Goal: Communication & Community: Answer question/provide support

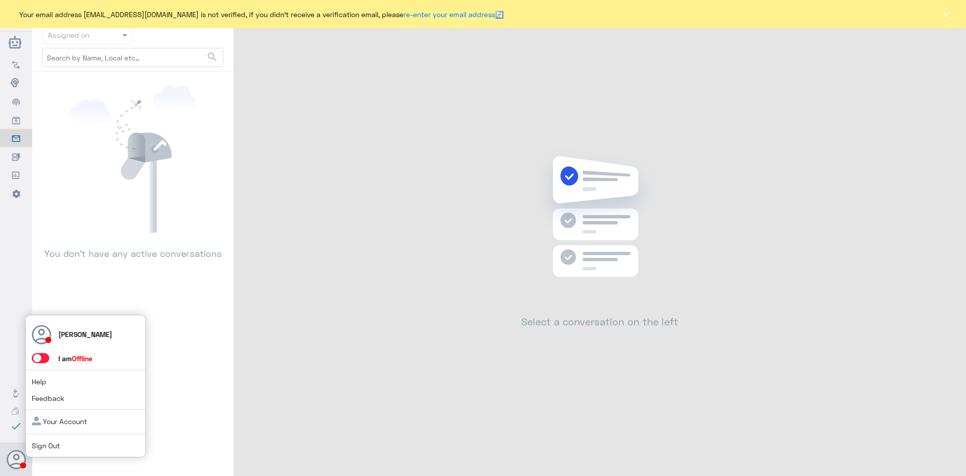
click at [44, 356] on span at bounding box center [41, 358] width 18 height 10
click at [0, 0] on input "checkbox" at bounding box center [0, 0] width 0 height 0
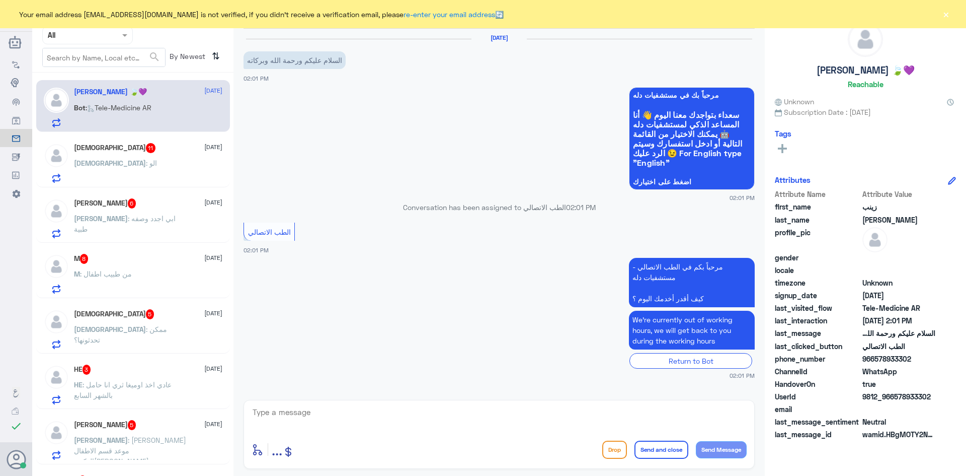
click at [378, 410] on textarea at bounding box center [499, 417] width 495 height 25
paste textarea "مرحبا معك [PERSON_NAME] من الطب الاتصالي"
type textarea "مرحبا معك [PERSON_NAME] من الطب الاتصالي"
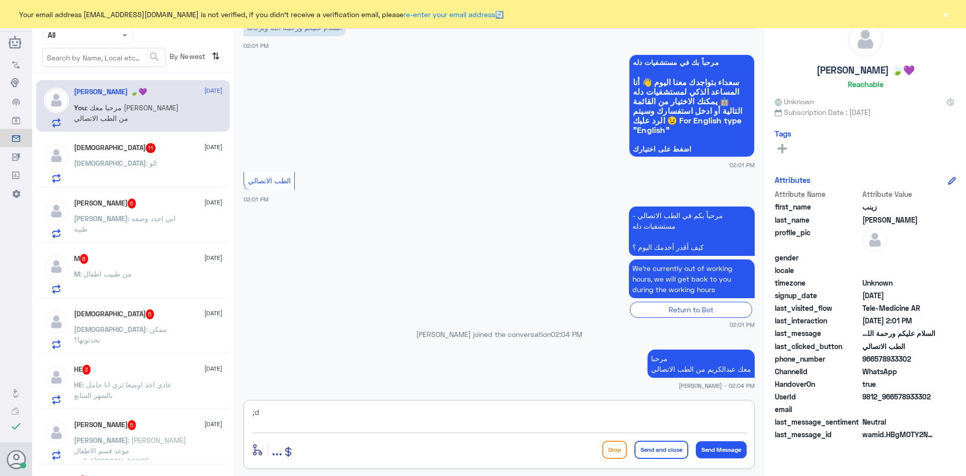
type textarea ";"
type textarea "كيف اقدر اساعدك"
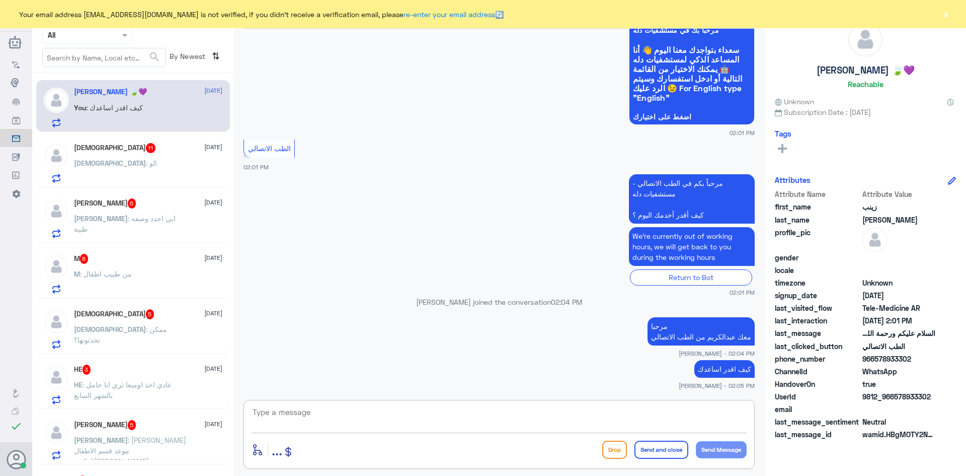
click at [133, 165] on div "Mohammed : الو" at bounding box center [148, 171] width 148 height 23
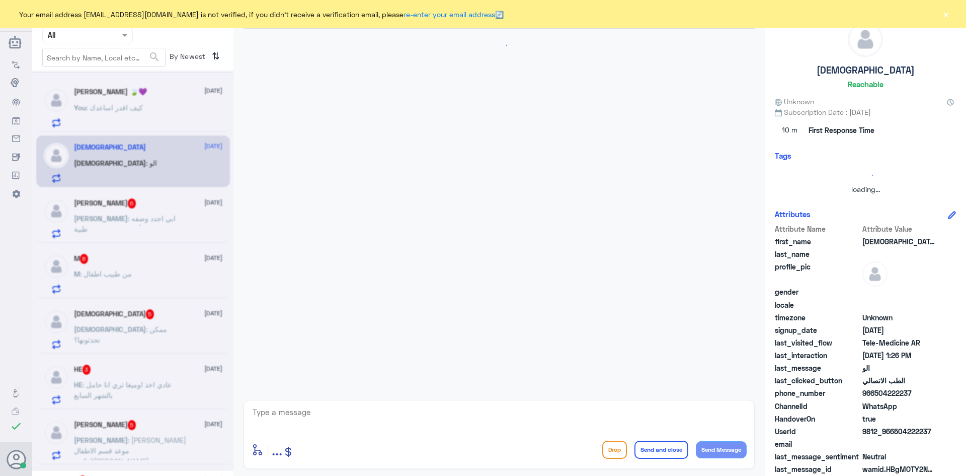
scroll to position [589, 0]
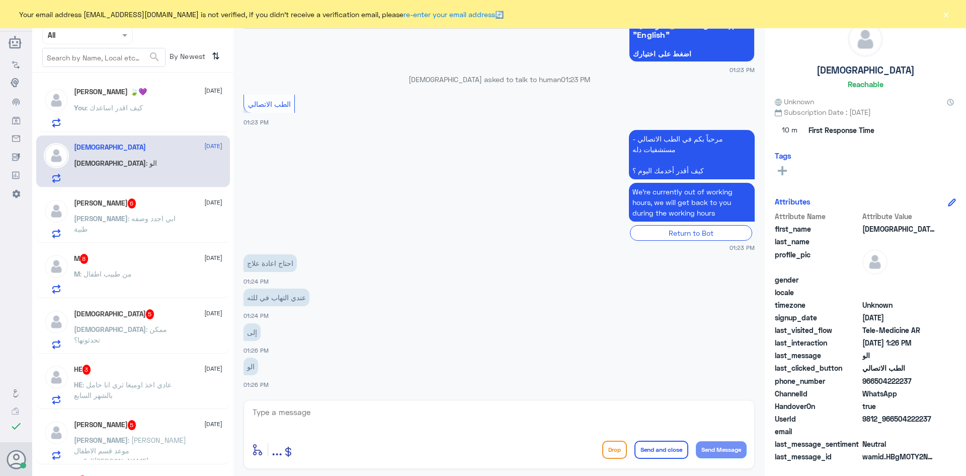
click at [445, 401] on div "enter flow name ... Drop Send and close Send Message" at bounding box center [499, 434] width 511 height 69
click at [392, 408] on textarea at bounding box center [499, 417] width 495 height 25
paste textarea "مرحبا معك عبدالكريم من الطب الاتصالي"
type textarea "مرحبا معك عبدالكريم من الطب الاتصالي"
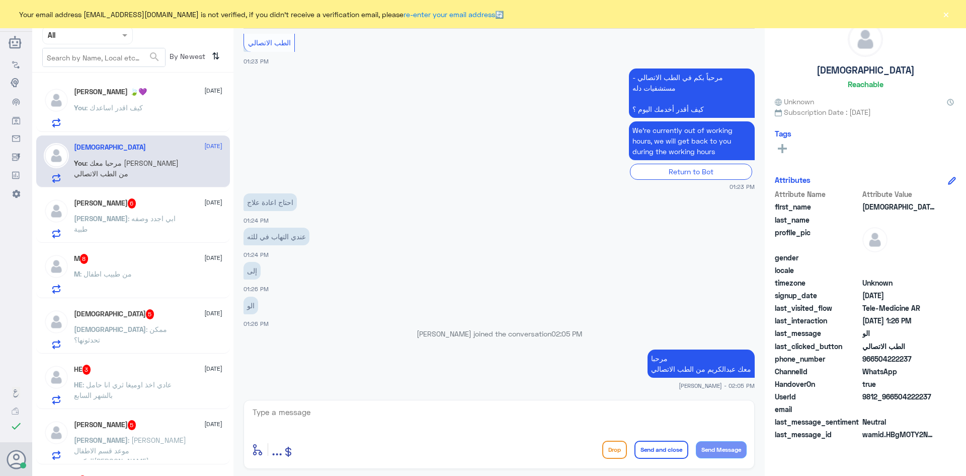
click at [168, 208] on div "عبدالله 6 29 August" at bounding box center [148, 203] width 148 height 10
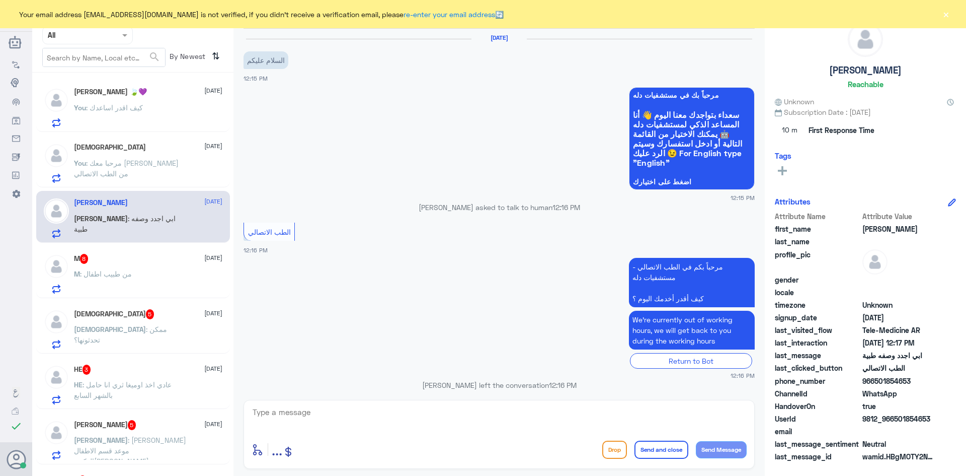
scroll to position [451, 0]
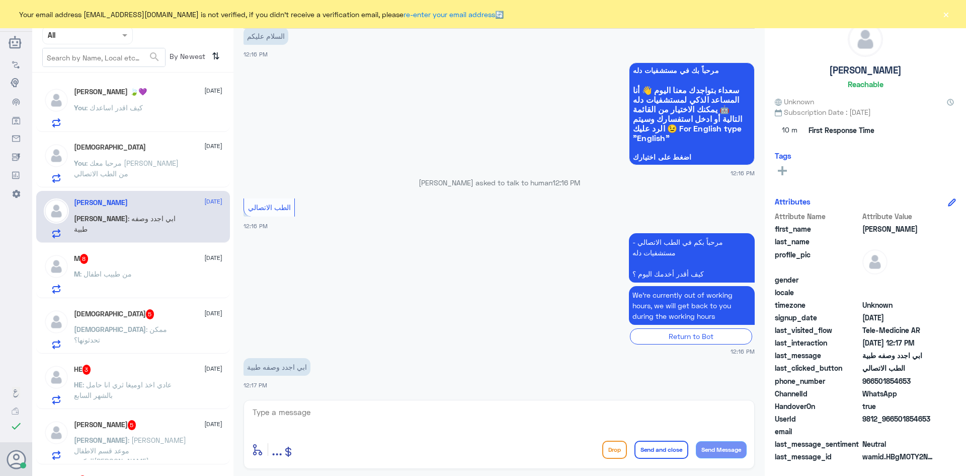
click at [362, 422] on textarea at bounding box center [499, 417] width 495 height 25
paste textarea "مرحبا معك عبدالكريم من الطب الاتصالي"
type textarea "مرحبا معك عبدالكريم من الطب الاتصالي"
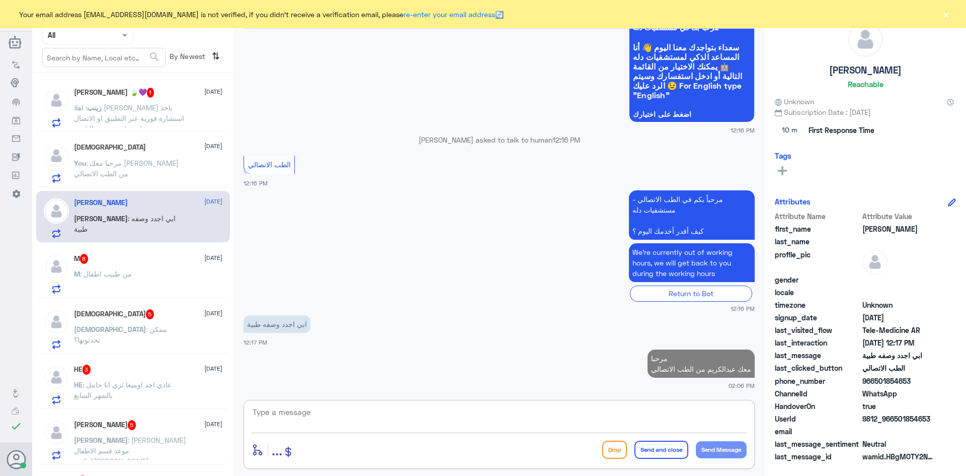
click at [202, 101] on div "زينب عباس 🍃💜 1 29 August زينب : اهلا عبدالكريم ارغب باخذ استشارة فورية عبر التط…" at bounding box center [148, 108] width 148 height 40
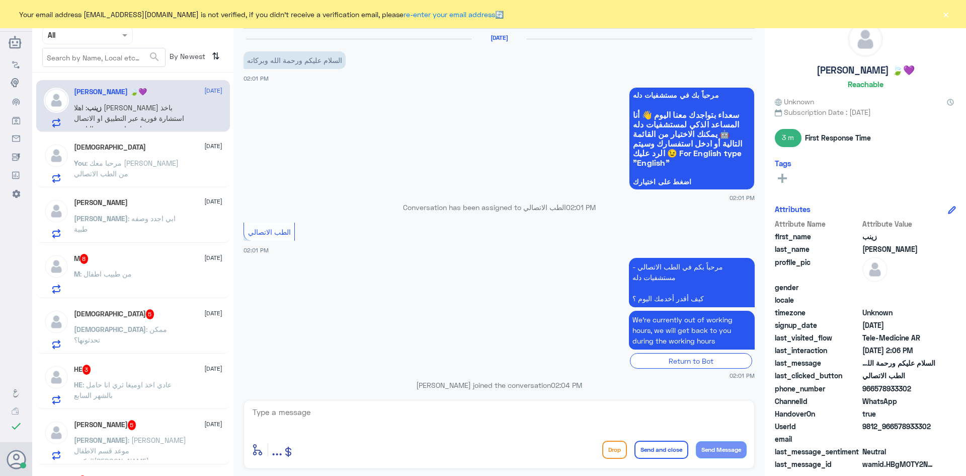
scroll to position [128, 0]
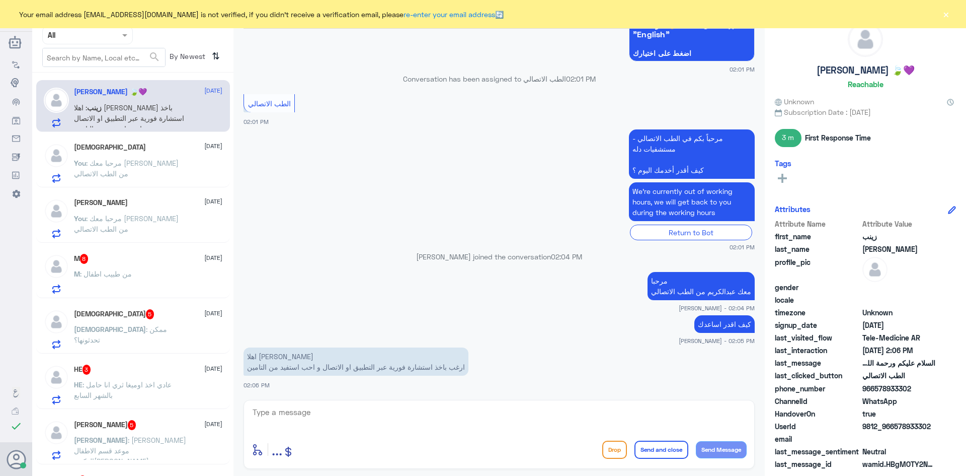
click at [417, 414] on textarea at bounding box center [499, 417] width 495 height 25
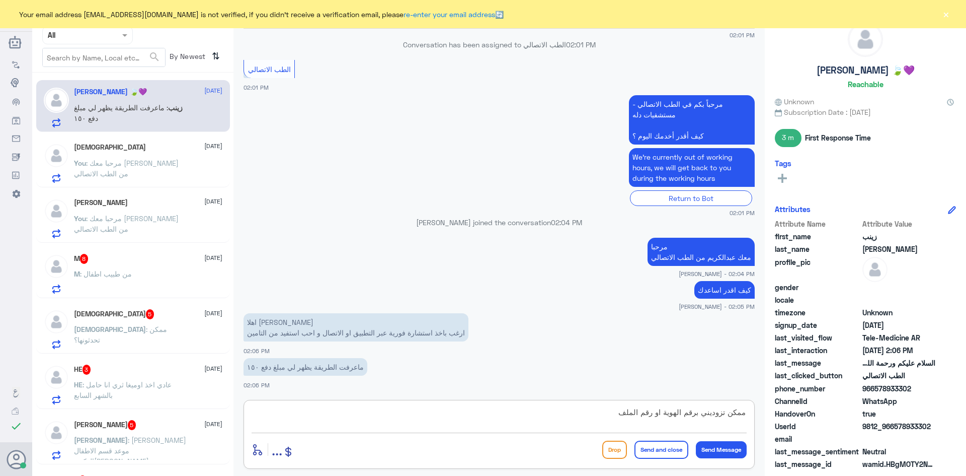
type textarea "ممكن تزوديني برقم الهوية او رقم الملف"
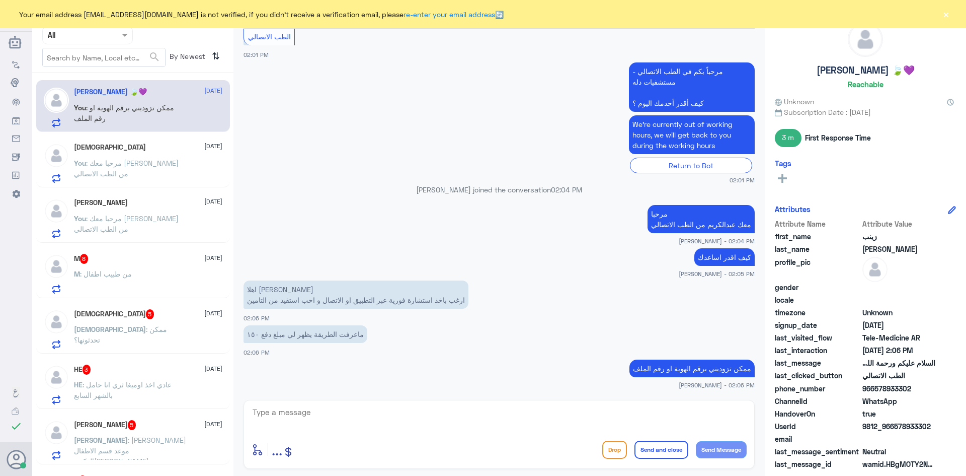
drag, startPoint x: 931, startPoint y: 424, endPoint x: 895, endPoint y: 424, distance: 35.7
click at [895, 424] on span "9812_966578933302" at bounding box center [899, 426] width 73 height 11
copy span "578933302"
click at [526, 416] on textarea at bounding box center [499, 417] width 495 height 25
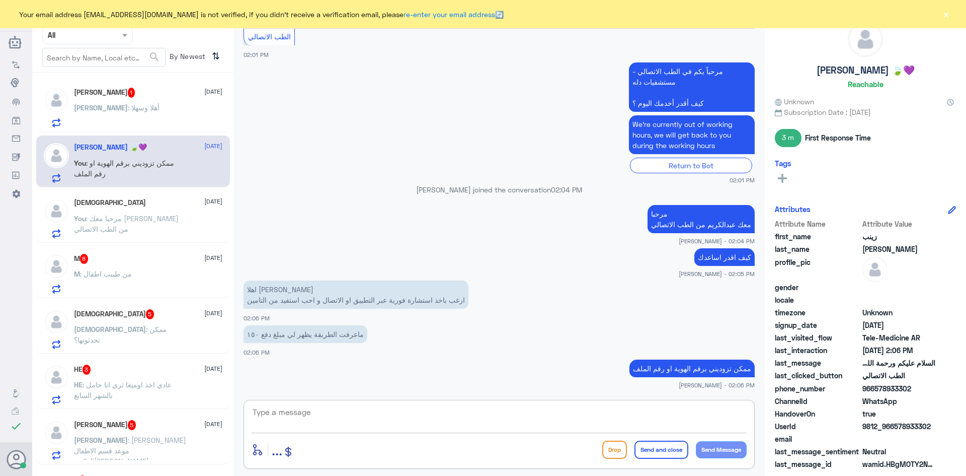
click at [524, 418] on textarea at bounding box center [499, 417] width 495 height 25
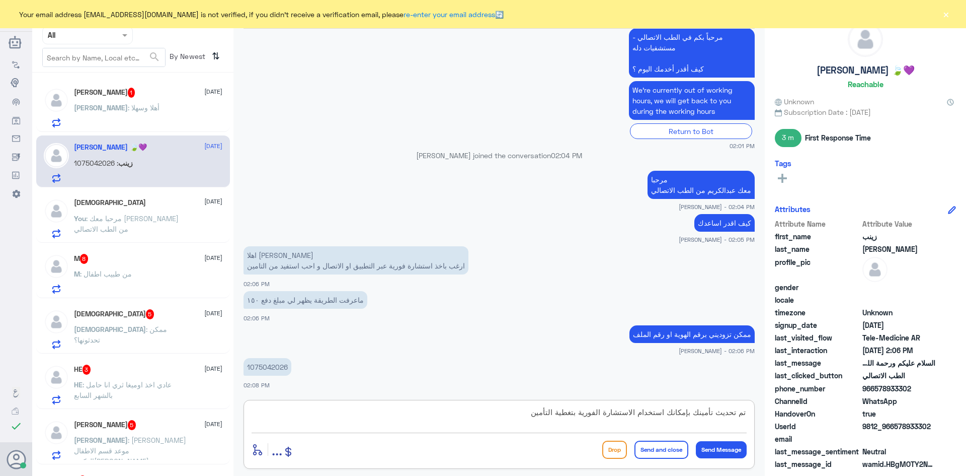
type textarea "تم تحديث تأمينك بإمكانك استخدام الاستشارة الفورية بتغطية التأمين"
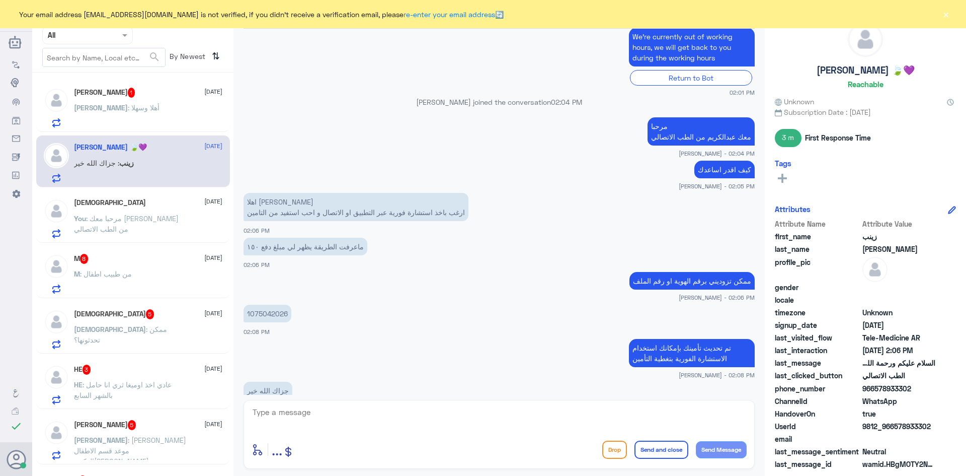
scroll to position [317, 0]
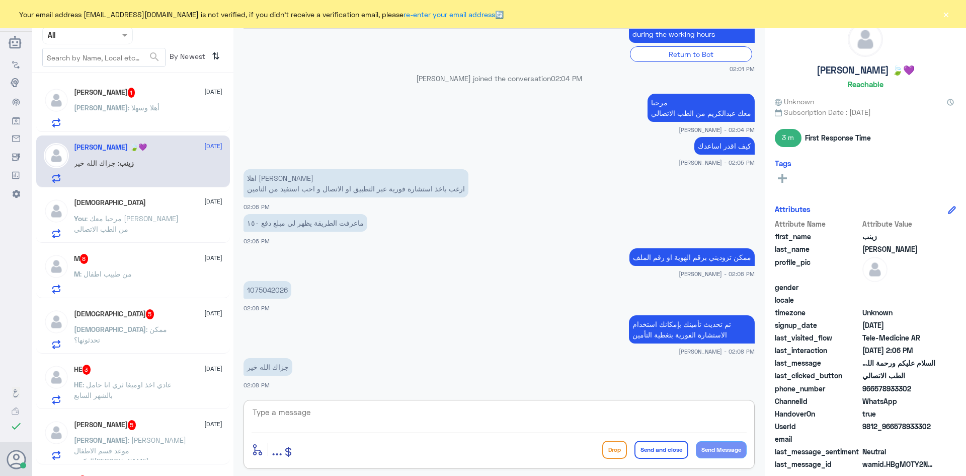
click at [154, 108] on div "عبدالله : أهلا وسهلا" at bounding box center [148, 116] width 148 height 23
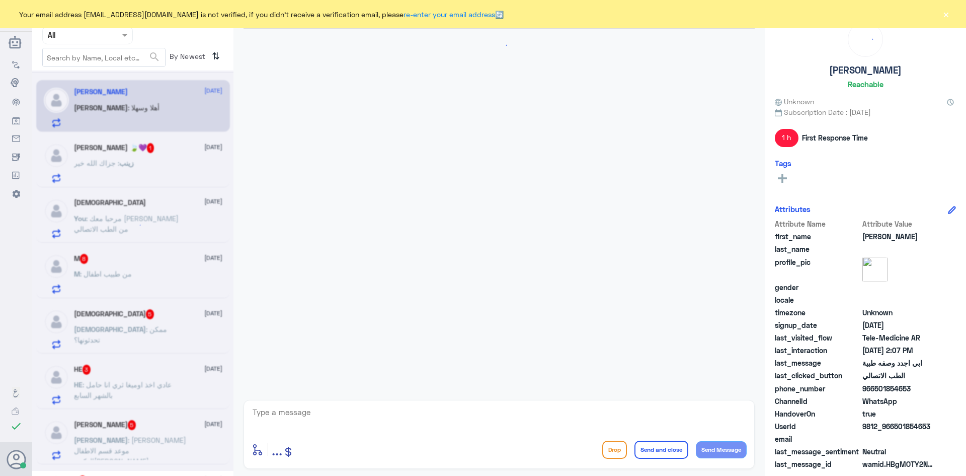
scroll to position [546, 0]
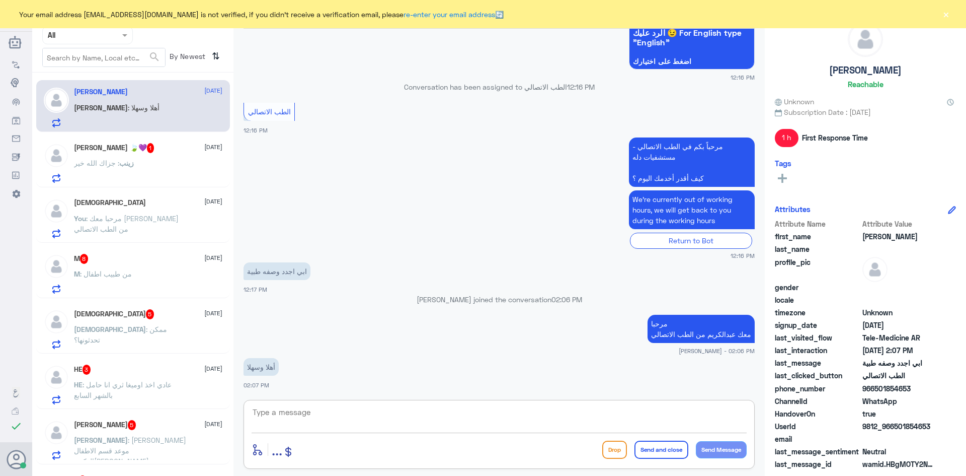
click at [374, 412] on textarea at bounding box center [499, 417] width 495 height 25
type textarea "ك"
type textarea "بإمكانك استخدام الاستشارة الفورية عن طريق التطبيق ليتمكن الطبيب من اعادة تجديد …"
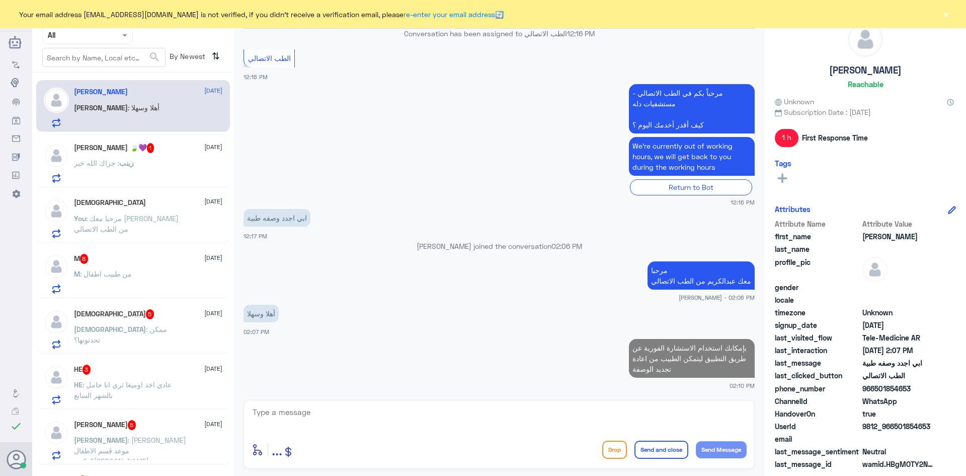
click at [139, 319] on div "Mohammed 5 29 August" at bounding box center [148, 314] width 148 height 10
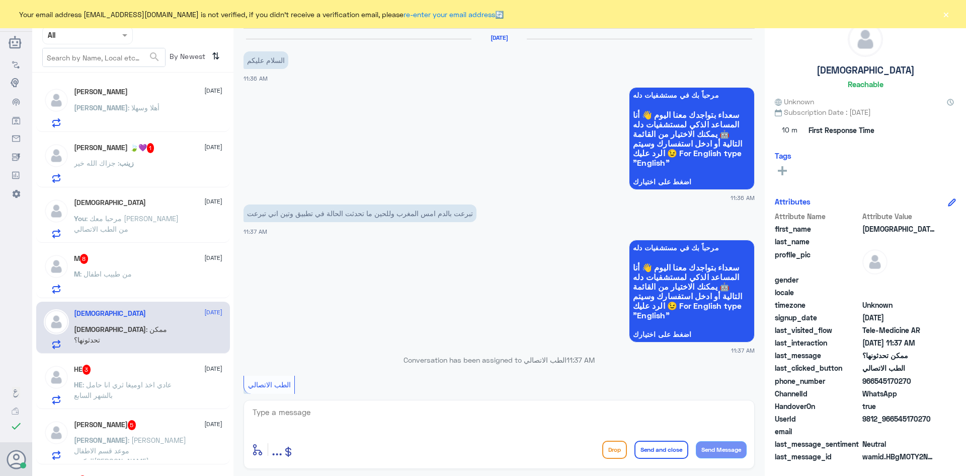
scroll to position [211, 0]
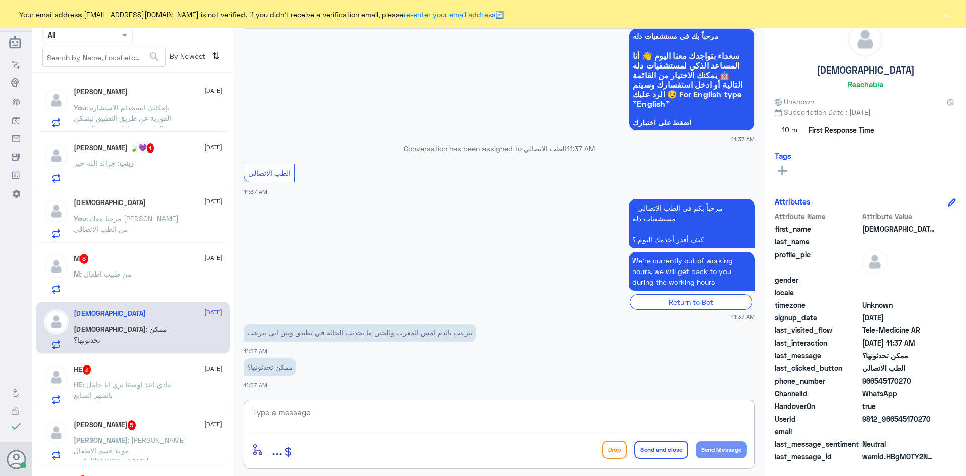
click at [344, 416] on textarea at bounding box center [499, 417] width 495 height 25
paste textarea "مرحبا معك عبدالكريم من الطب الاتصالي"
type textarea "مرحبا معك عبدالكريم من الطب الاتصالي"
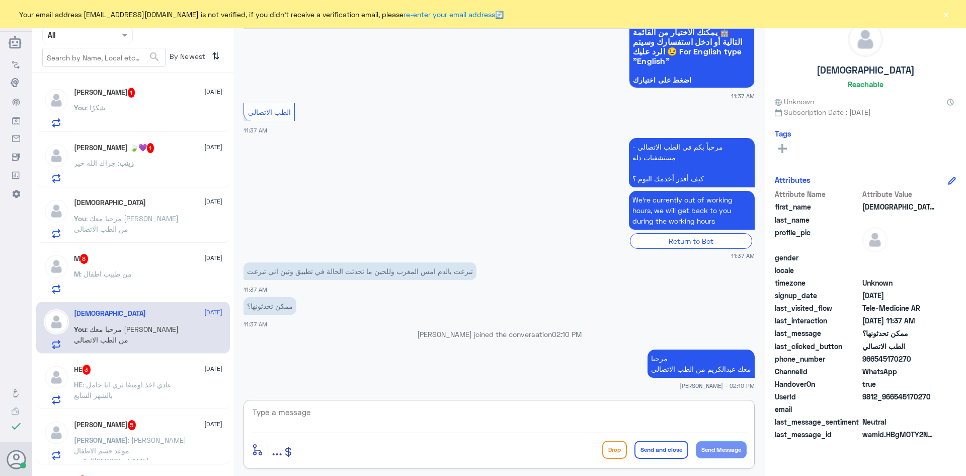
click at [162, 160] on div "زينب عباس 🍃💜 1 29 August زينب : جزاك الله خير" at bounding box center [148, 163] width 148 height 40
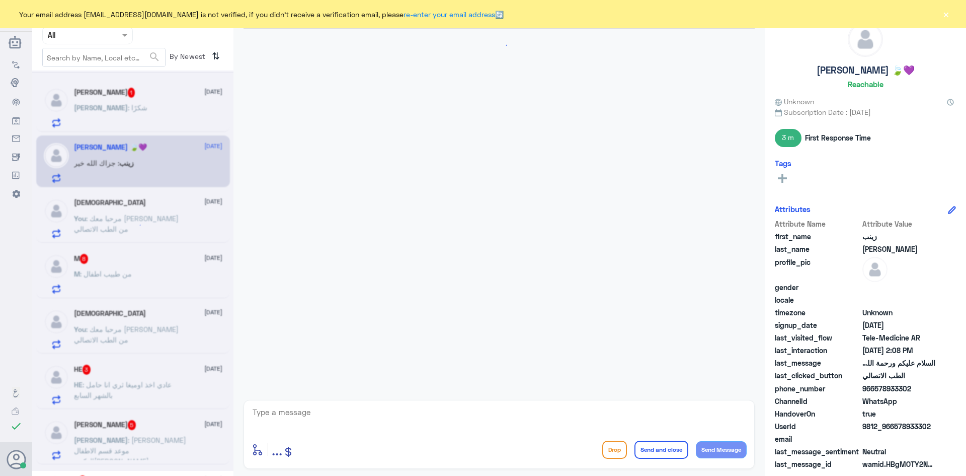
scroll to position [317, 0]
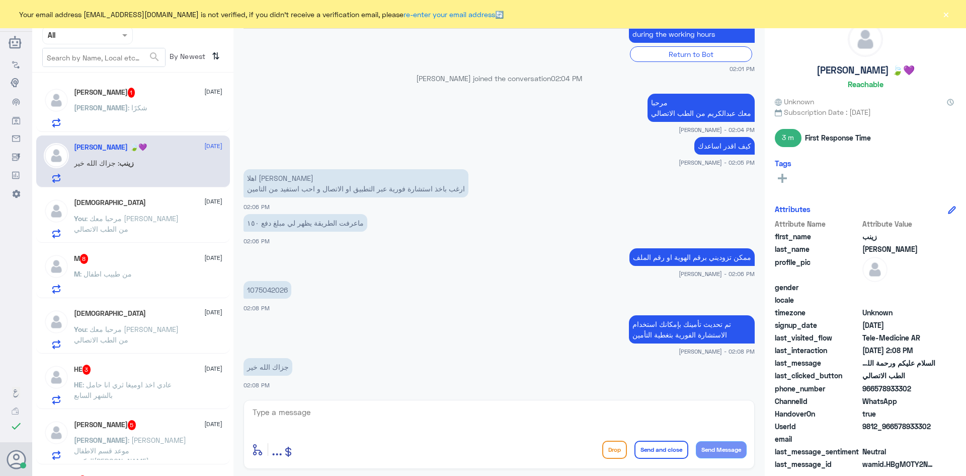
click at [353, 417] on textarea at bounding box center [499, 417] width 495 height 25
type textarea "وايام وتمنياتنا لك بدوام الصحة والعافية"
click at [672, 447] on button "Send and close" at bounding box center [662, 449] width 54 height 18
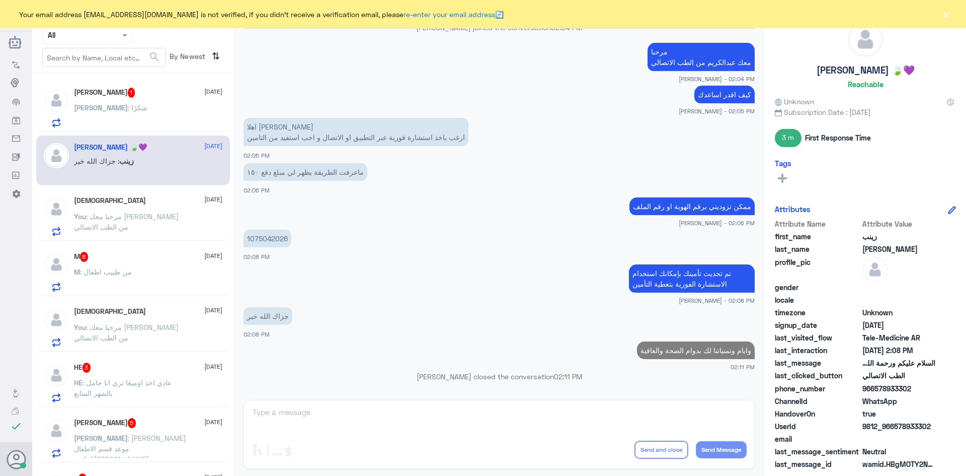
click at [136, 97] on div "عبدالله 1 29 August" at bounding box center [148, 93] width 148 height 10
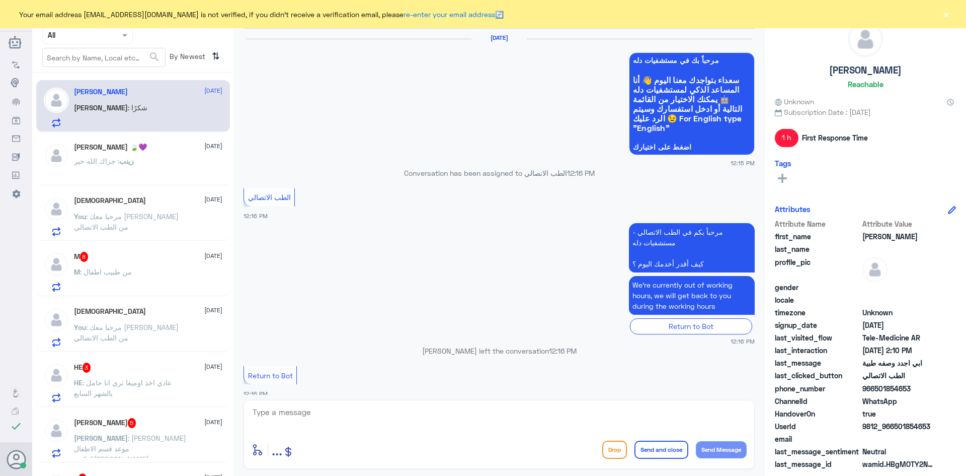
scroll to position [600, 0]
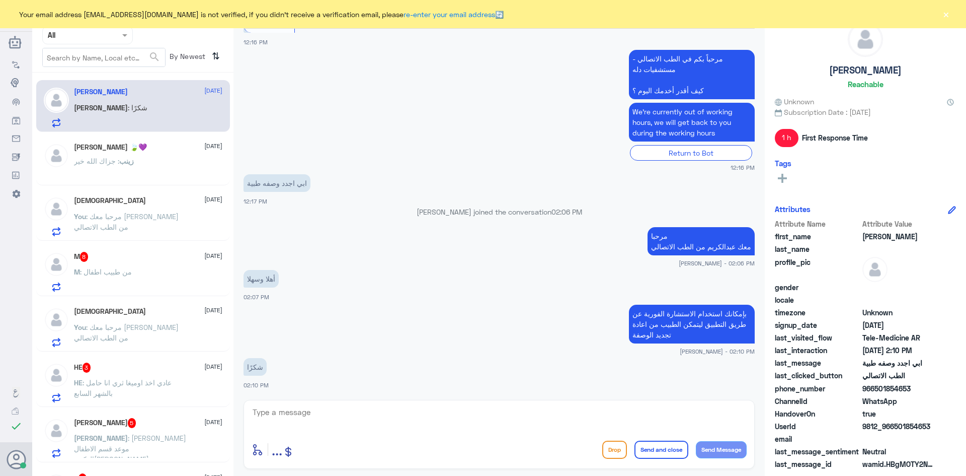
click at [342, 429] on textarea at bounding box center [499, 417] width 495 height 25
type textarea "العفو وتمنياتنا لك بدوام الصحة والعافية"
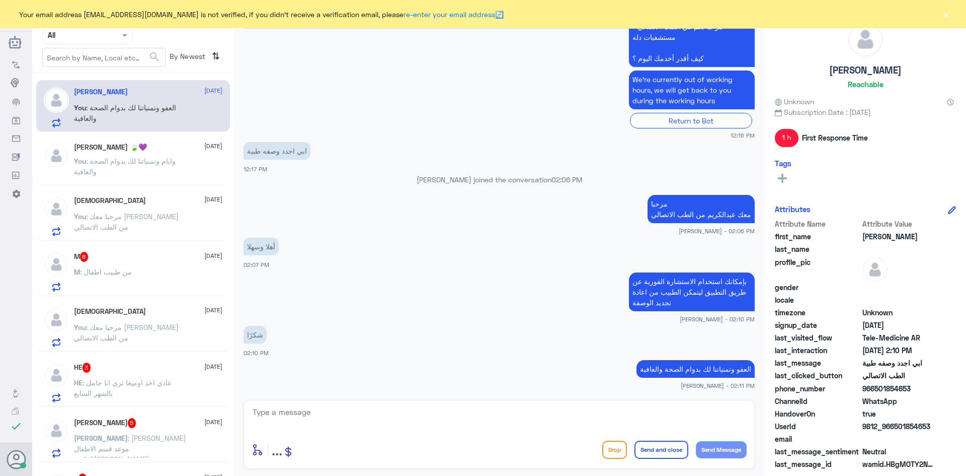
drag, startPoint x: 932, startPoint y: 423, endPoint x: 896, endPoint y: 429, distance: 37.1
click at [896, 429] on span "9812_966501854653" at bounding box center [899, 426] width 73 height 11
copy span "501854653"
click at [544, 416] on textarea at bounding box center [499, 417] width 495 height 25
type textarea "وتم تحديث تأمينك لكي تتمكن من استخدام الاستشارة الفورية بتغطية التأمين"
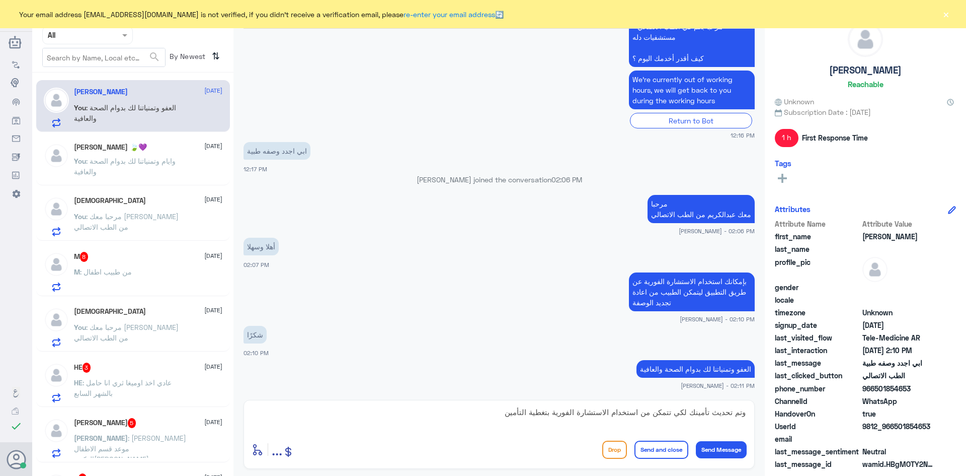
click at [662, 456] on button "Send and close" at bounding box center [662, 449] width 54 height 18
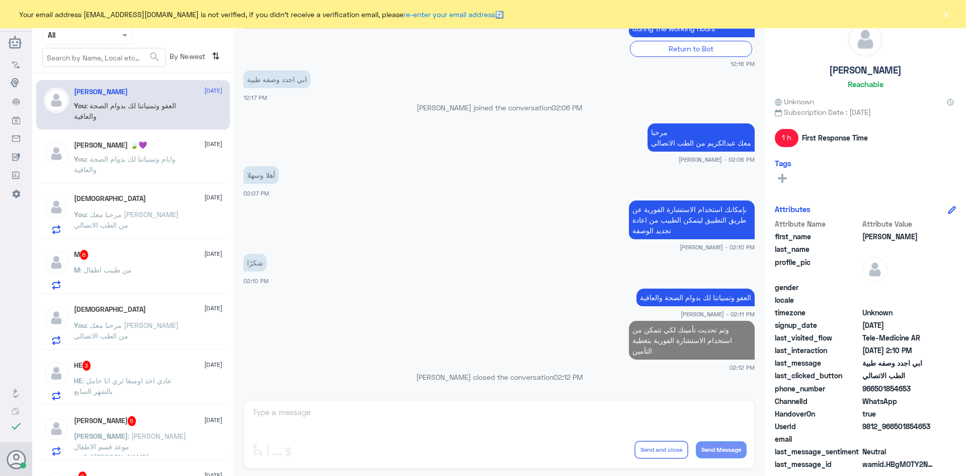
click at [138, 261] on div "M 8 29 August M : من طبيب اطفال" at bounding box center [148, 270] width 148 height 40
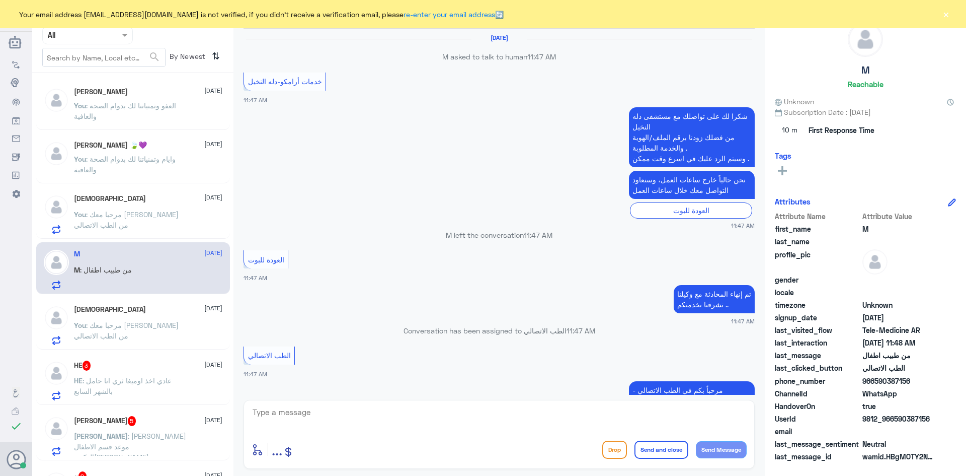
scroll to position [456, 0]
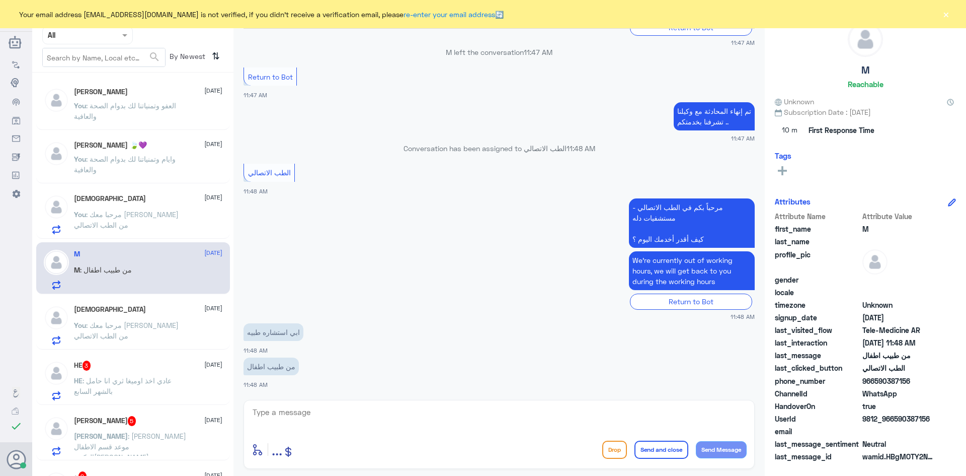
click at [404, 412] on textarea at bounding box center [499, 417] width 495 height 25
paste textarea "مرحبا معك عبدالكريم من الطب الاتصالي"
type textarea "مرحبا معك عبدالكريم من الطب الاتصالي"
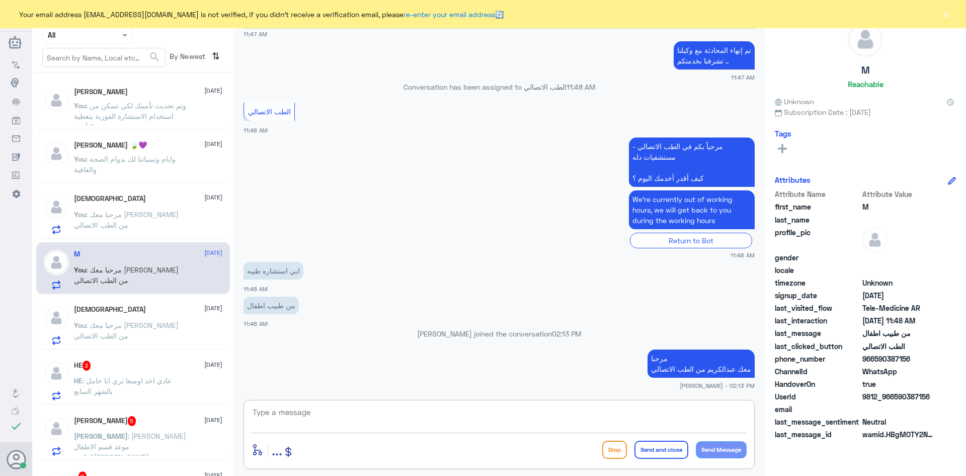
scroll to position [497, 0]
type textarea "للأسف حالياً لا يوجد تخصص طب الاطفال"
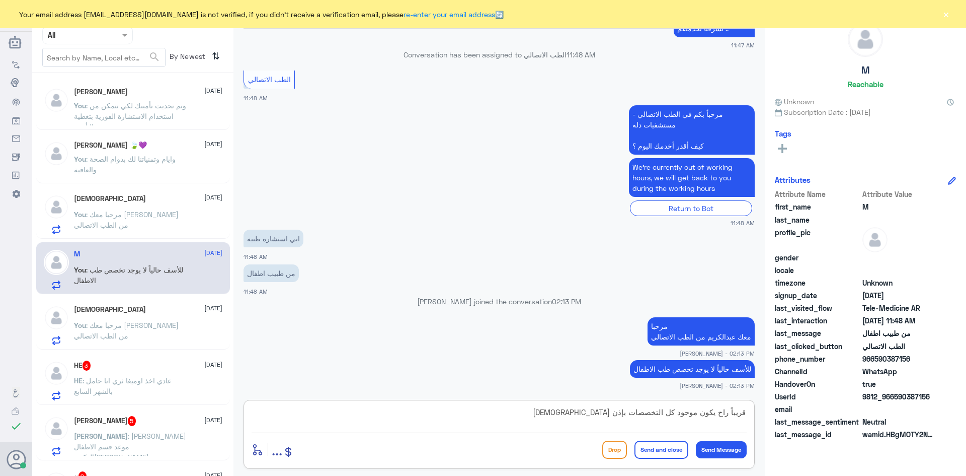
type textarea "قريباً راح يكون موجود كل التخصصات بإذن الله"
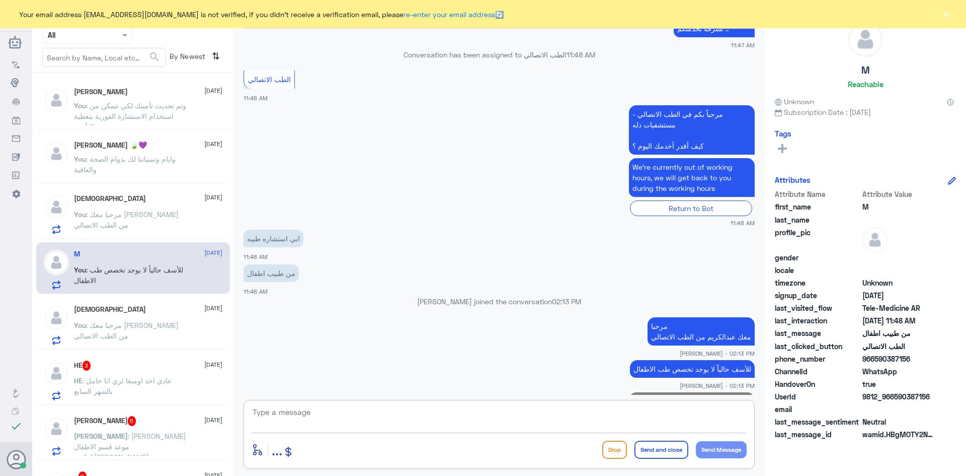
scroll to position [572, 0]
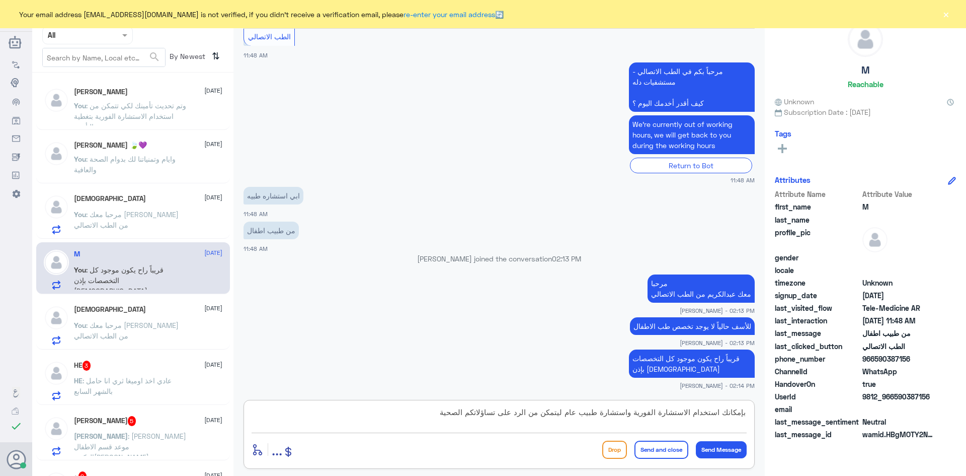
type textarea "بإمكانك استخدام الاستشارة الفورية واستشارة طبيب عام ليتمكن من الرد على تساؤلاتك…"
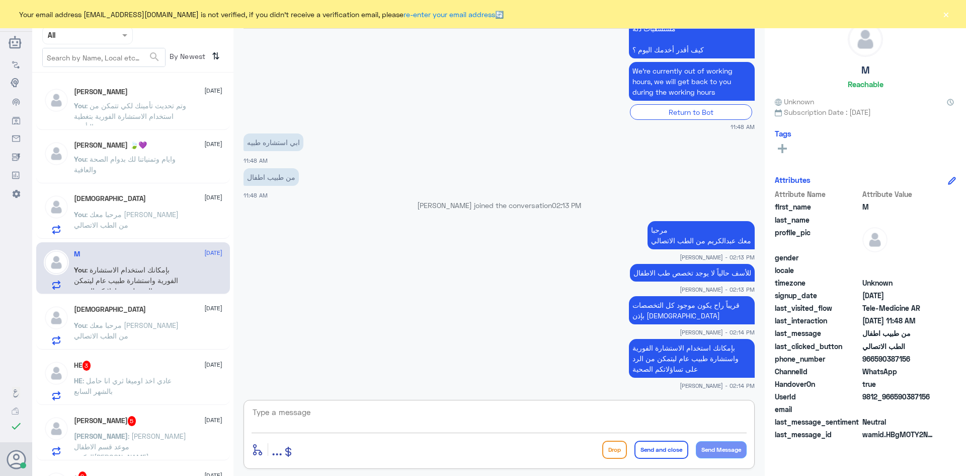
click at [143, 357] on div "HE 3 29 August HE : عادي اخذ اوميغا ثري انا حامل بالشهر السابع" at bounding box center [133, 379] width 194 height 52
click at [146, 310] on div "Mohammed 29 August" at bounding box center [148, 309] width 148 height 9
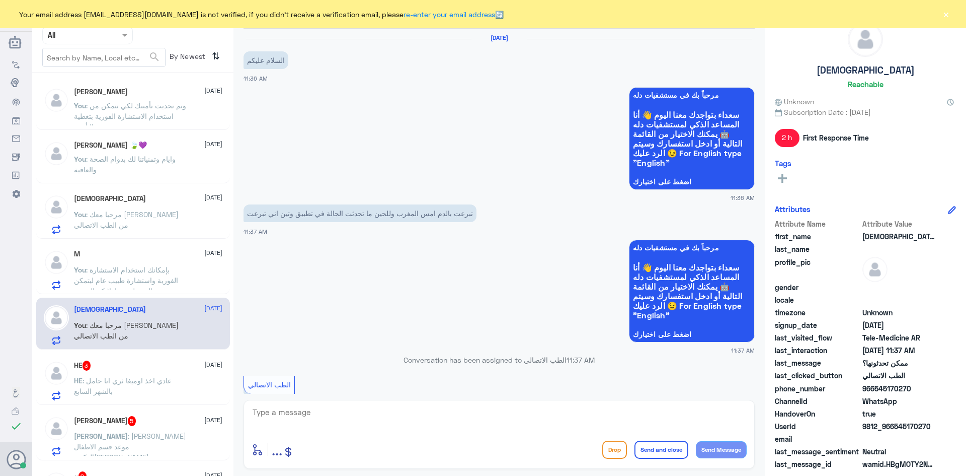
scroll to position [273, 0]
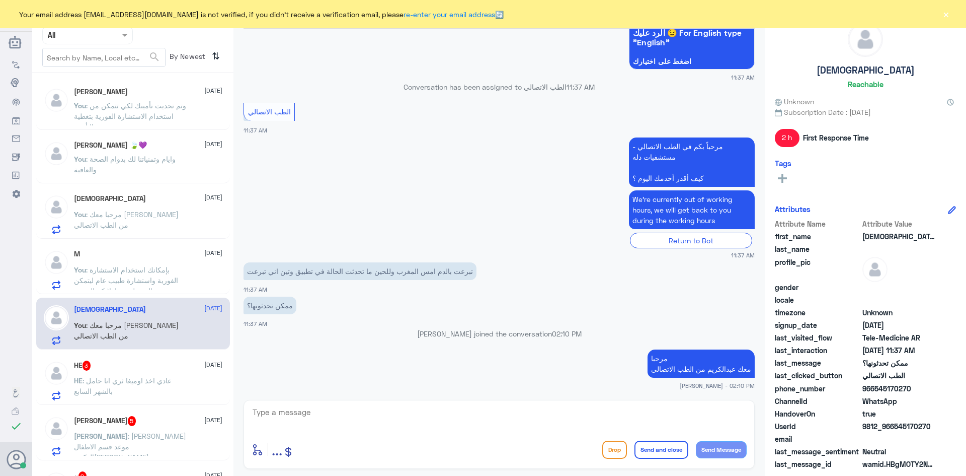
click at [383, 415] on textarea at bounding box center [499, 417] width 495 height 25
type textarea "للأسف هذا ليس من اختصاصنا"
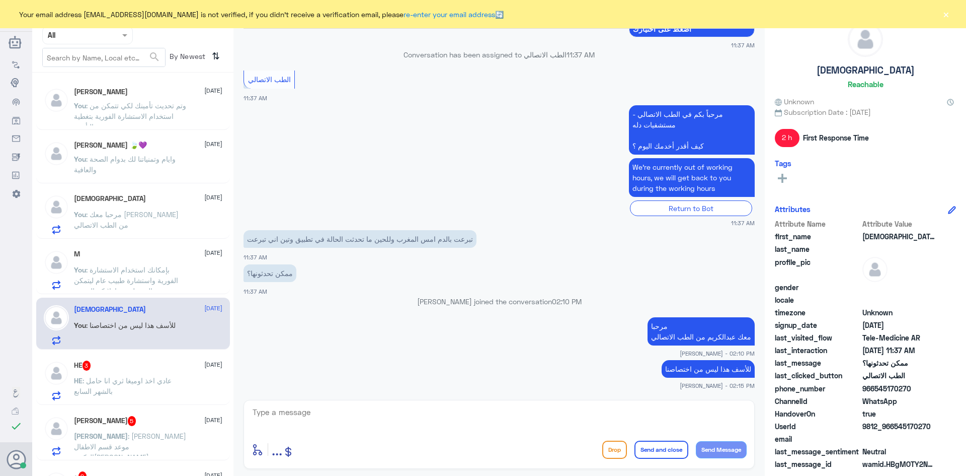
click at [946, 13] on button "×" at bounding box center [946, 14] width 10 height 10
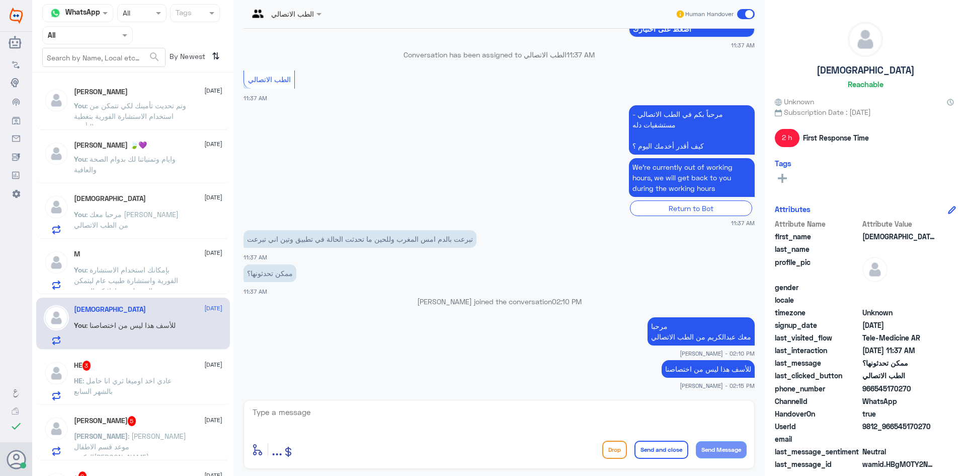
click at [741, 12] on span at bounding box center [746, 14] width 18 height 10
click at [0, 0] on input "checkbox" at bounding box center [0, 0] width 0 height 0
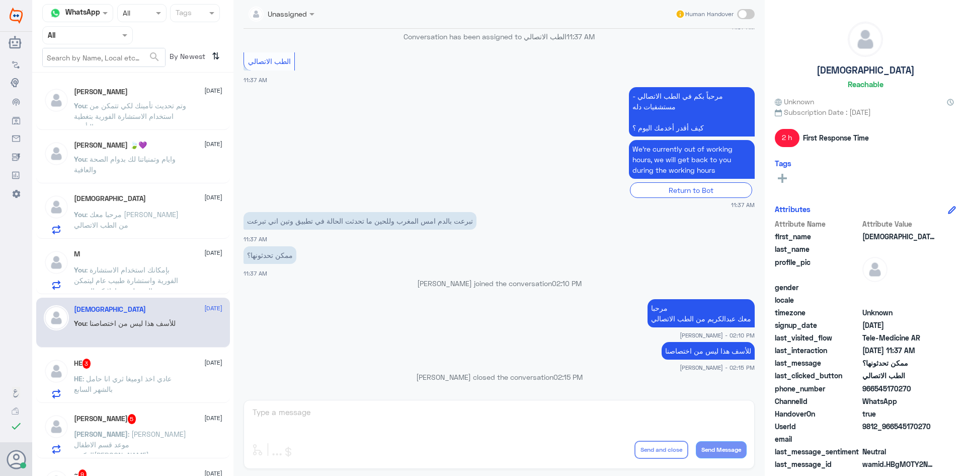
click at [130, 365] on div "HE 3 29 August" at bounding box center [148, 363] width 148 height 10
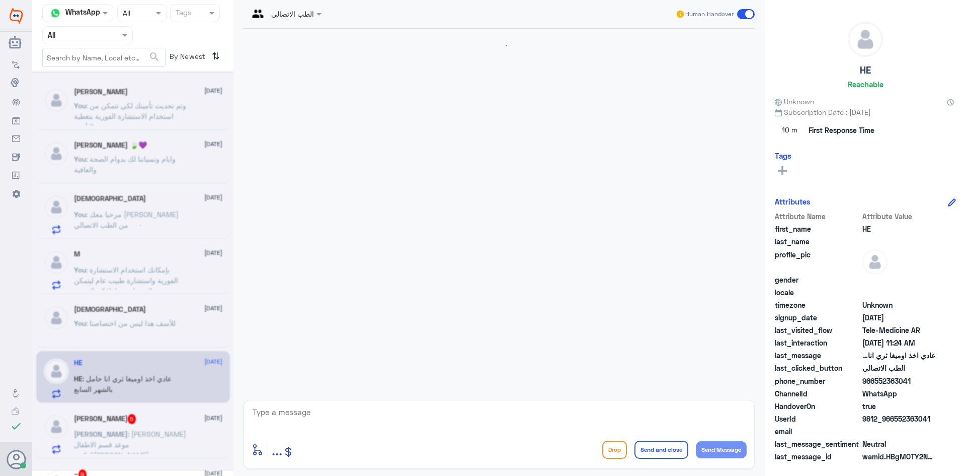
scroll to position [192, 0]
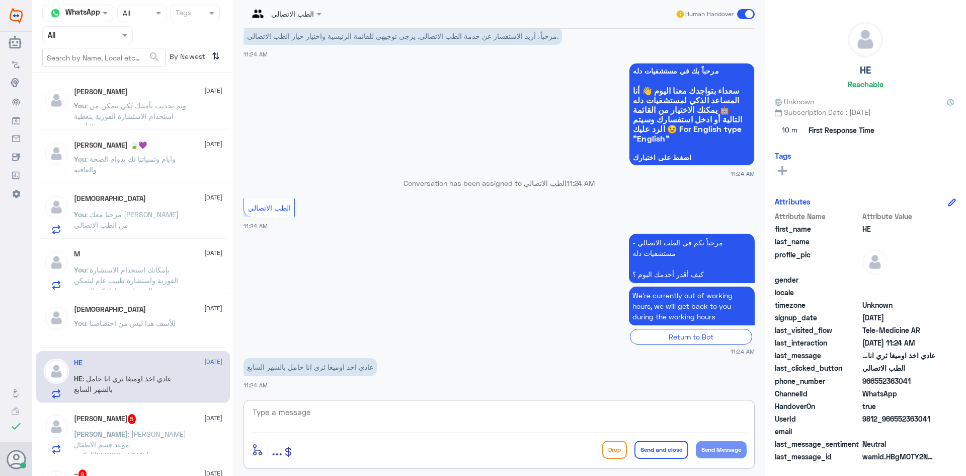
click at [422, 409] on textarea at bounding box center [499, 417] width 495 height 25
type textarea "ب"
paste textarea "مرحبا معك عبدالكريم من الطب الاتصالي"
type textarea "مرحبا معك عبدالكريم من الطب الاتصالي"
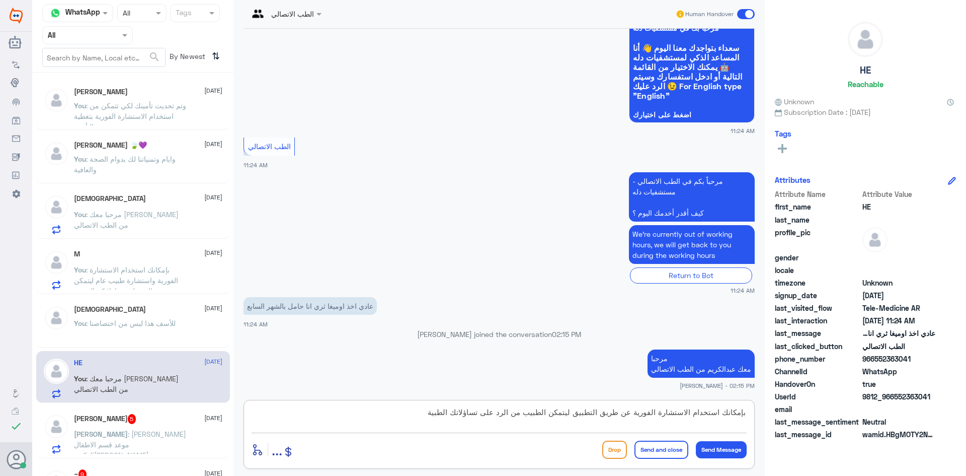
type textarea "بإمكانك استخدام الاستشارة الفورية عن طريق التطبيق ليتمكن الطبيب من الرد على تسا…"
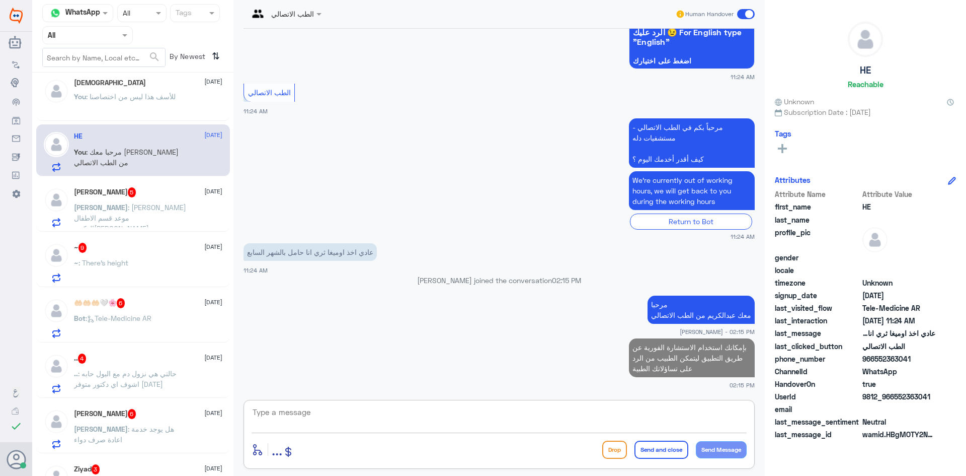
scroll to position [252, 0]
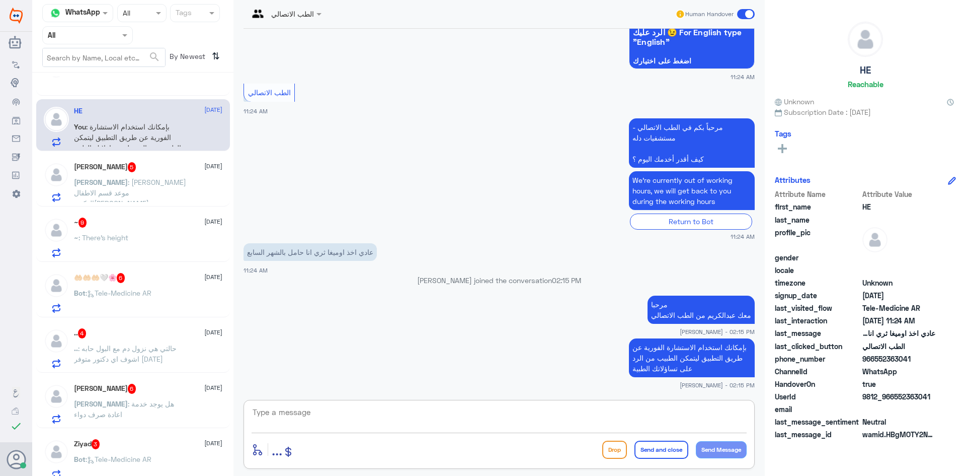
click at [154, 177] on p "محمد : اريد حجز موعد قسم الاطفال الدكتوره نجوى" at bounding box center [130, 189] width 113 height 25
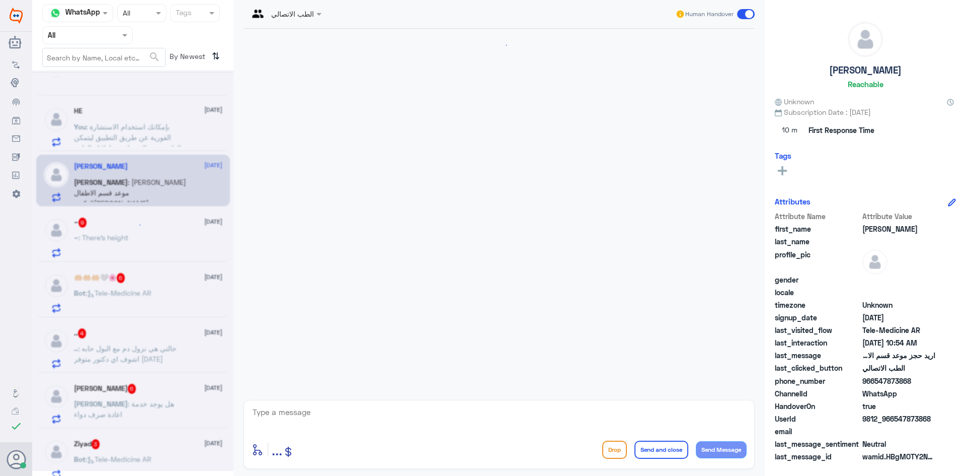
scroll to position [298, 0]
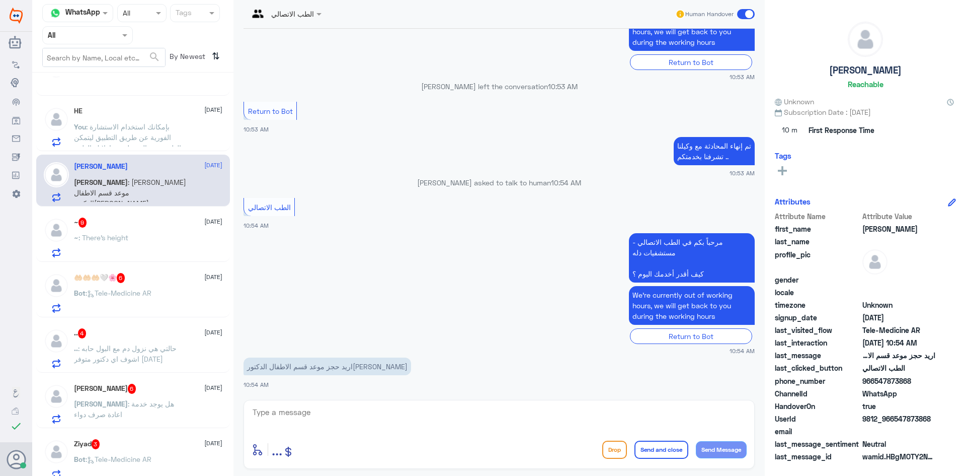
click at [322, 417] on textarea at bounding box center [499, 417] width 495 height 25
paste textarea "مرحبا معك عبدالكريم من الطب الاتصالي"
type textarea "مرحبا معك عبدالكريم من الطب الاتصالي"
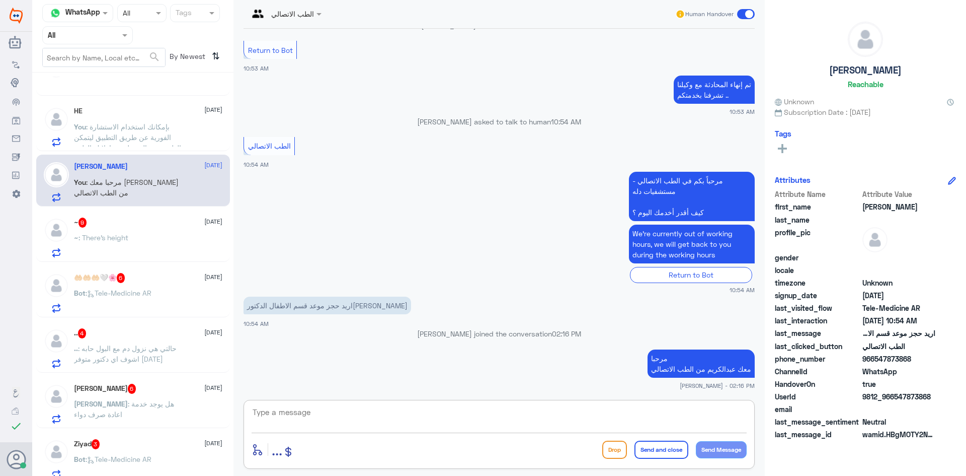
paste textarea "بإمكانك حجز موعد عن طريق التطبيق أو بالاتصال على الرقم الموحد 920012222"
type textarea "بإمكانك حجز موعد عن طريق التطبيق أو بالاتصال على الرقم الموحد 920012222"
click at [655, 453] on button "Send and close" at bounding box center [662, 449] width 54 height 18
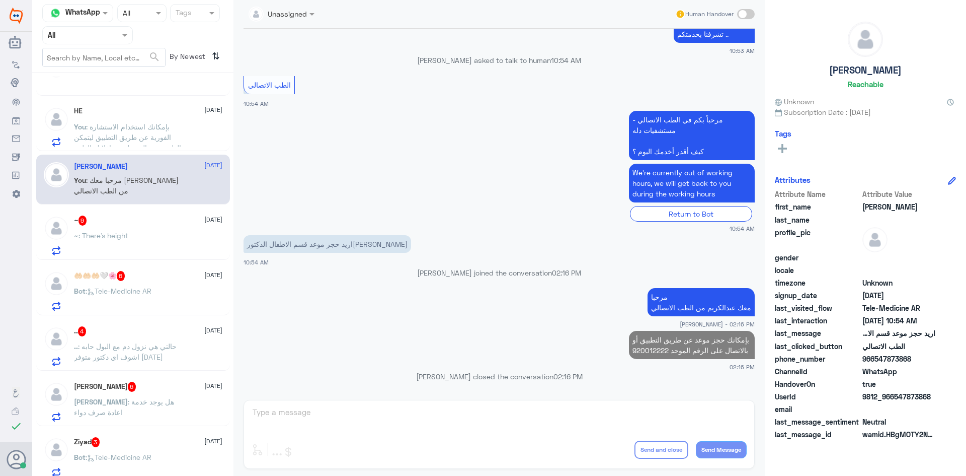
click at [140, 217] on div "~ 9 29 August" at bounding box center [148, 220] width 148 height 10
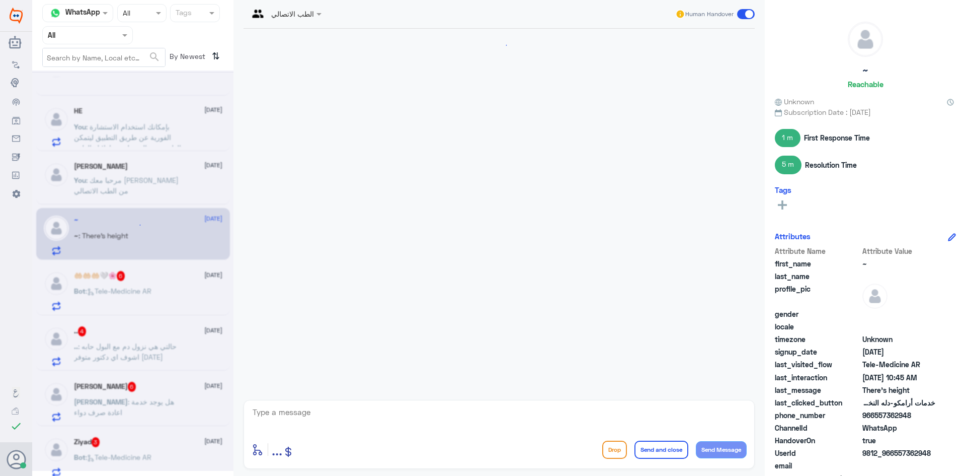
scroll to position [617, 0]
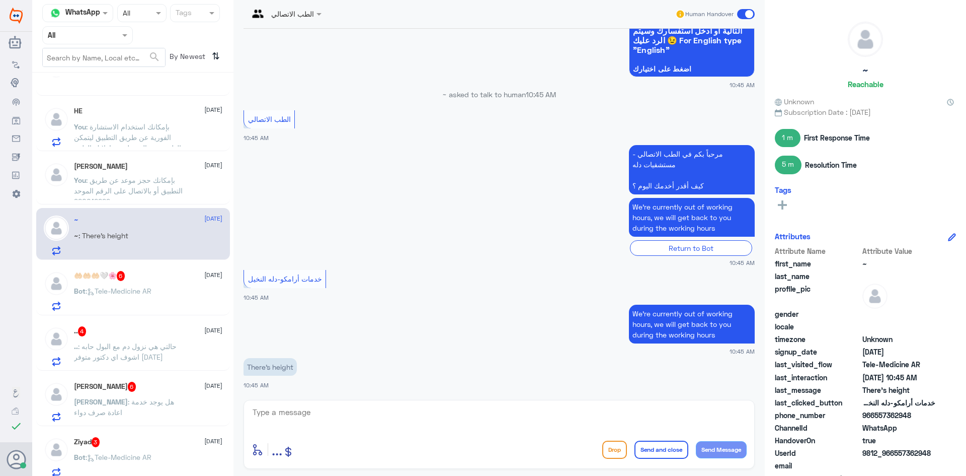
click at [743, 13] on span at bounding box center [746, 14] width 18 height 10
click at [0, 0] on input "checkbox" at bounding box center [0, 0] width 0 height 0
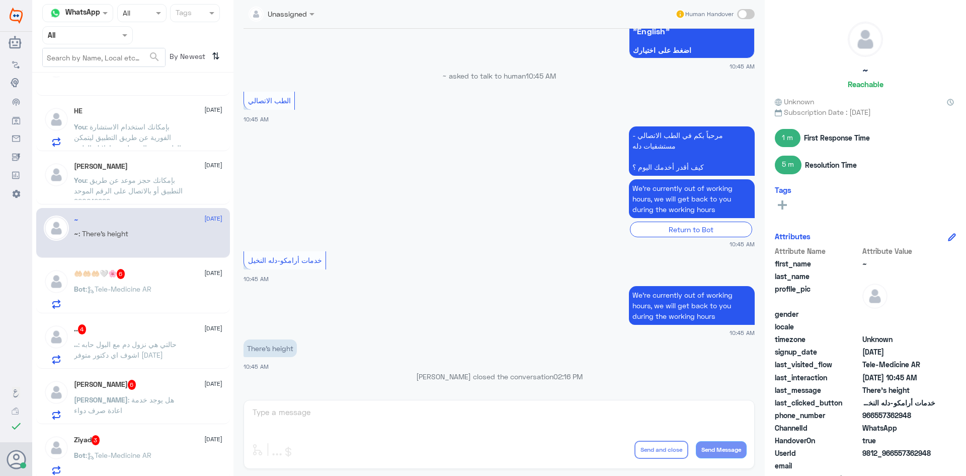
click at [182, 275] on div "🤲🏻🤲🏻🤲🏻🤍🌸 6 29 August" at bounding box center [148, 274] width 148 height 10
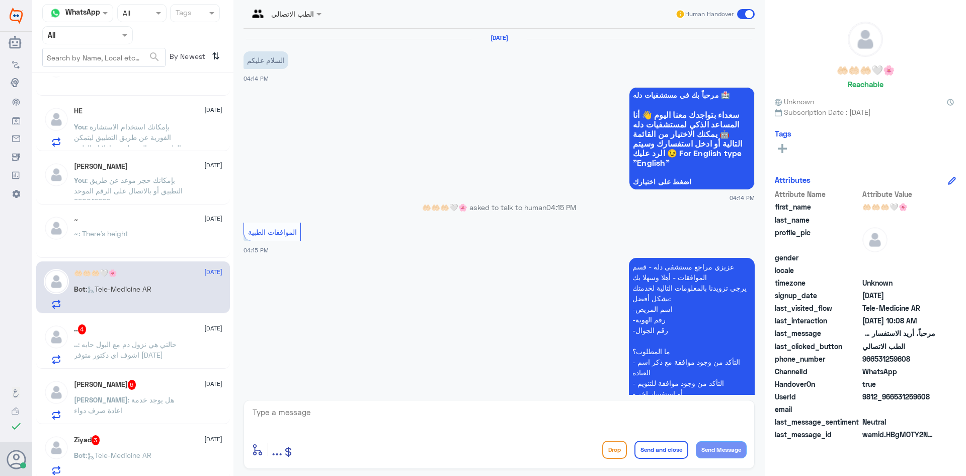
scroll to position [574, 0]
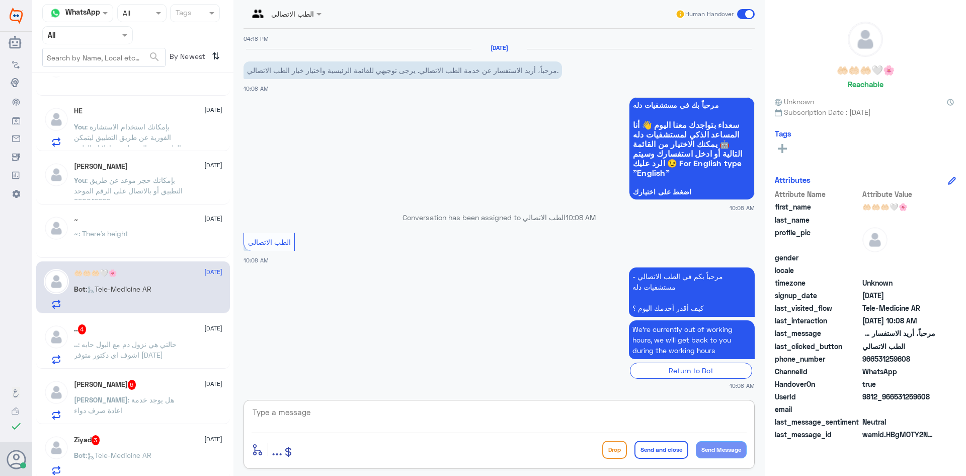
click at [358, 418] on textarea at bounding box center [499, 417] width 495 height 25
paste textarea "مرحبا معك عبدالكريم من الطب الاتصالي"
type textarea "مرحبا معك عبدالكريم من الطب الاتصالي"
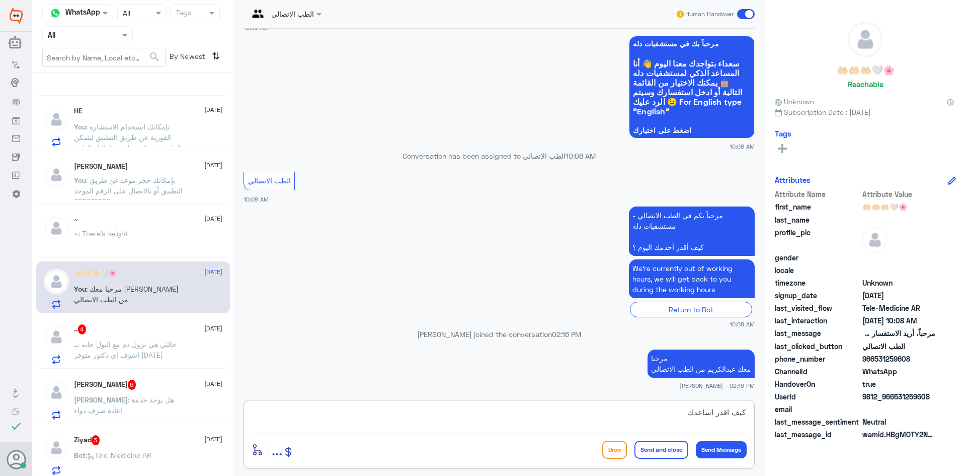
type textarea "كيف اقدر اساعدك"
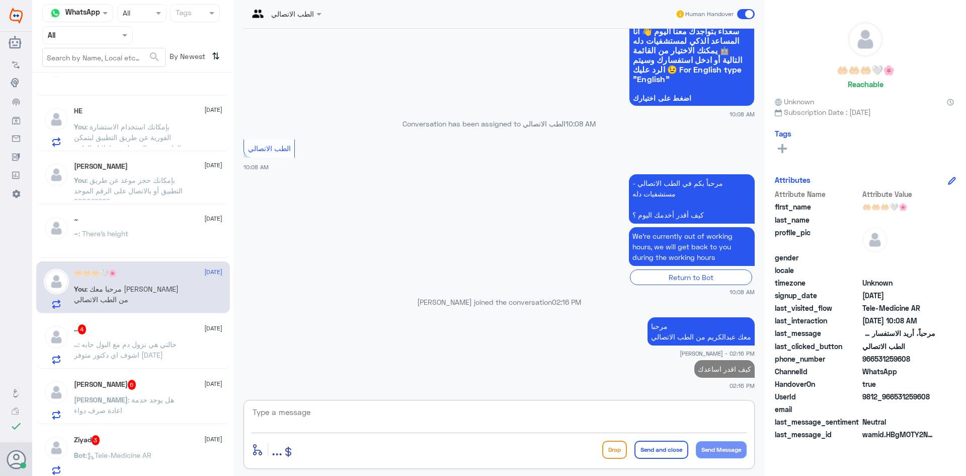
click at [155, 336] on div ".. 4 29 August .. : حالتي هي نزول دم مع البول حابه اشوف اي دكتور متوفر اليوم" at bounding box center [148, 344] width 148 height 40
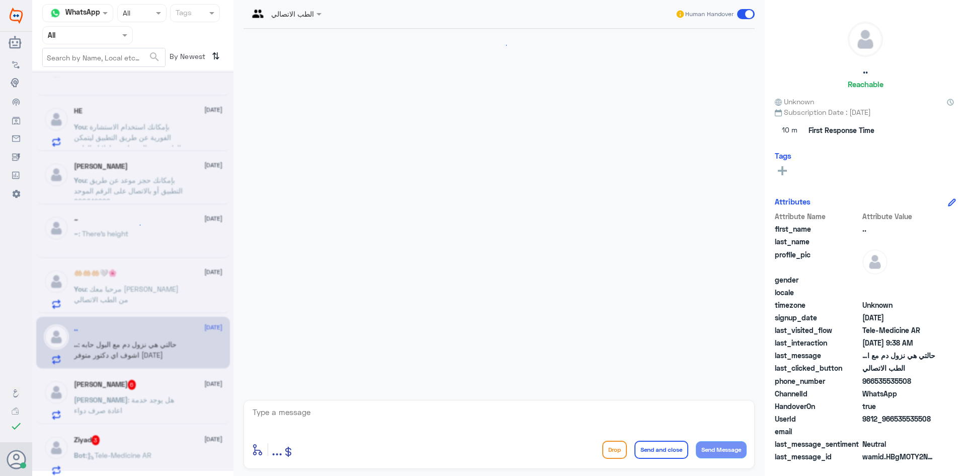
scroll to position [59, 0]
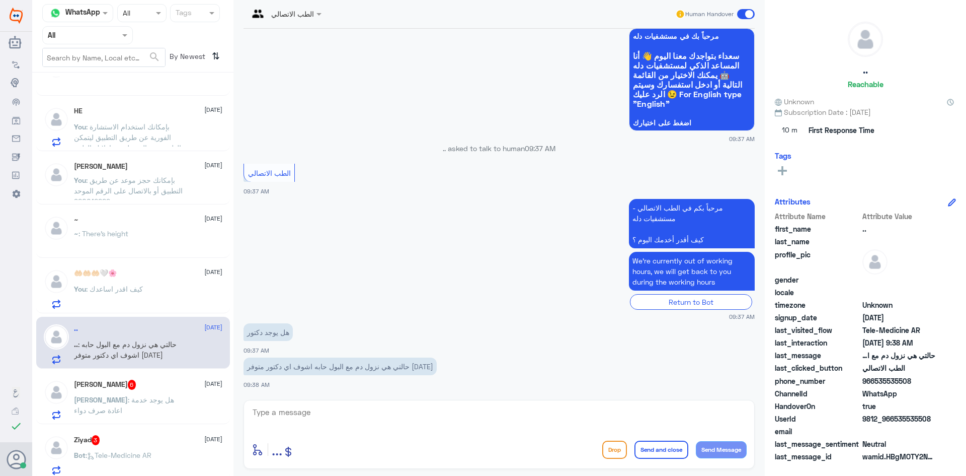
click at [297, 411] on textarea at bounding box center [499, 417] width 495 height 25
paste textarea "مرحبا معك عبدالكريم من الطب الاتصالي"
type textarea "مرحبا معك عبدالكريم من الطب الاتصالي"
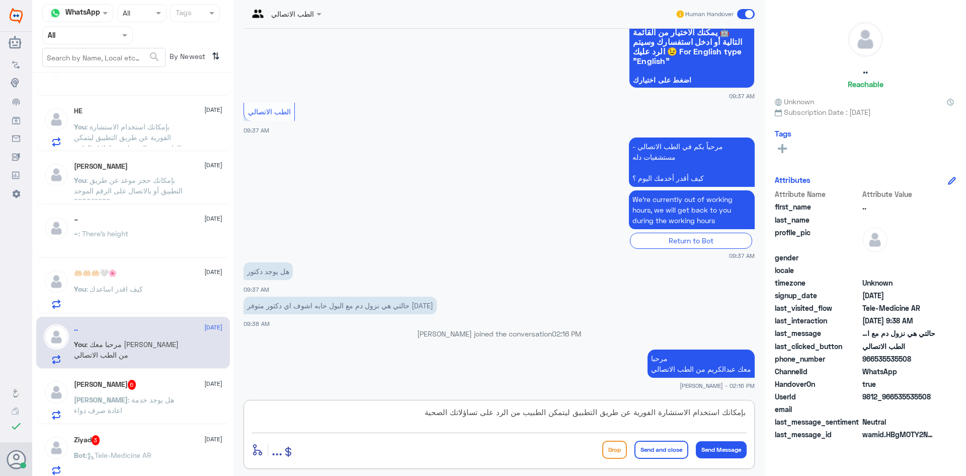
type textarea "بإمكانك استخدام الاستشارة الفورية عن طريق التطبيق ليتمكن الطبيب من الرد على تسا…"
click at [668, 445] on button "Send and close" at bounding box center [662, 449] width 54 height 18
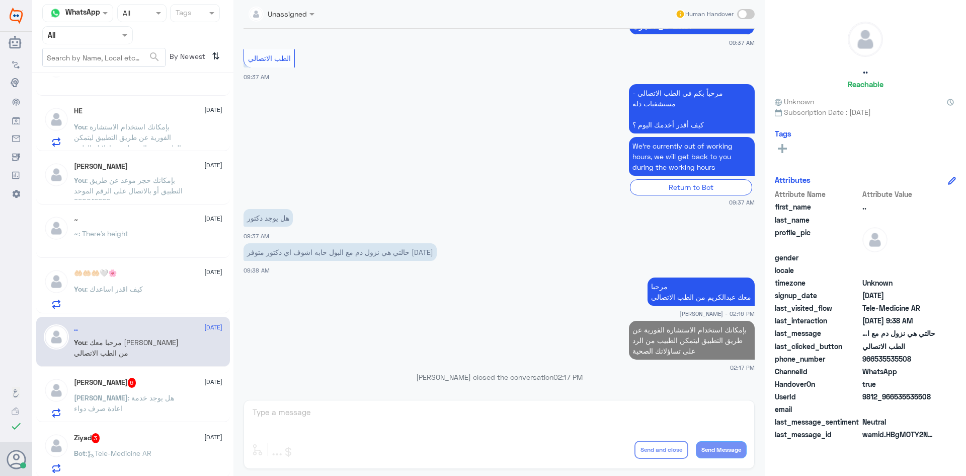
click at [163, 387] on div "عبدالله 6 29 August" at bounding box center [148, 382] width 148 height 10
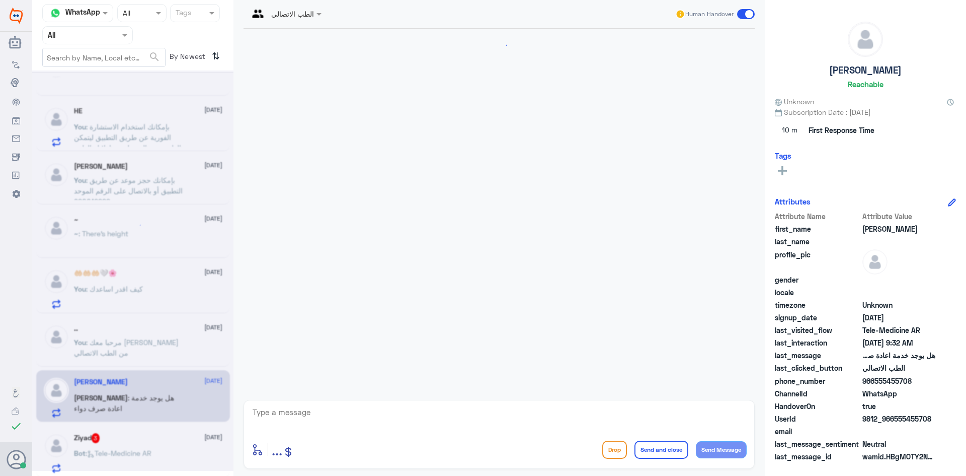
scroll to position [451, 0]
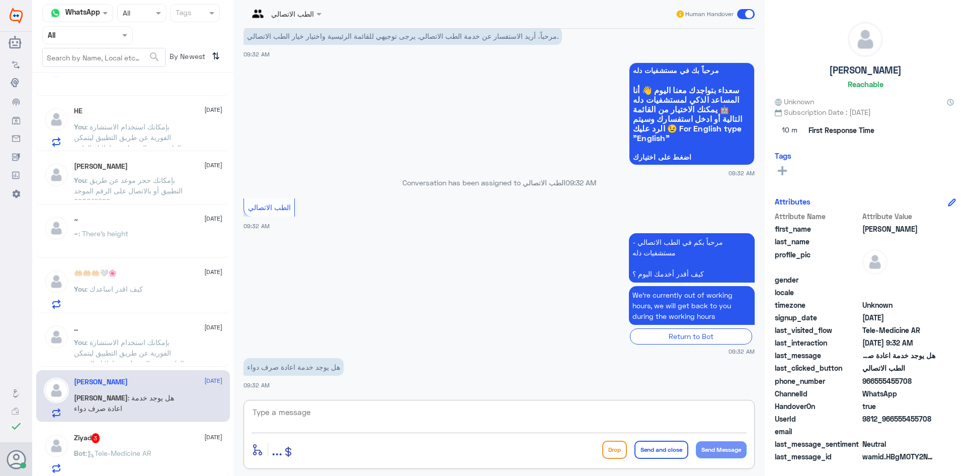
click at [357, 412] on textarea at bounding box center [499, 417] width 495 height 25
paste textarea "مرحبا معك عبدالكريم من الطب الاتصالي"
type textarea "مرحبا معك عبدالكريم من الطب الاتصالي"
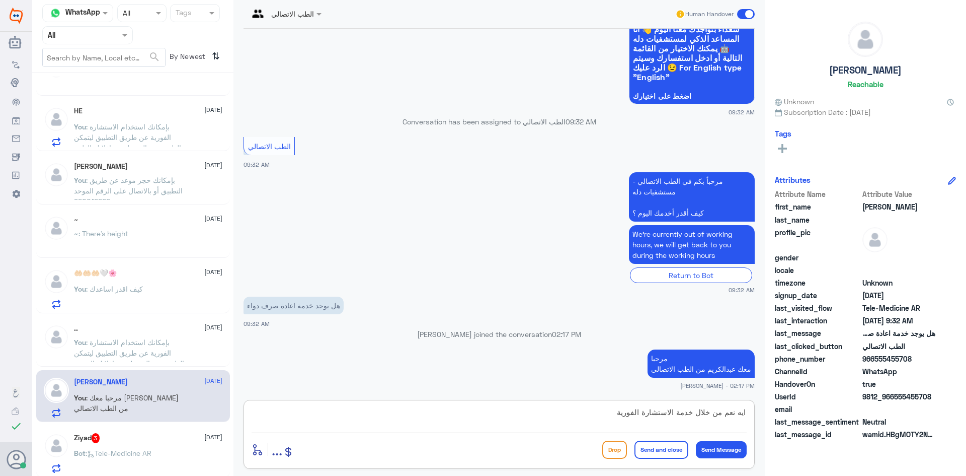
type textarea "ايه نعم من خلال خدمة الاستشارة الفورية"
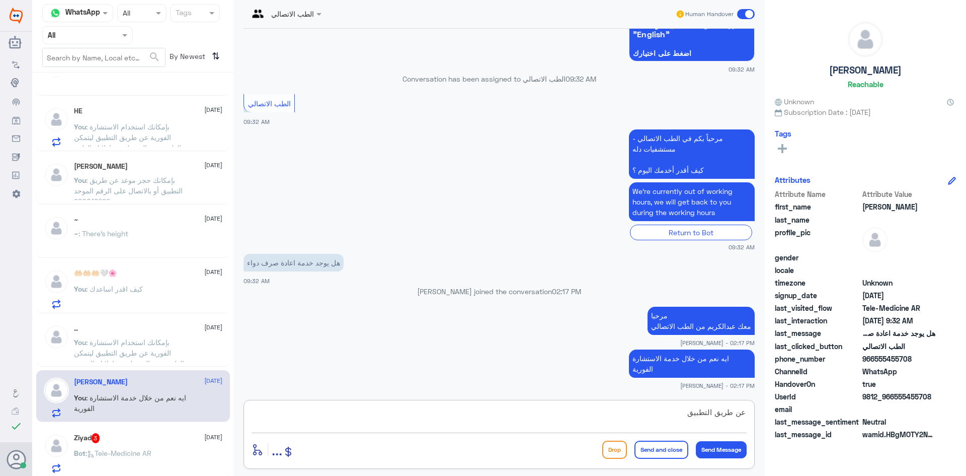
type textarea "عن طريق التطبيق"
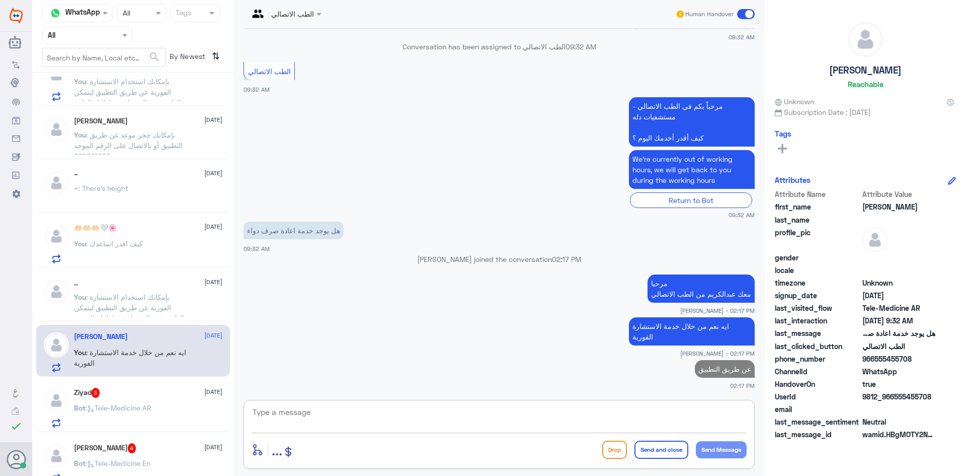
scroll to position [453, 0]
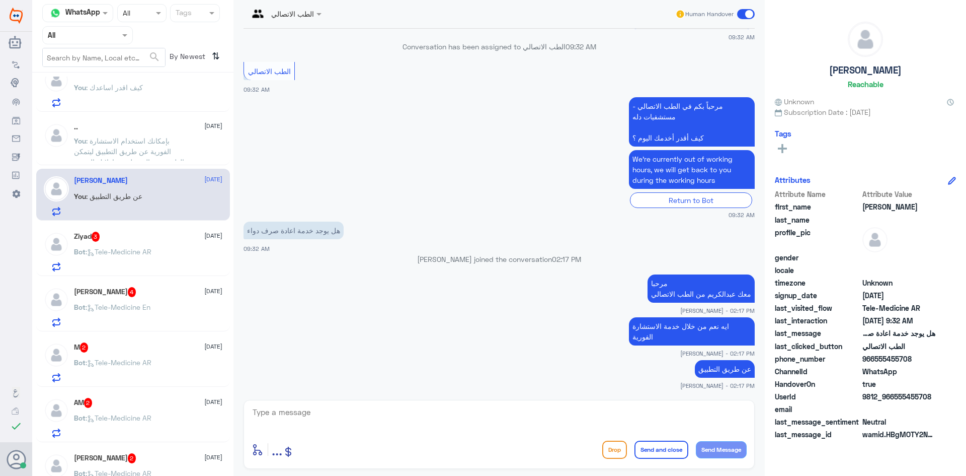
click at [177, 249] on div "Bot : Tele-Medicine AR" at bounding box center [148, 260] width 148 height 23
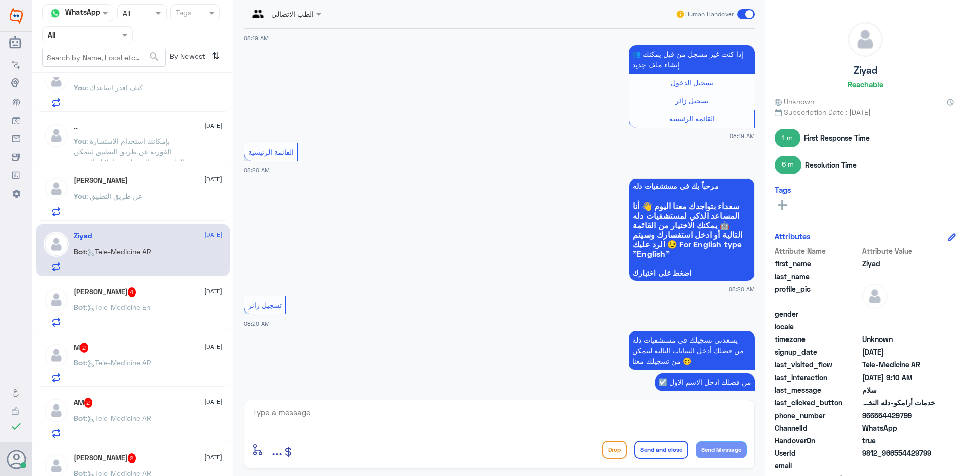
scroll to position [729, 0]
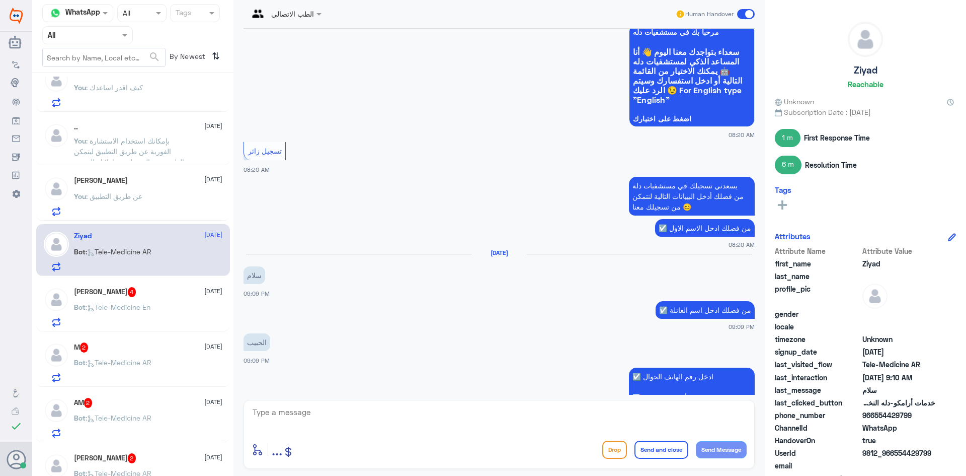
click at [739, 13] on span at bounding box center [746, 14] width 18 height 10
click at [0, 0] on input "checkbox" at bounding box center [0, 0] width 0 height 0
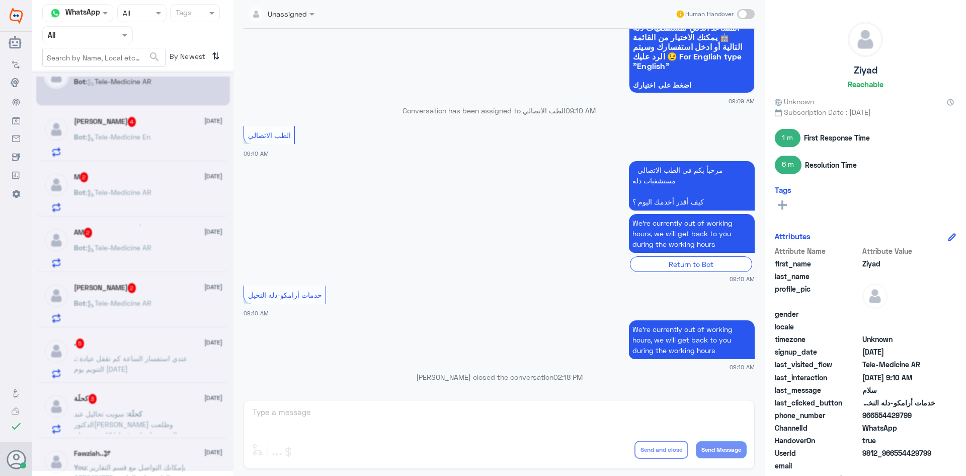
scroll to position [0, 0]
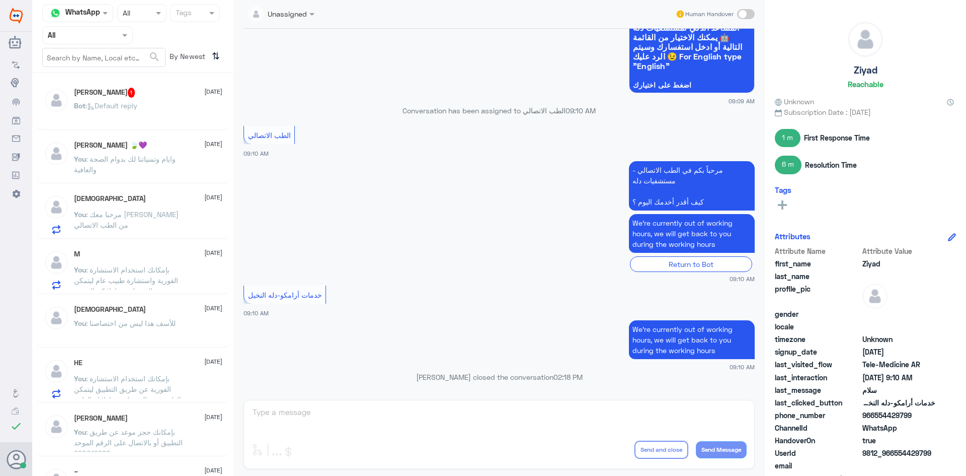
click at [172, 103] on div "Bot : Default reply" at bounding box center [148, 114] width 148 height 23
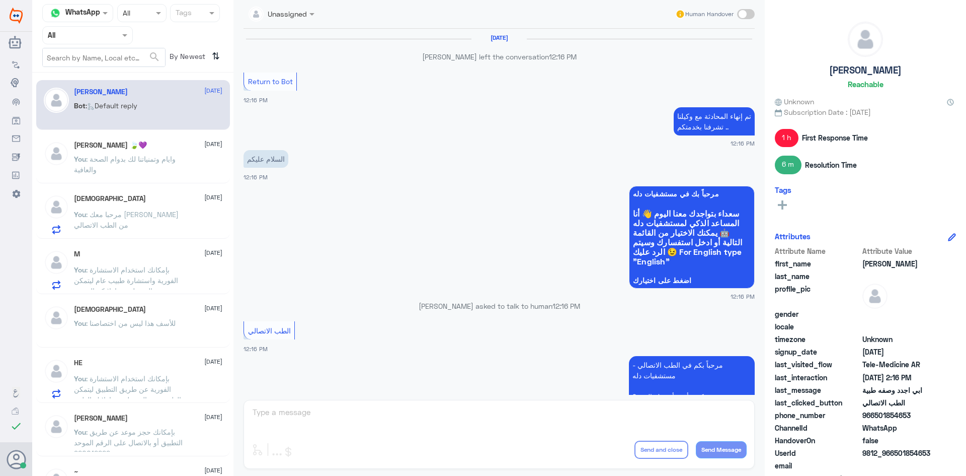
scroll to position [563, 0]
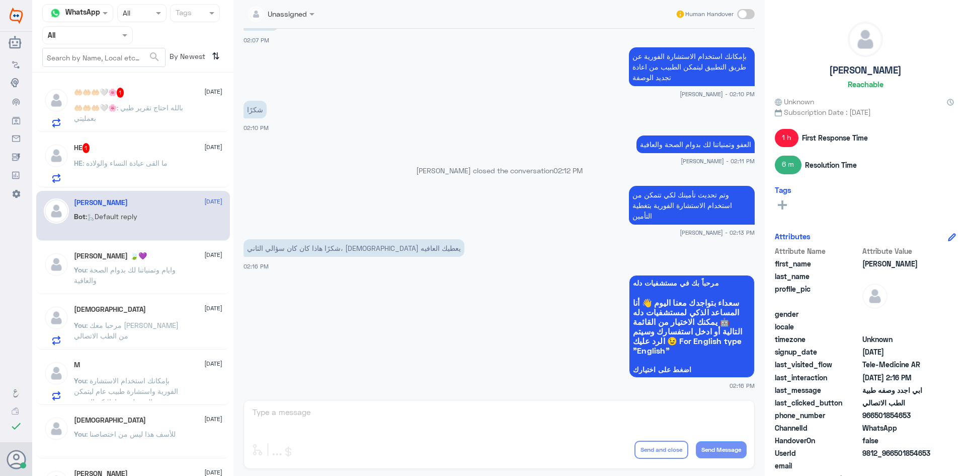
click at [160, 142] on div "HE 1 29 August HE : ما القى عيادة النساء والولاده" at bounding box center [133, 161] width 194 height 52
click at [160, 147] on div "HE 1 29 August" at bounding box center [148, 148] width 148 height 10
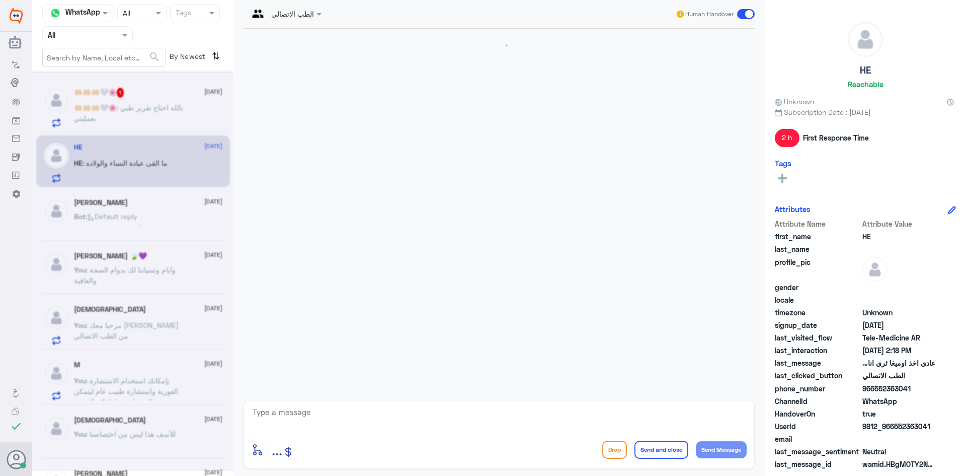
scroll to position [341, 0]
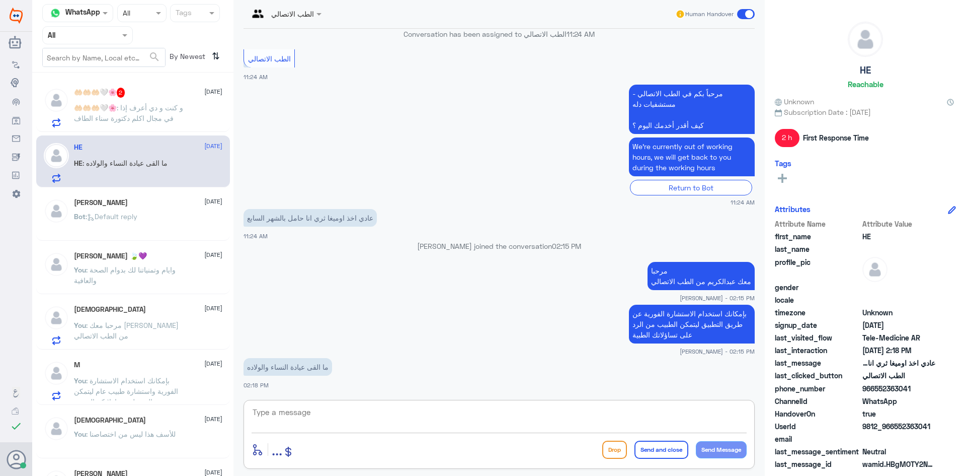
click at [306, 408] on textarea at bounding box center [499, 417] width 495 height 25
type textarea "بإمكان الطبيب العام الرد على تساؤلاتك الصحية او تحويلك على عيادة النساء"
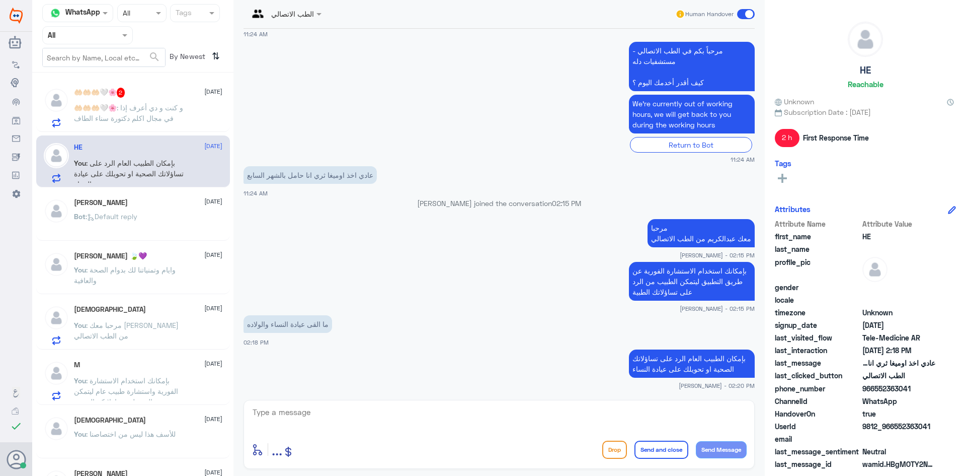
click at [184, 104] on p "🤲🏻🤲🏻🤲🏻🤍🌸 : و كنت و دي أعرف إذا في مجال اكلم دكتورة سناء الطاف" at bounding box center [130, 114] width 113 height 25
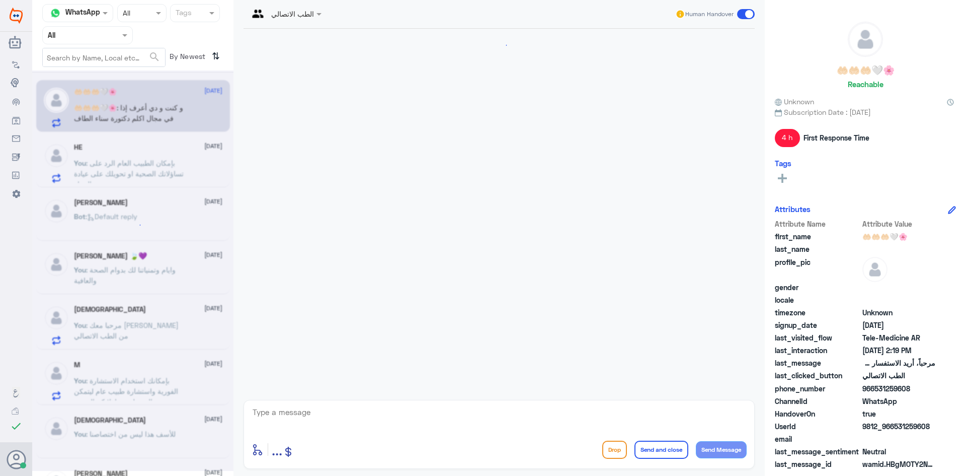
scroll to position [736, 0]
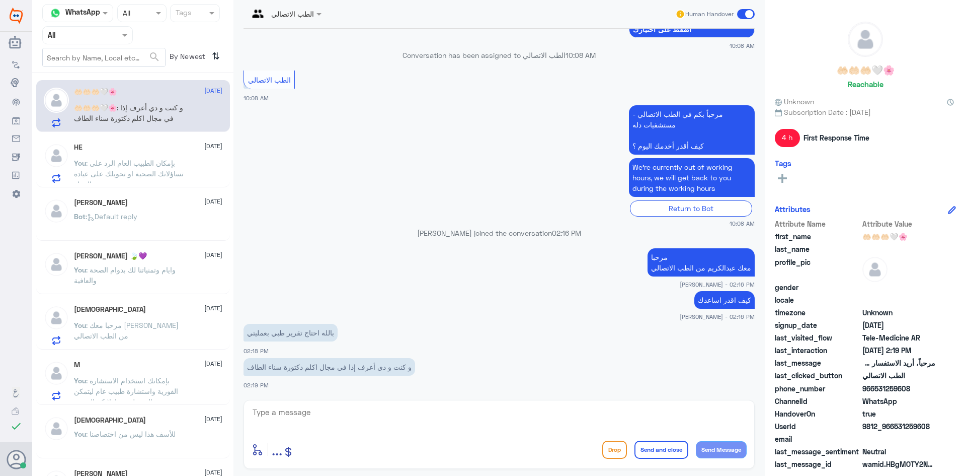
click at [379, 416] on textarea at bounding box center [499, 417] width 495 height 25
click at [271, 259] on app-msgs-text "مرحبا معك عبدالكريم من الطب الاتصالي" at bounding box center [499, 262] width 511 height 29
click at [410, 417] on textarea at bounding box center [499, 417] width 495 height 25
paste textarea "بإمكانك التواصل مع قسم التقارير الطبية على الواتس 0550181732"
type textarea "بإمكانك التواصل مع قسم التقارير الطبية على الواتس 0550181732"
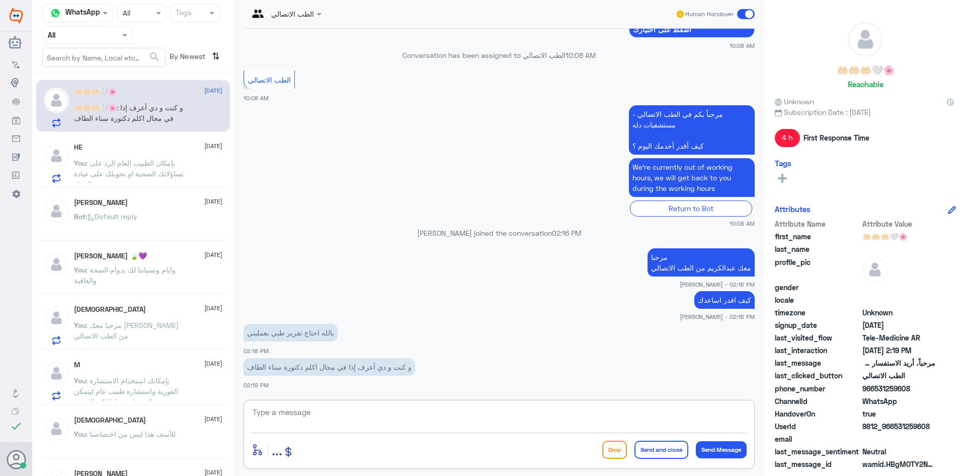
scroll to position [778, 0]
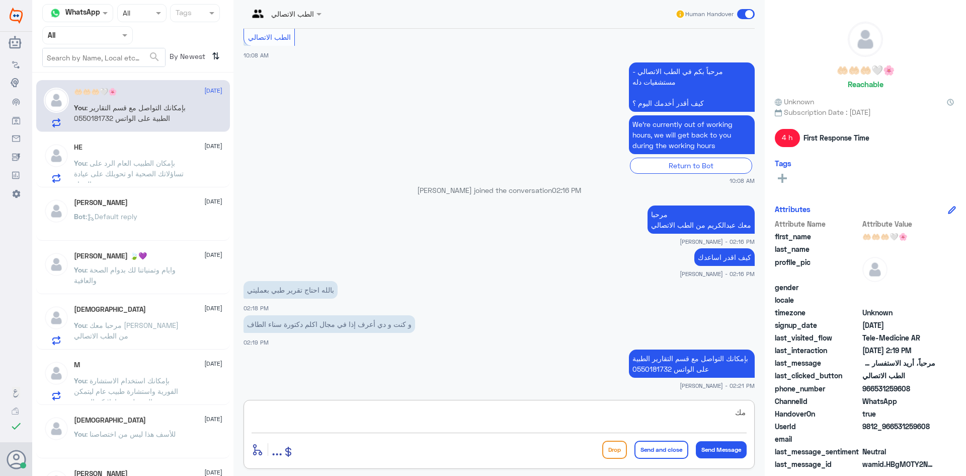
type textarea "م"
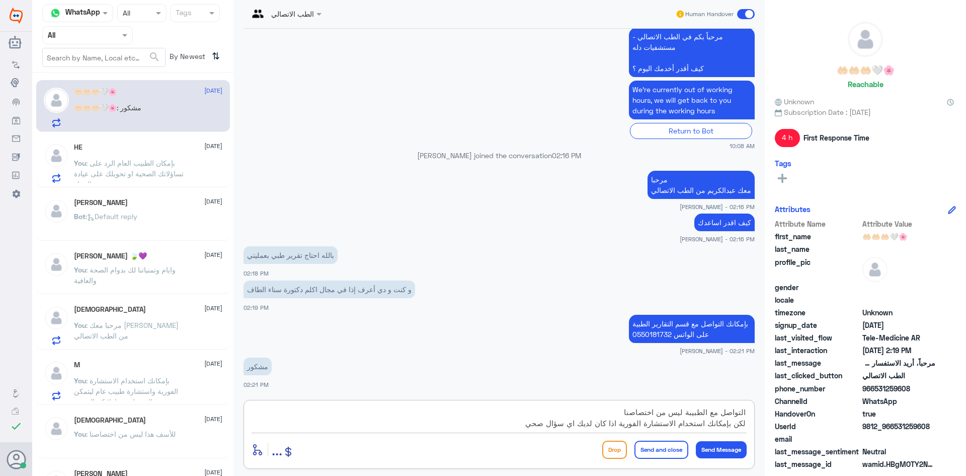
click at [617, 420] on textarea "التواصل مع الطبيبة ليس من اختصاصنا لكن بإمكانك استخدام الاستشارة الفورية اذا كا…" at bounding box center [499, 417] width 495 height 25
click at [619, 422] on textarea "التواصل مع الطبيبة ليس من اختصاصنا لكن بإمكانك استخدام الاستشارة الفورية اذا كا…" at bounding box center [499, 417] width 495 height 25
type textarea "التواصل مع الطبيبة ليس من اختصاصنا لكن بإمكانك استخدام الاستشارة الفورية عن طري…"
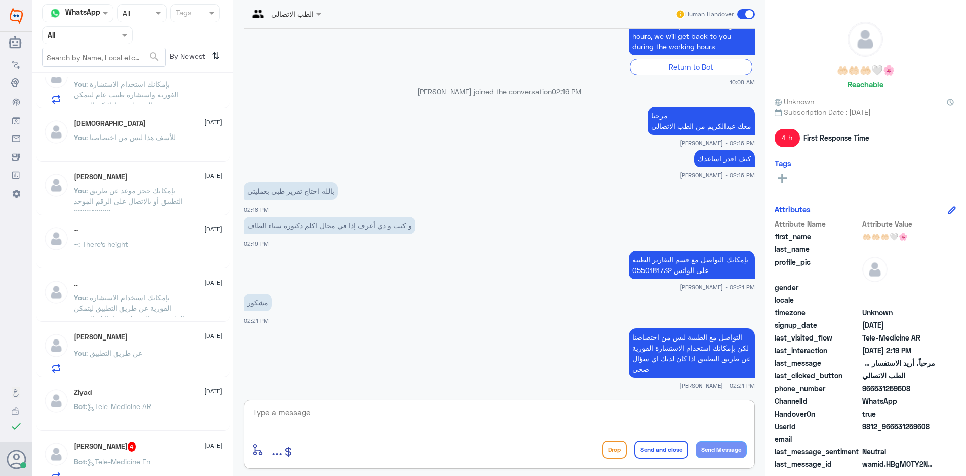
scroll to position [302, 0]
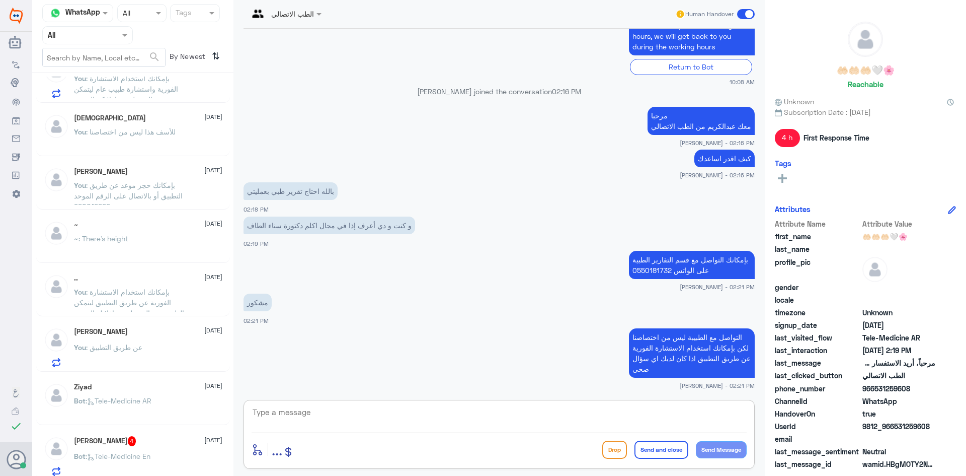
click at [163, 451] on div "Jehanzeb Shah 4 29 August Bot : Tele-Medicine En" at bounding box center [148, 456] width 148 height 40
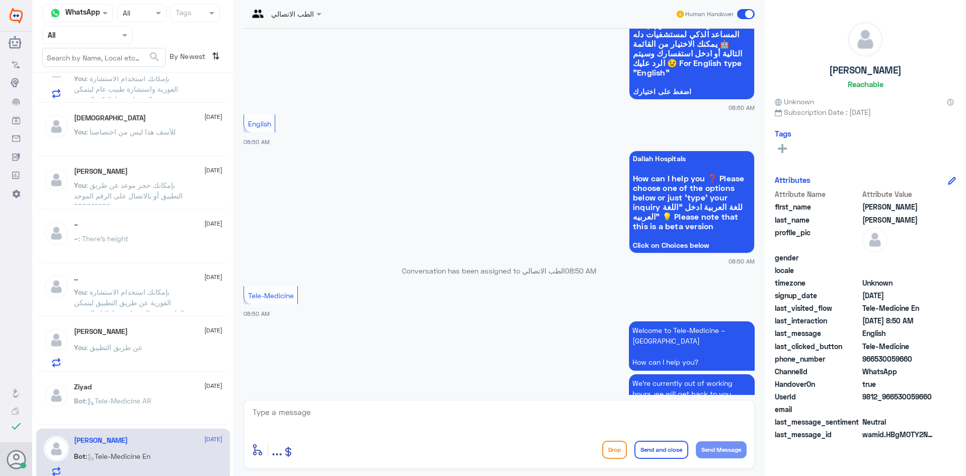
scroll to position [971, 0]
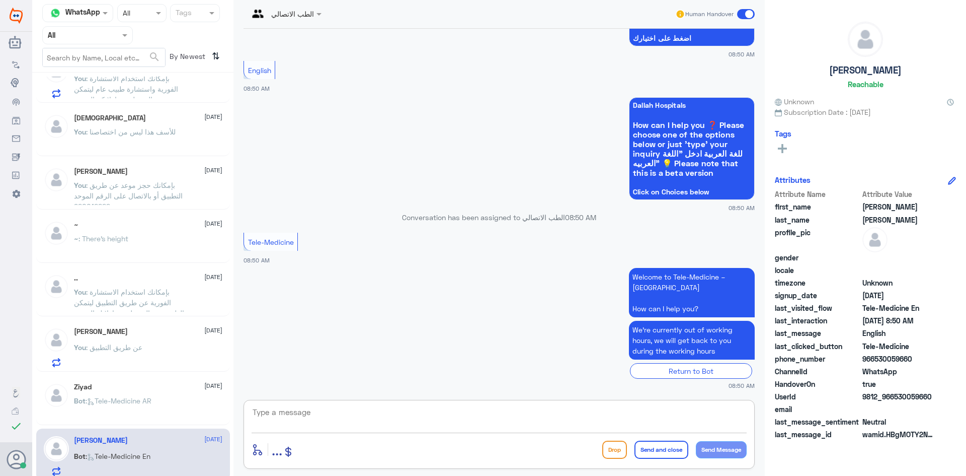
click at [388, 415] on textarea at bounding box center [499, 417] width 495 height 25
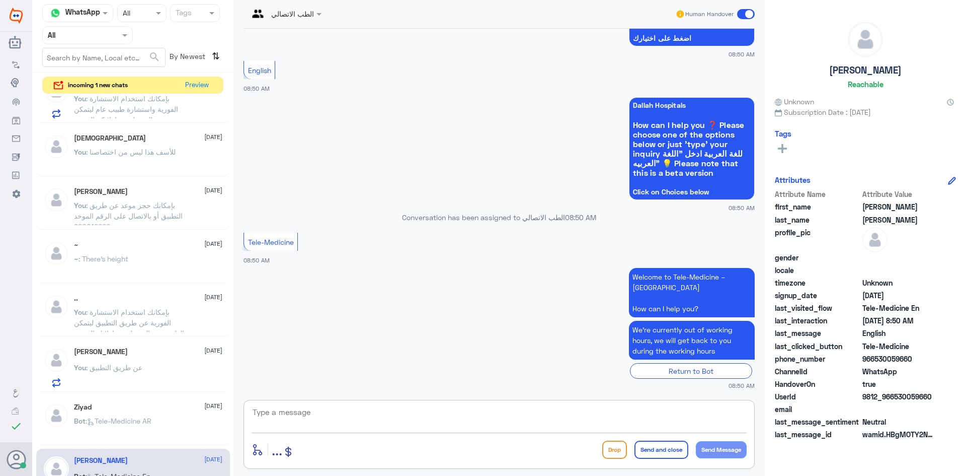
click at [443, 412] on textarea at bounding box center [499, 417] width 495 height 25
paste textarea ""Hello, this is Abdulkareem from Telemedicine. How can I assist you?""
click at [255, 410] on textarea ""Hello, this is Abdulkareem from Telemedicine. How can I assist you?" at bounding box center [499, 417] width 495 height 25
type textarea "Hello, this is Abdulkareem from Telemedicine. How can I assist you?"
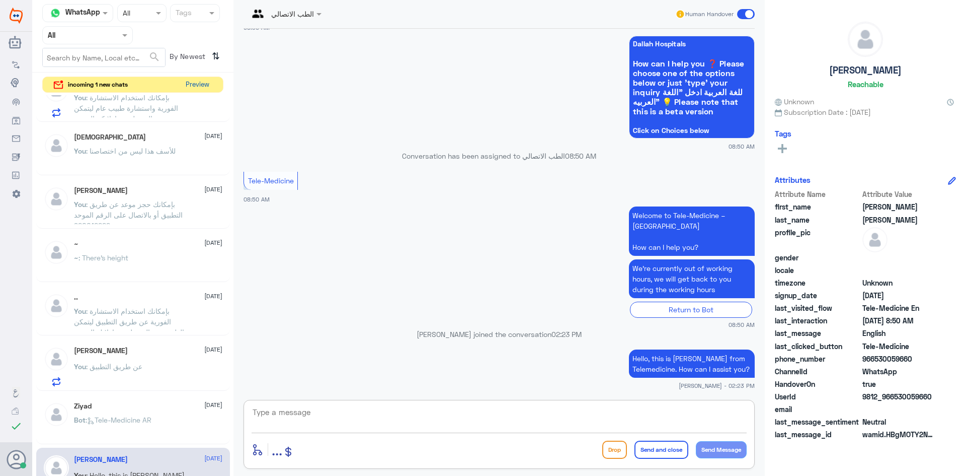
click at [194, 86] on button "Preview" at bounding box center [197, 85] width 31 height 16
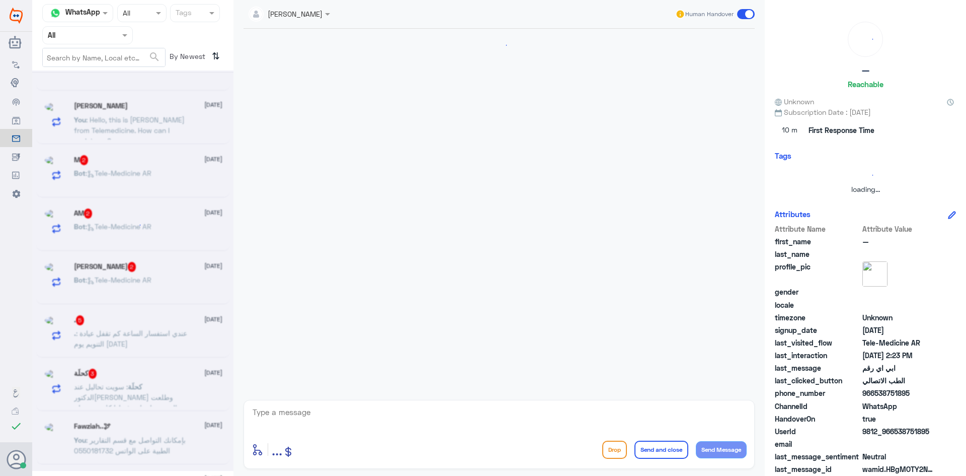
scroll to position [93, 0]
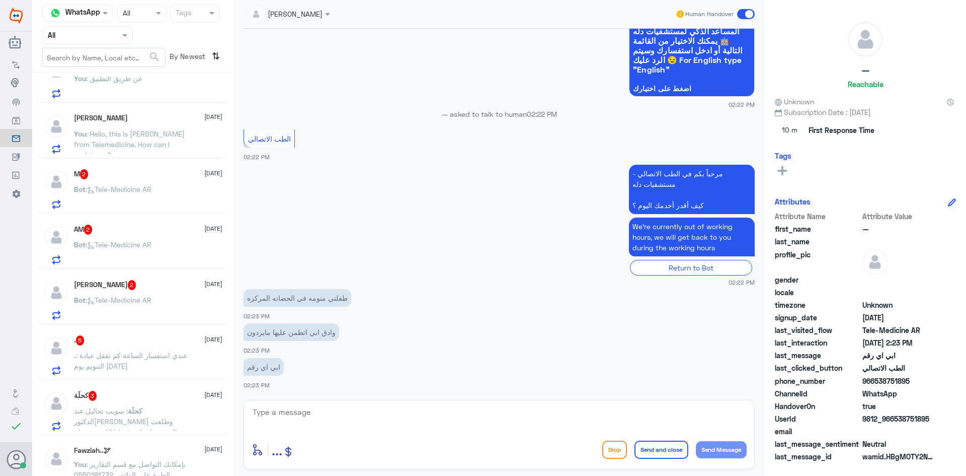
click at [391, 403] on div "enter flow name ... Drop Send and close Send Message" at bounding box center [499, 434] width 511 height 69
click at [351, 412] on textarea at bounding box center [499, 417] width 495 height 25
paste textarea "مرحبا معك عبدالكريم من الطب الاتصالي"
type textarea "مرحبا معك عبدالكريم من الطب الاتصالي"
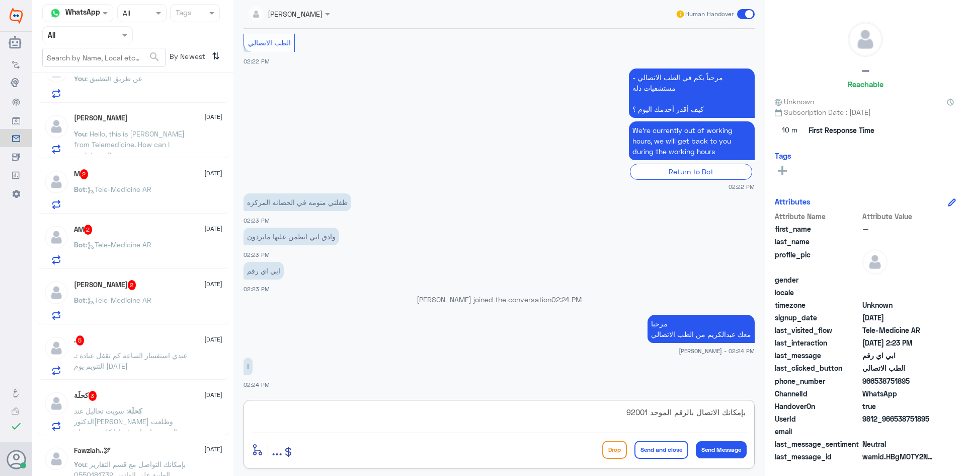
scroll to position [205, 0]
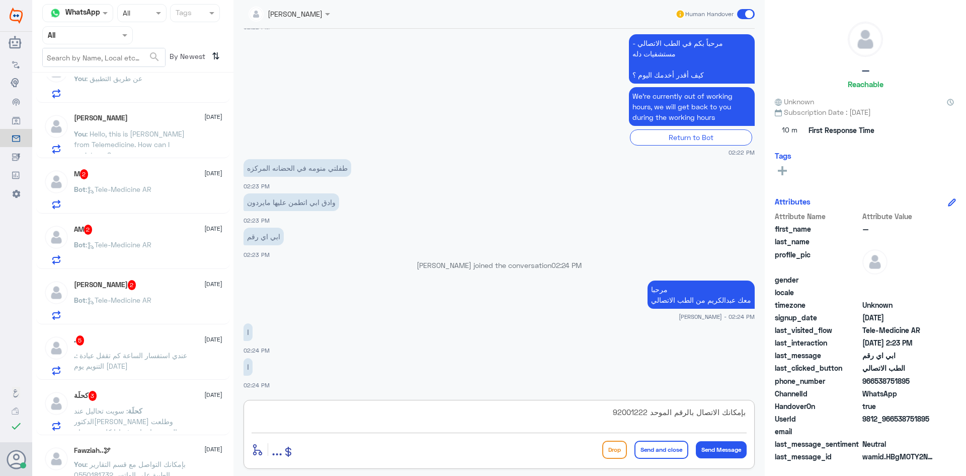
type textarea "بإمكانك الاتصال بالرقم الموحد 920012222"
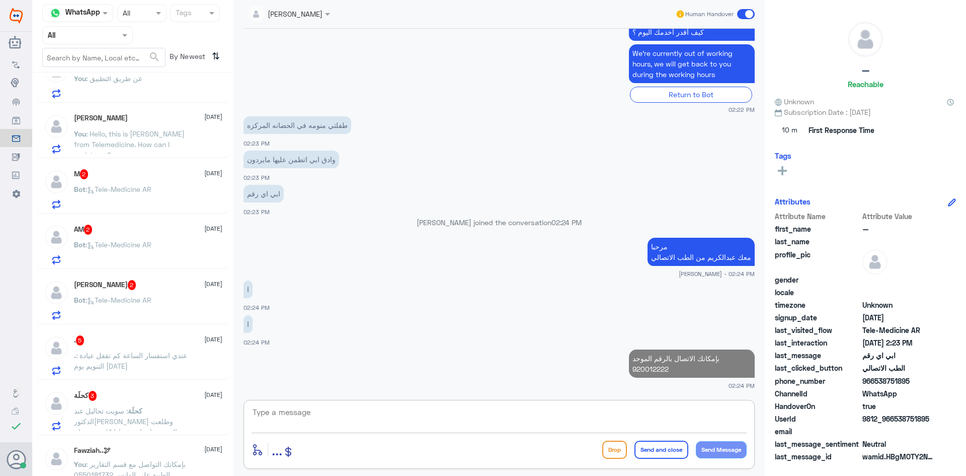
click at [675, 454] on button "Send and close" at bounding box center [662, 449] width 54 height 18
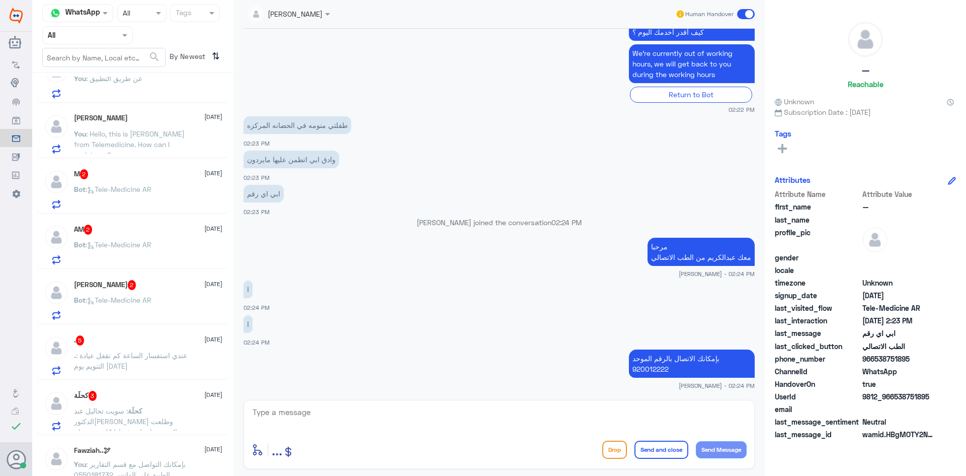
click at [740, 14] on span at bounding box center [746, 14] width 18 height 10
click at [0, 0] on input "checkbox" at bounding box center [0, 0] width 0 height 0
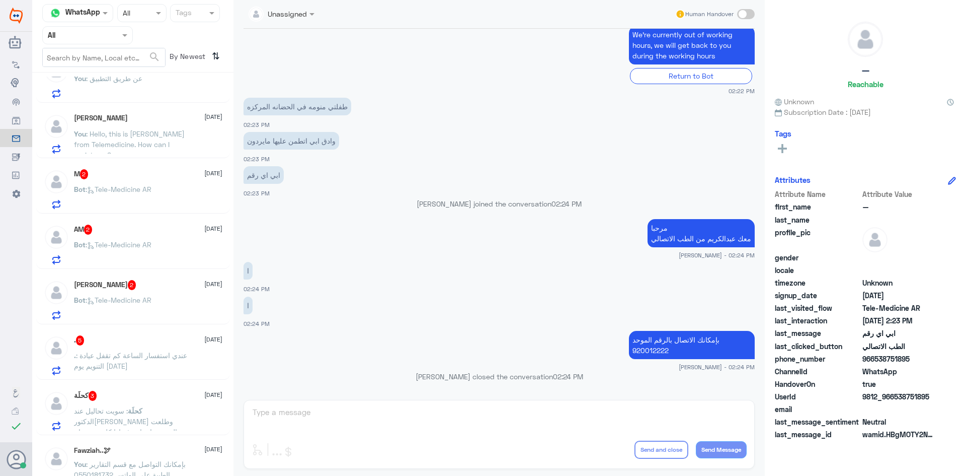
click at [126, 168] on div "M 2 29 August Bot : Tele-Medicine AR" at bounding box center [133, 188] width 194 height 52
click at [138, 182] on div "M 2 29 August Bot : Tele-Medicine AR" at bounding box center [148, 189] width 148 height 40
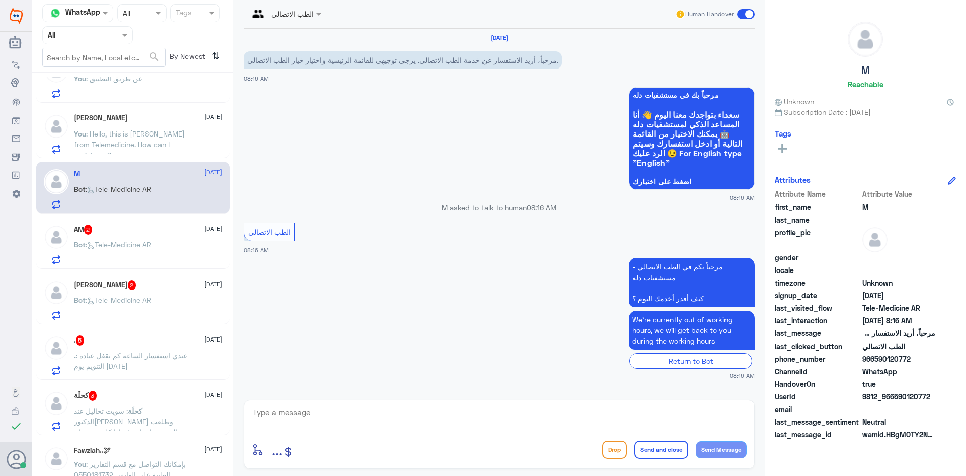
click at [398, 411] on textarea at bounding box center [499, 417] width 495 height 25
paste textarea "مرحبا معك عبدالكريم من الطب الاتصالي"
type textarea "مرحبا معك عبدالكريم من الطب الاتصالي"
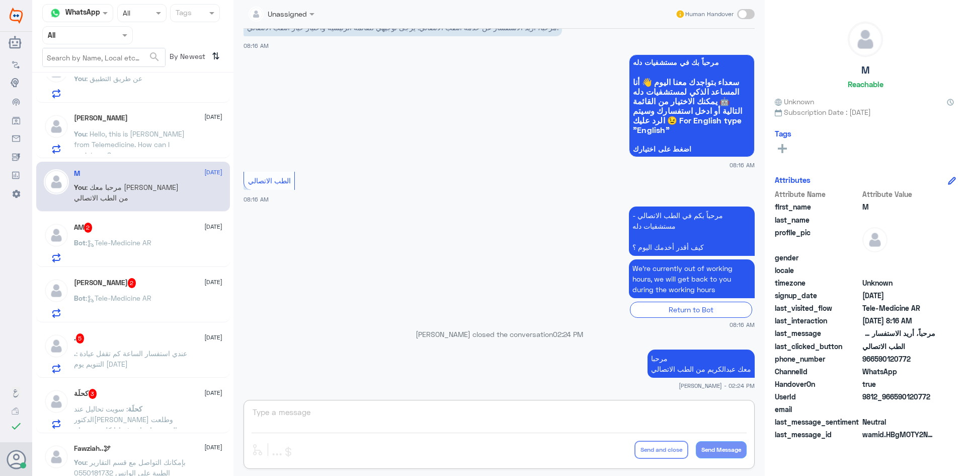
click at [749, 10] on span at bounding box center [746, 14] width 18 height 10
click at [0, 0] on input "checkbox" at bounding box center [0, 0] width 0 height 0
click at [151, 231] on div "AM 2 29 August" at bounding box center [148, 229] width 148 height 10
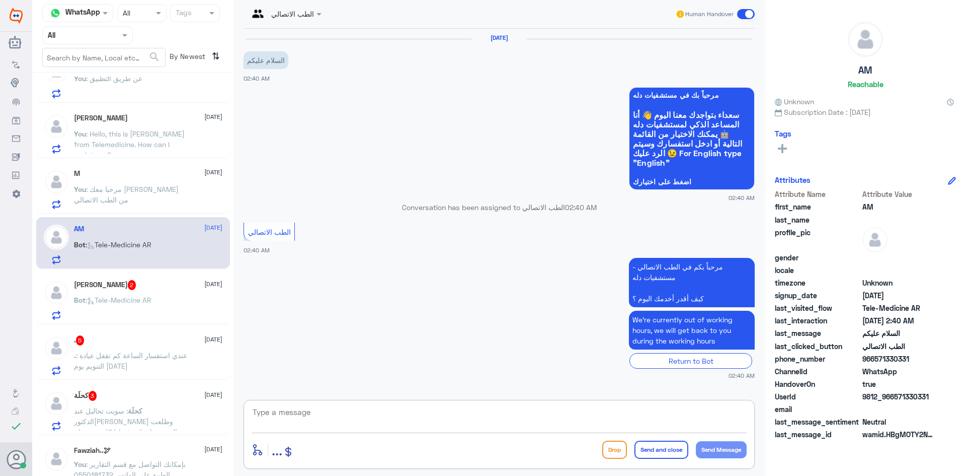
click at [384, 412] on textarea at bounding box center [499, 417] width 495 height 25
paste textarea "مرحبا معك عبدالكريم من الطب الاتصالي"
type textarea "مرحبا معك عبدالكريم من الطب الاتصالي"
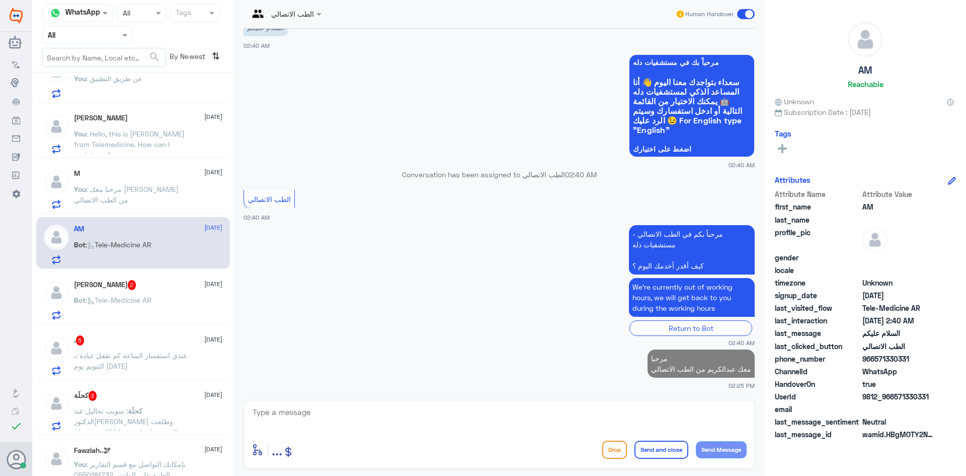
click at [140, 294] on p "Bot : Tele-Medicine AR" at bounding box center [112, 306] width 77 height 25
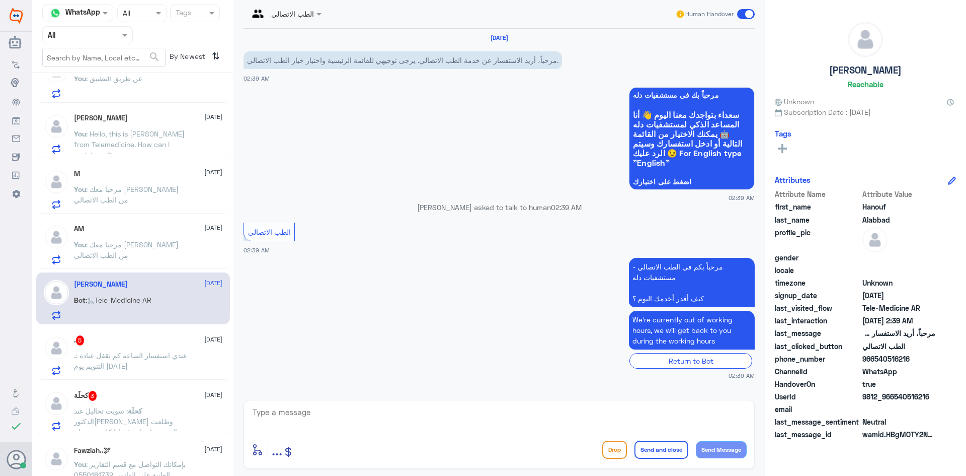
click at [426, 421] on textarea at bounding box center [499, 417] width 495 height 25
paste textarea "مرحبا معك عبدالكريم من الطب الاتصالي"
type textarea "مرحبا معك عبدالكريم من الطب الاتصالي"
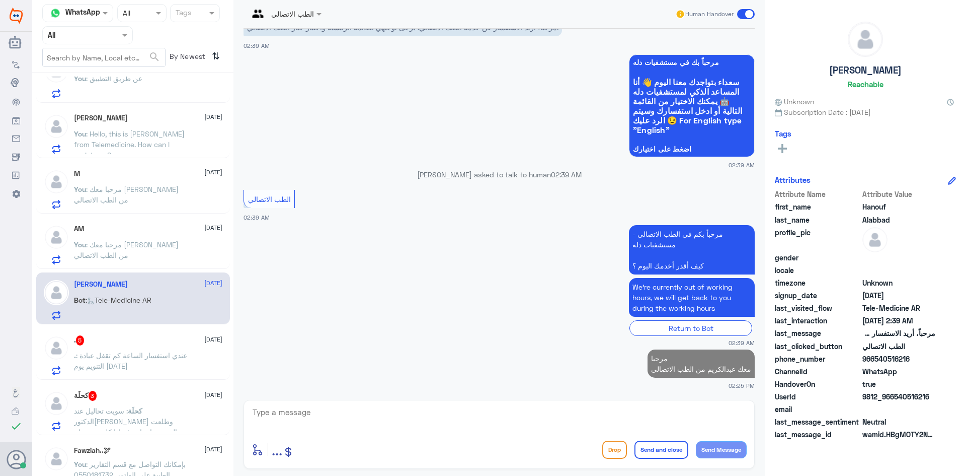
click at [160, 351] on span ": عندي استفسار الساعة كم تقفل عيادة التنويم يوم الجمعة" at bounding box center [130, 360] width 113 height 19
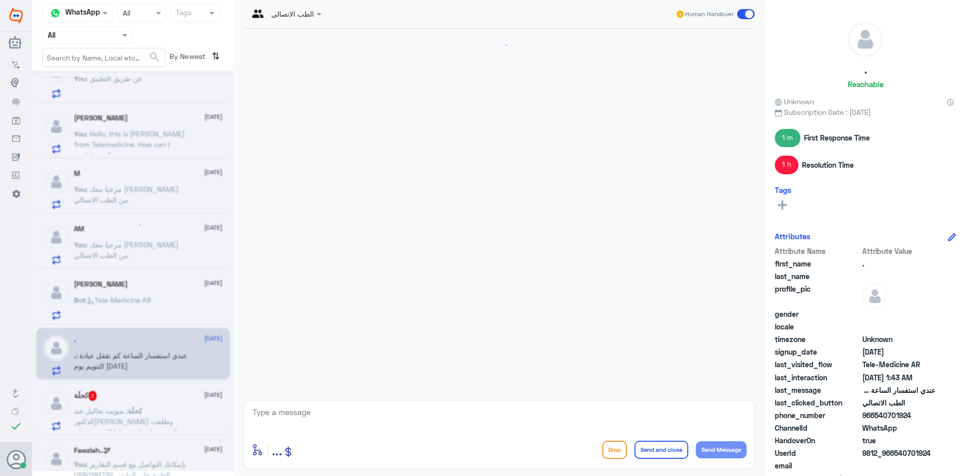
scroll to position [635, 0]
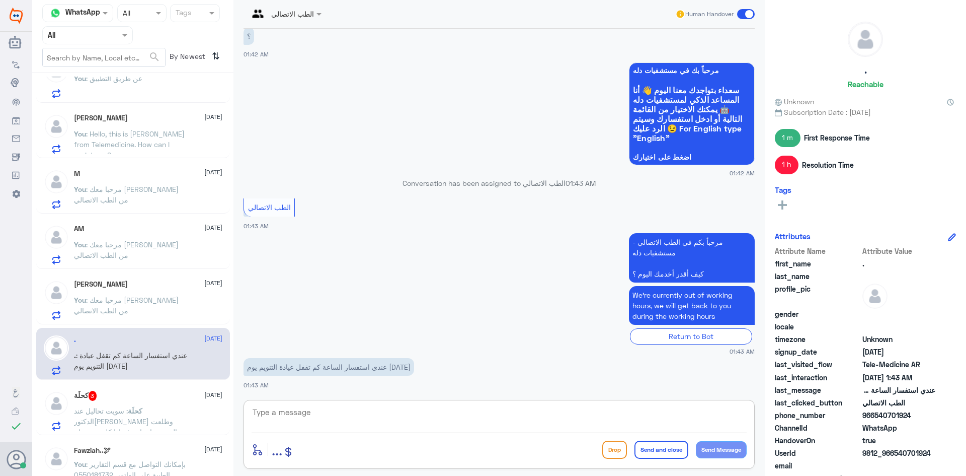
click at [355, 410] on textarea at bounding box center [499, 417] width 495 height 25
paste textarea "مرحبا معك عبدالكريم من الطب الاتصالي"
type textarea "مرحبا معك عبدالكريم من الطب الاتصالي"
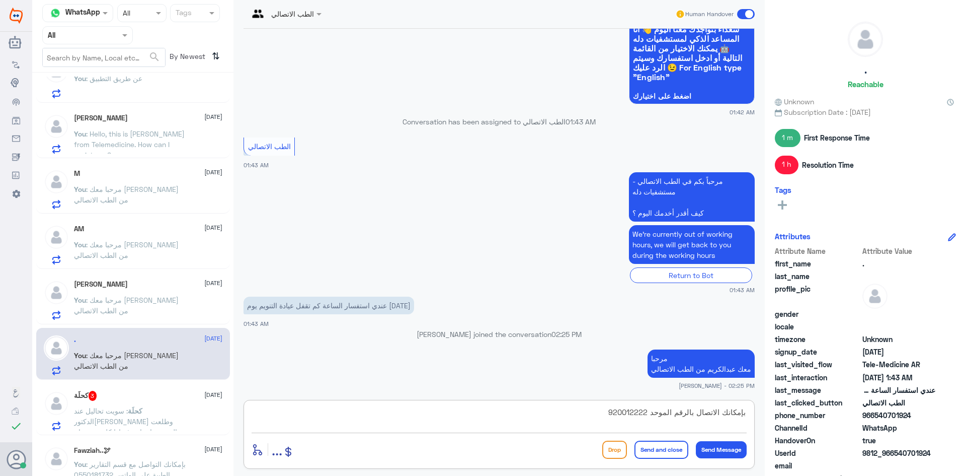
type textarea "بإمكانك الاتصال بالرقم الموحد 920012222"
click at [654, 448] on button "Send and close" at bounding box center [662, 449] width 54 height 18
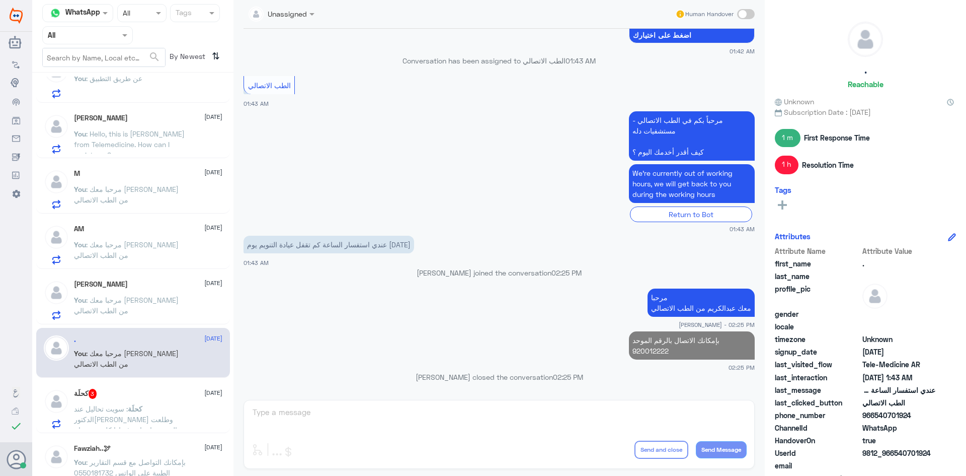
click at [135, 400] on div "كحلَة 3 29 August كحلَة : سويت تحاليل عند الدكتوره وطلعت النتيجه حابه اشوف اذا …" at bounding box center [148, 408] width 148 height 40
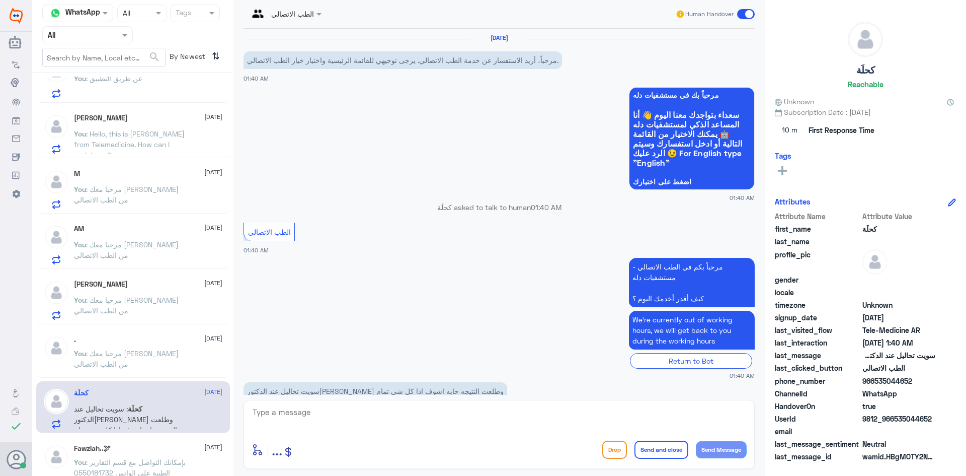
scroll to position [24, 0]
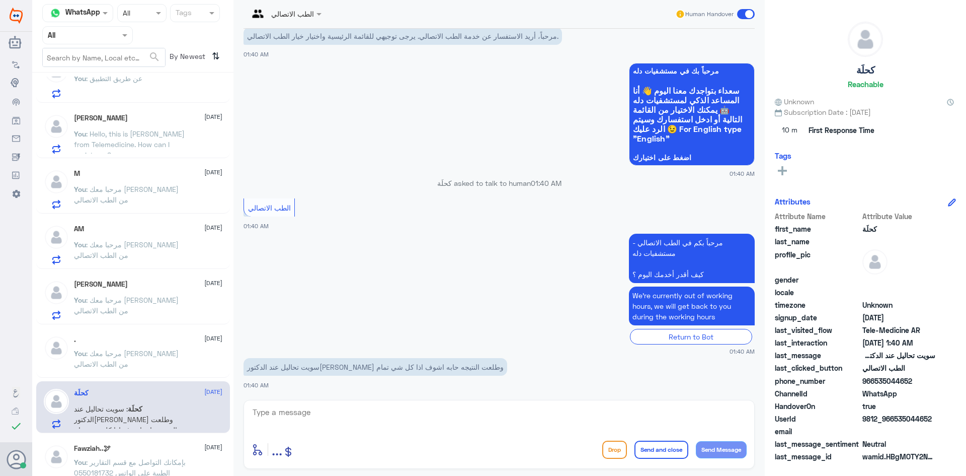
click at [381, 421] on textarea at bounding box center [499, 417] width 495 height 25
paste textarea "مرحبا معك عبدالكريم من الطب الاتصالي"
type textarea "مرحبا معك عبدالكريم من الطب الاتصالي"
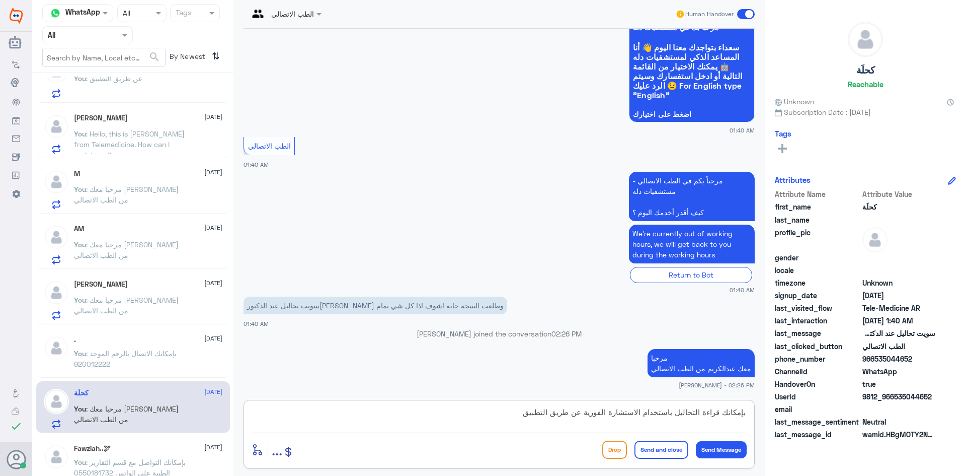
type textarea "بإمكانك قراءة التحاليل باستخدام الاستشارة الفورية عن طريق التطبيق"
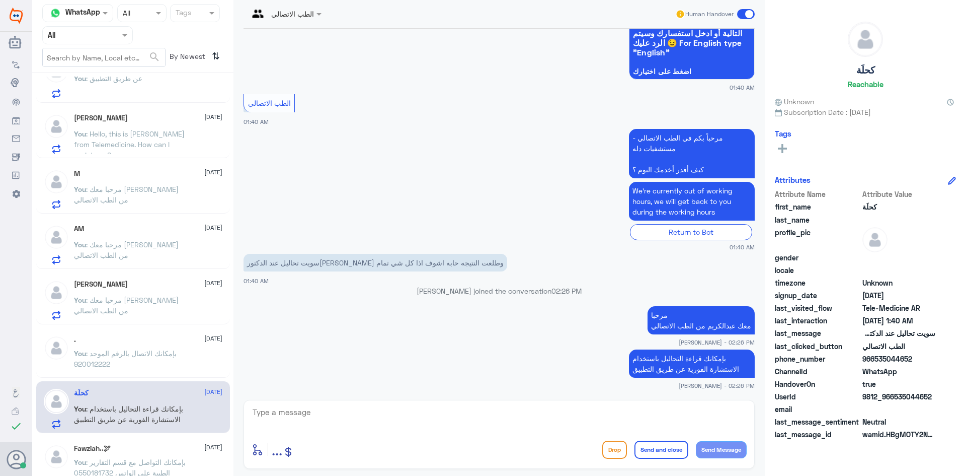
drag, startPoint x: 935, startPoint y: 396, endPoint x: 894, endPoint y: 396, distance: 41.3
click at [894, 396] on span "9812_966535044652" at bounding box center [899, 396] width 73 height 11
copy span "535044652"
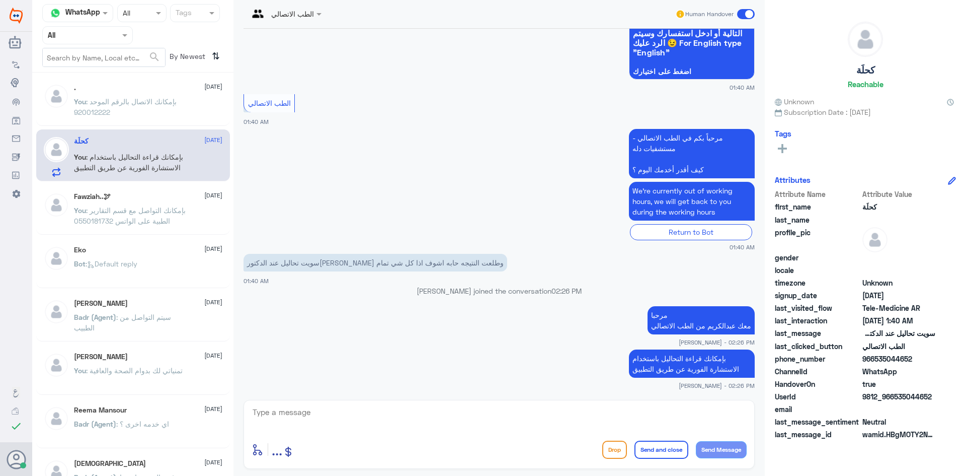
scroll to position [537, 0]
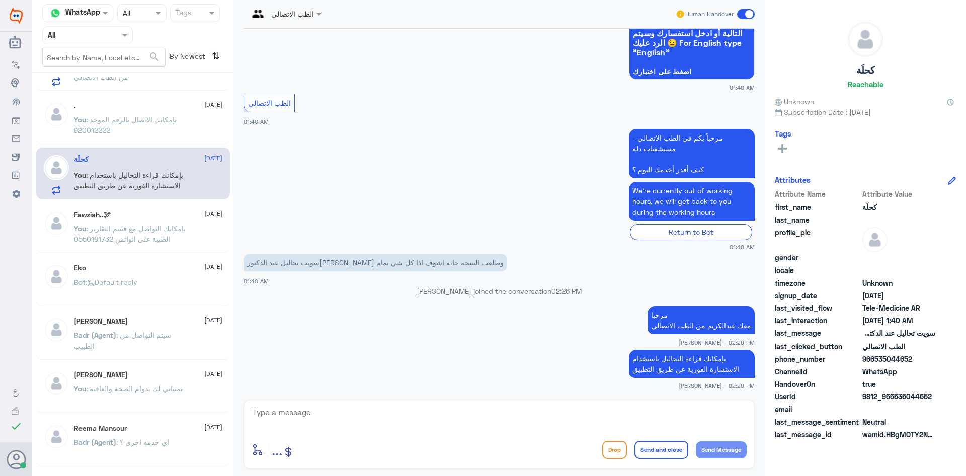
click at [133, 232] on span ": بإمكانك التواصل مع قسم التقارير الطبية على الواتس 0550181732" at bounding box center [130, 233] width 112 height 19
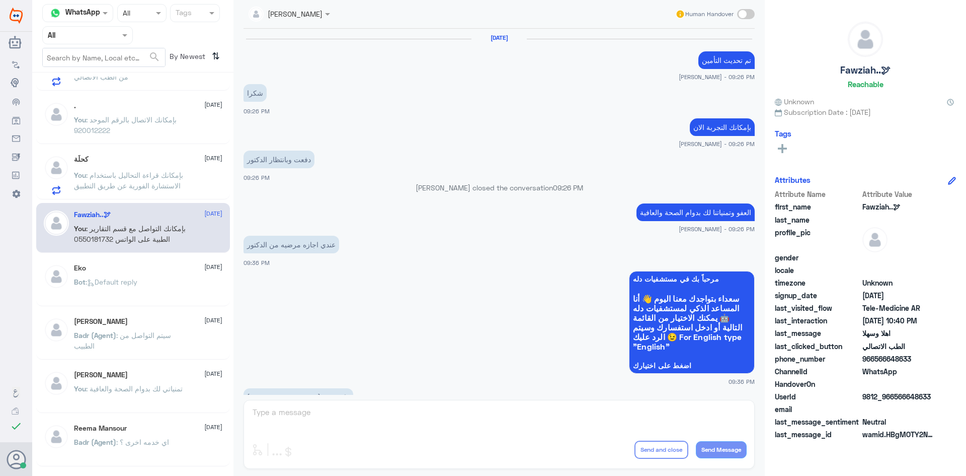
scroll to position [502, 0]
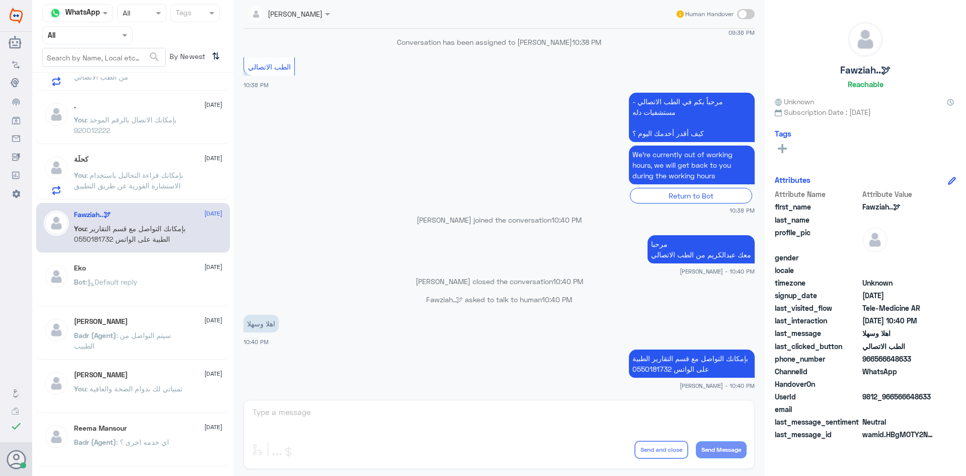
click at [128, 104] on div ". 29 August" at bounding box center [148, 106] width 148 height 9
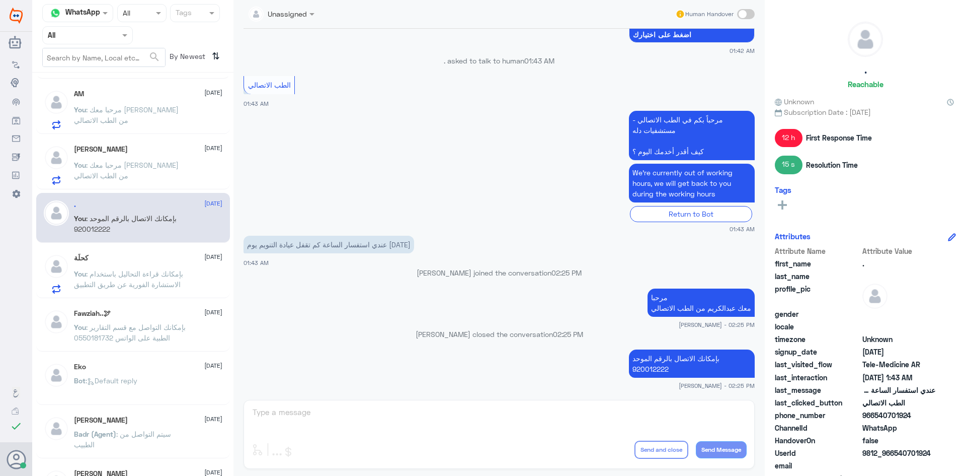
scroll to position [437, 0]
click at [144, 158] on div "Hanouf Alabbad 29 August You : مرحبا معك عبدالكريم من الطب الاتصالي" at bounding box center [148, 167] width 148 height 40
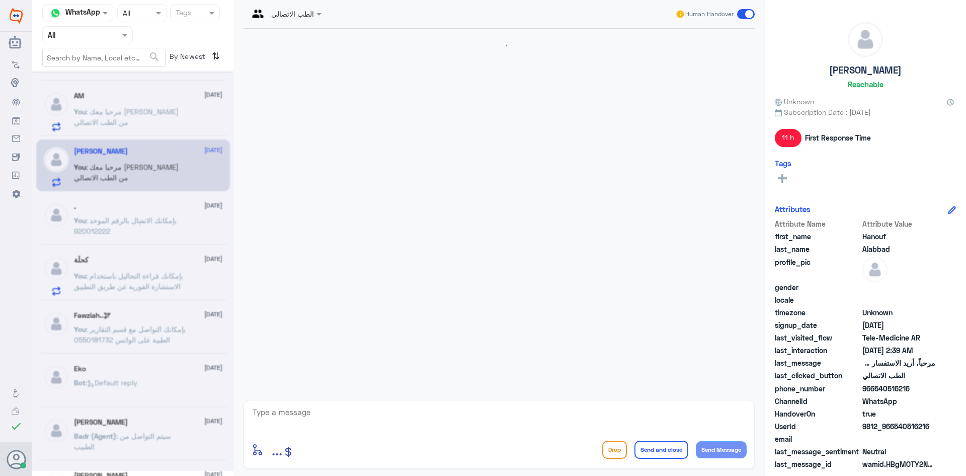
scroll to position [51, 0]
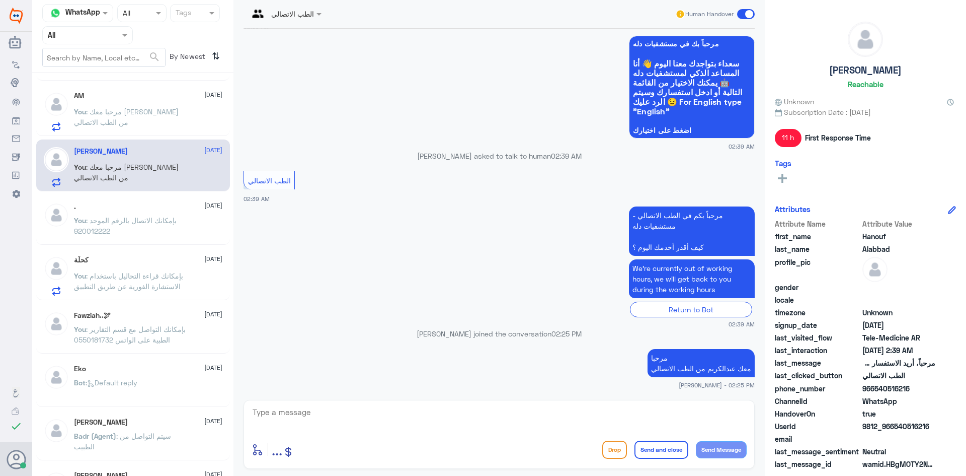
click at [427, 413] on textarea at bounding box center [499, 417] width 495 height 25
click at [141, 110] on span ": مرحبا معك عبدالكريم من الطب الاتصالي" at bounding box center [126, 116] width 105 height 19
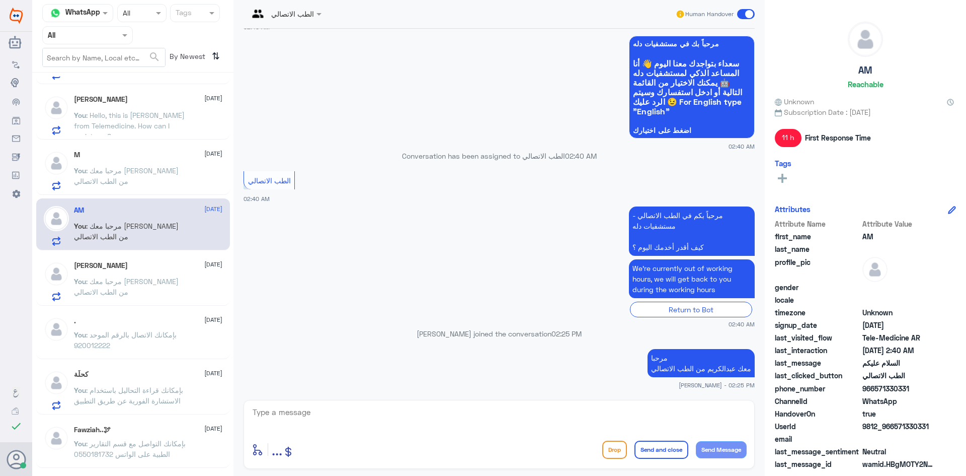
scroll to position [286, 0]
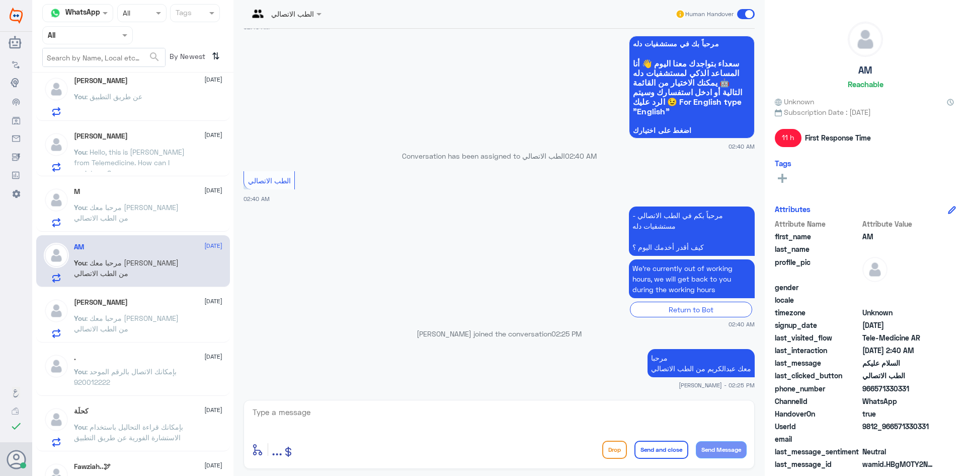
click at [146, 212] on p "You : مرحبا معك عبدالكريم من الطب الاتصالي" at bounding box center [130, 214] width 113 height 25
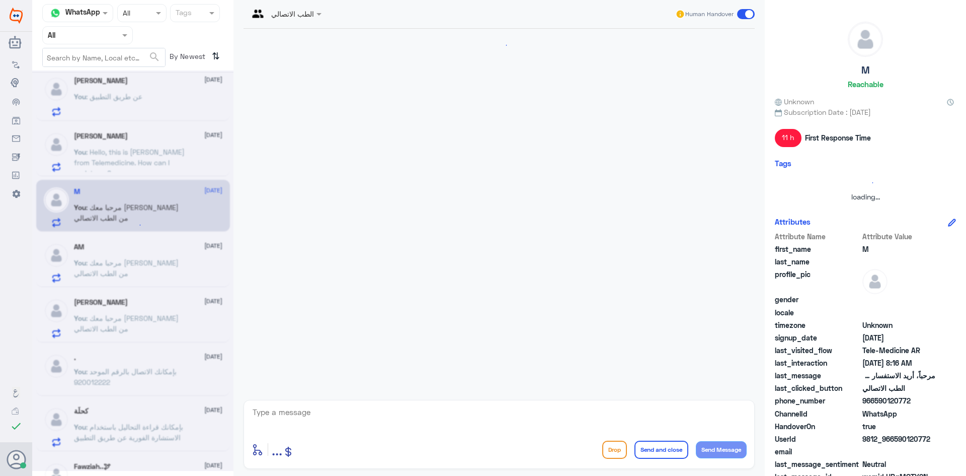
scroll to position [51, 0]
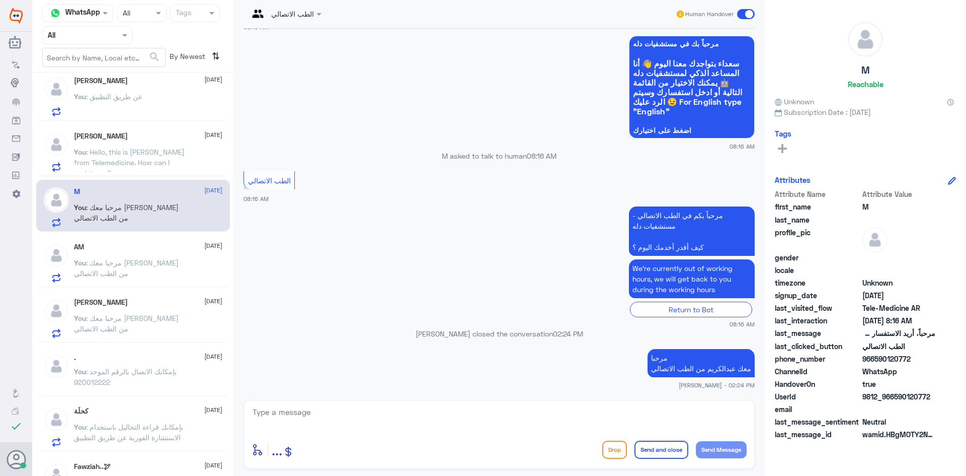
click at [142, 134] on div "Jehanzeb Shah 29 August" at bounding box center [148, 136] width 148 height 9
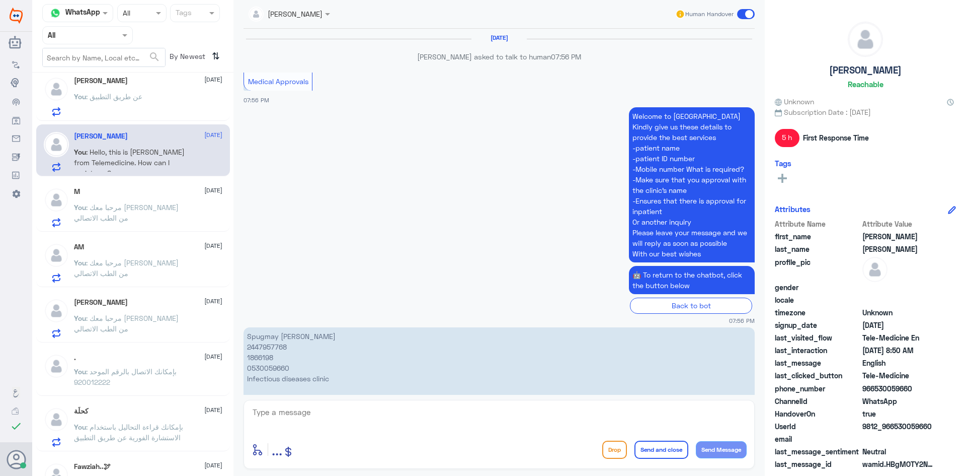
scroll to position [893, 0]
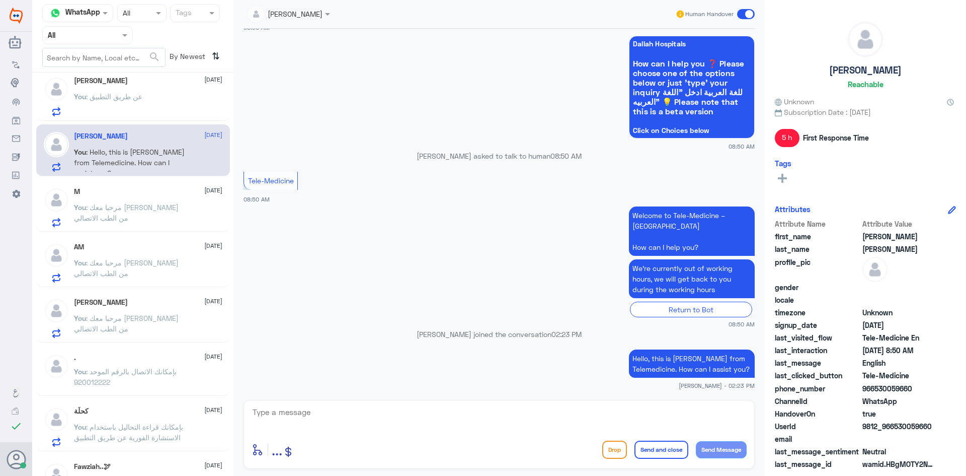
click at [743, 15] on span at bounding box center [746, 14] width 18 height 10
click at [0, 0] on input "checkbox" at bounding box center [0, 0] width 0 height 0
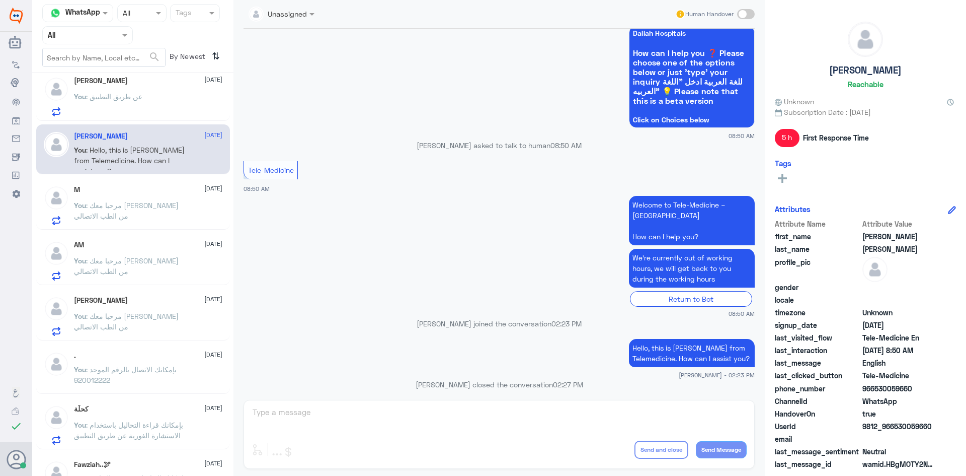
scroll to position [911, 0]
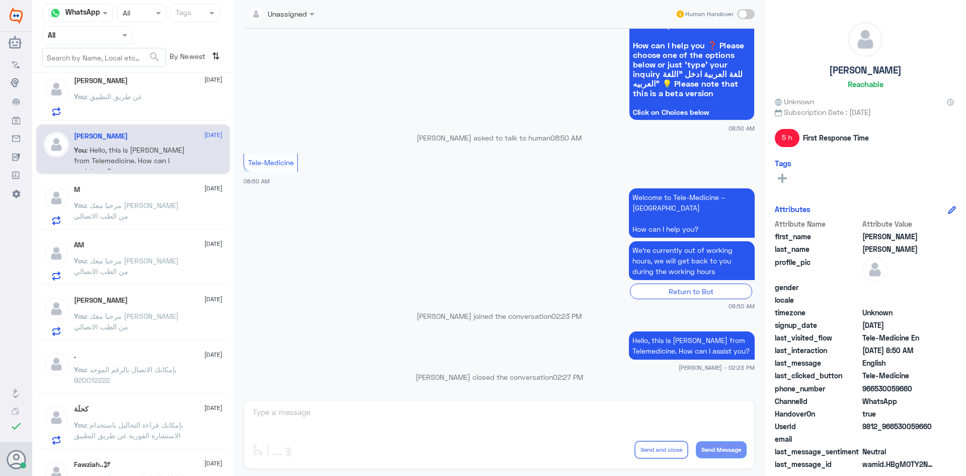
click at [150, 101] on div "You : عن طريق التطبيق" at bounding box center [148, 105] width 148 height 23
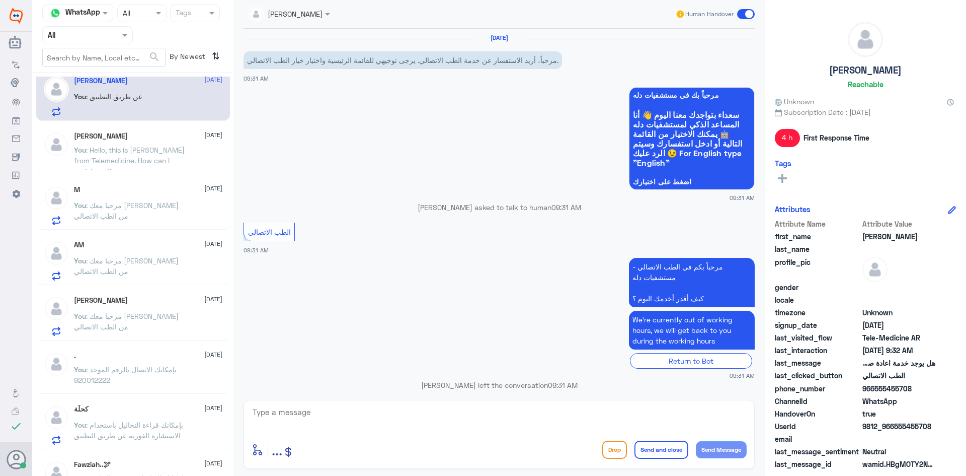
scroll to position [587, 0]
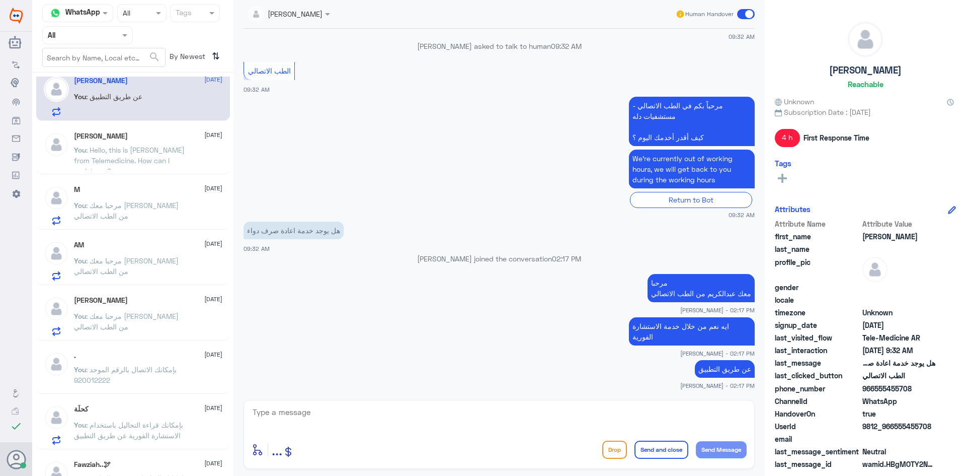
click at [742, 13] on span at bounding box center [746, 14] width 18 height 10
click at [0, 0] on input "checkbox" at bounding box center [0, 0] width 0 height 0
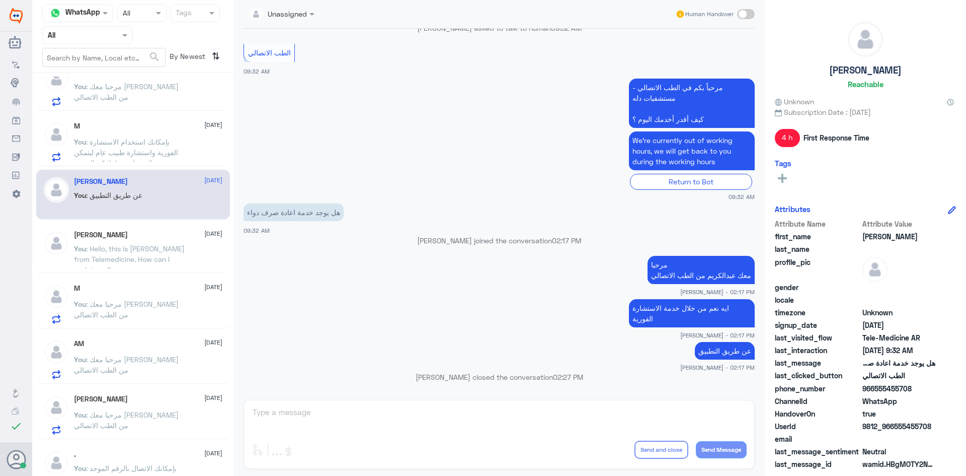
scroll to position [135, 0]
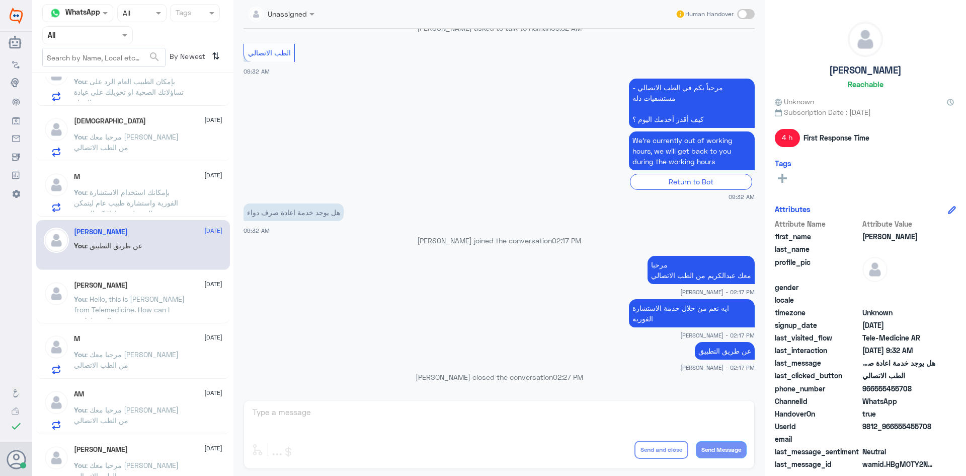
click at [152, 185] on div "M 29 August You : بإمكانك استخدام الاستشارة الفورية واستشارة طبيب عام ليتمكن من…" at bounding box center [148, 192] width 148 height 40
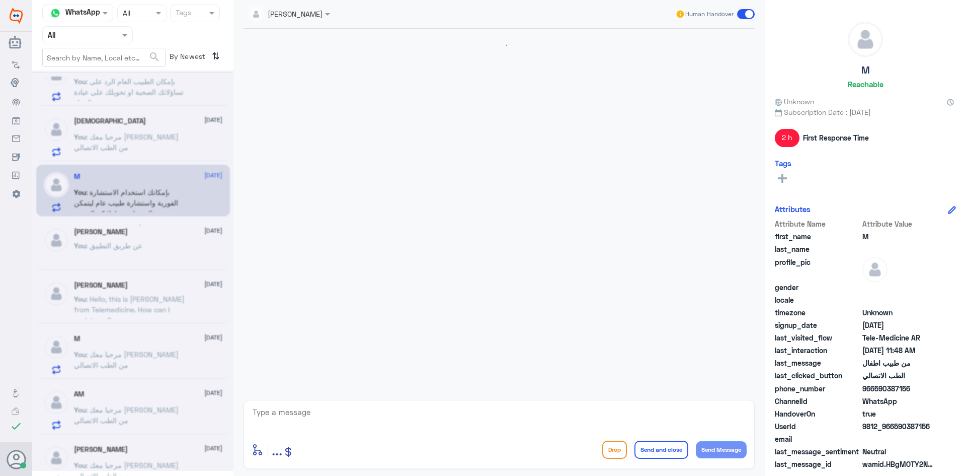
scroll to position [447, 0]
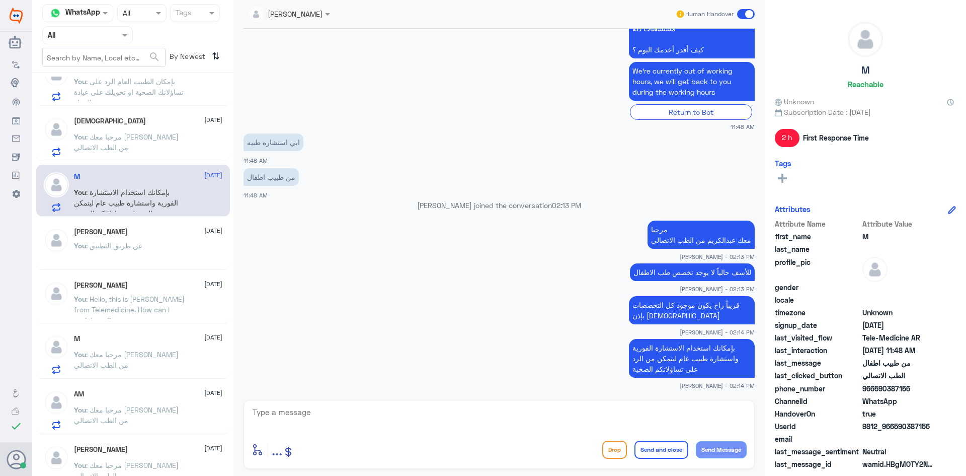
click at [743, 12] on span at bounding box center [746, 14] width 18 height 10
click at [0, 0] on input "checkbox" at bounding box center [0, 0] width 0 height 0
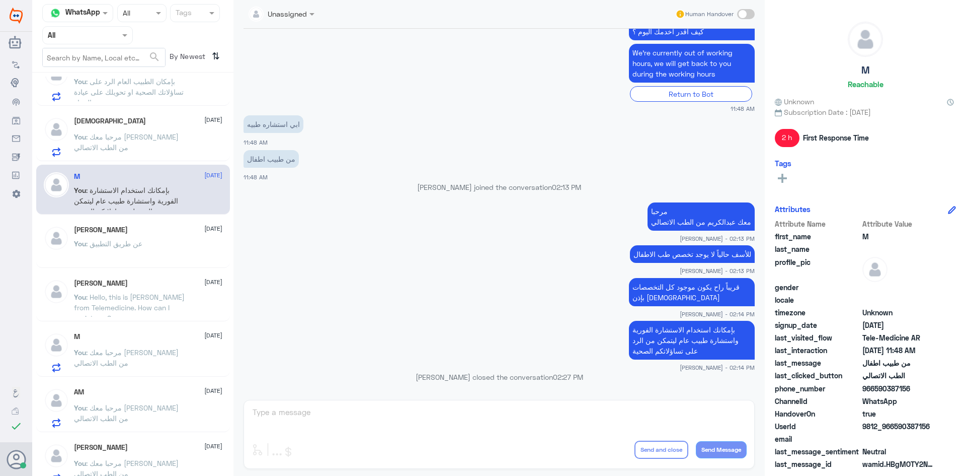
click at [162, 134] on span ": مرحبا معك عبدالكريم من الطب الاتصالي" at bounding box center [126, 141] width 105 height 19
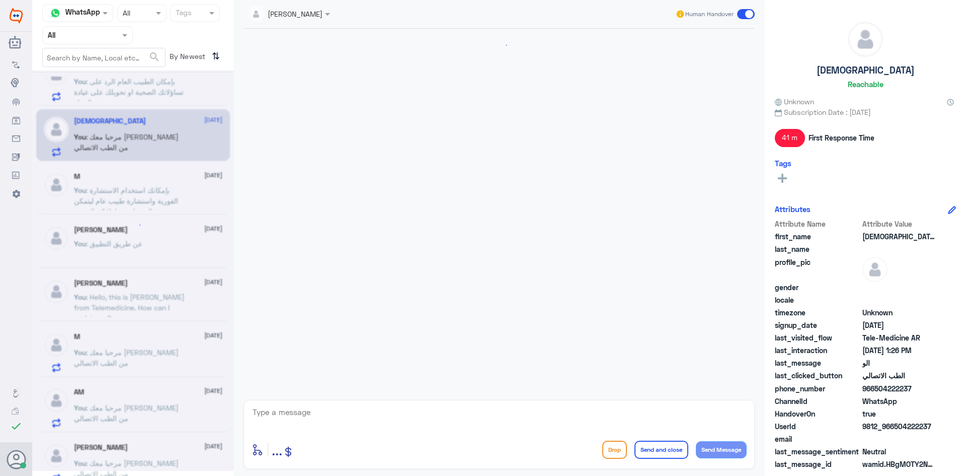
scroll to position [534, 0]
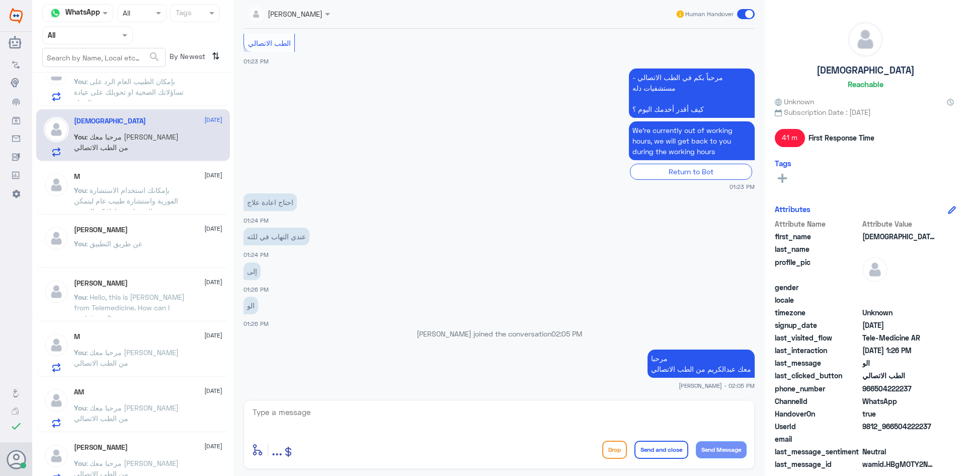
click at [572, 398] on div "عبدالكريم الموسى Human Handover 29 Aug 2025 Conversation has been assigned to ا…" at bounding box center [498, 239] width 531 height 479
click at [557, 409] on textarea at bounding box center [499, 417] width 495 height 25
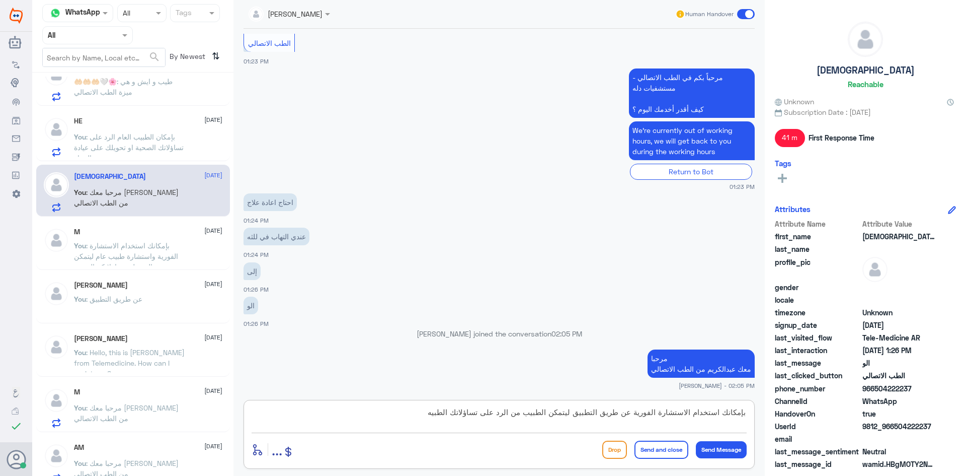
type textarea "بإمكانك استخدام الاستشارة الفورية عن طريق التطبيق ليتمكن الطبيب من الرد على تسا…"
click at [651, 445] on button "Send and close" at bounding box center [662, 449] width 54 height 18
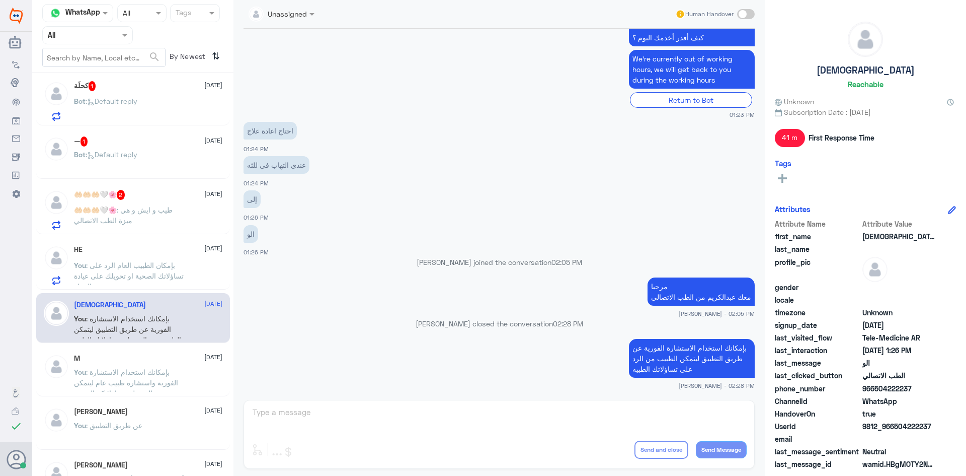
scroll to position [0, 0]
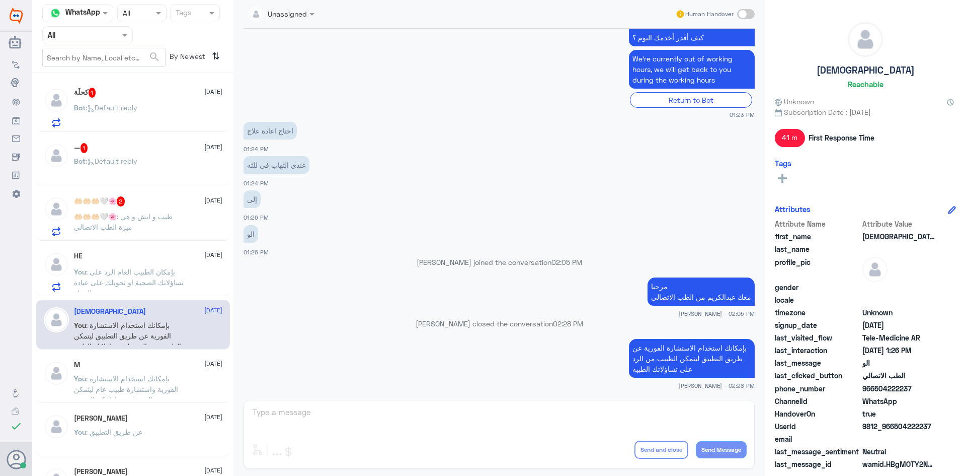
click at [161, 213] on span ": طيب و ايش و هي ميزة الطب الاتصالي" at bounding box center [123, 221] width 99 height 19
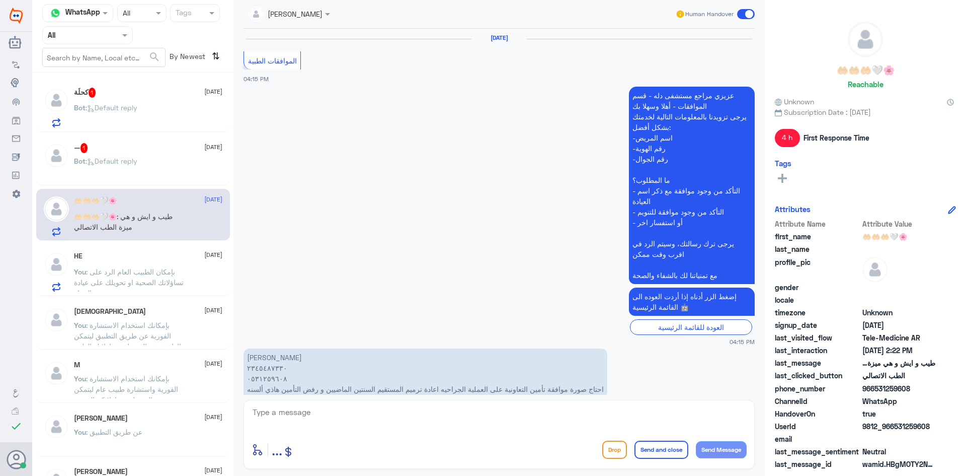
scroll to position [775, 0]
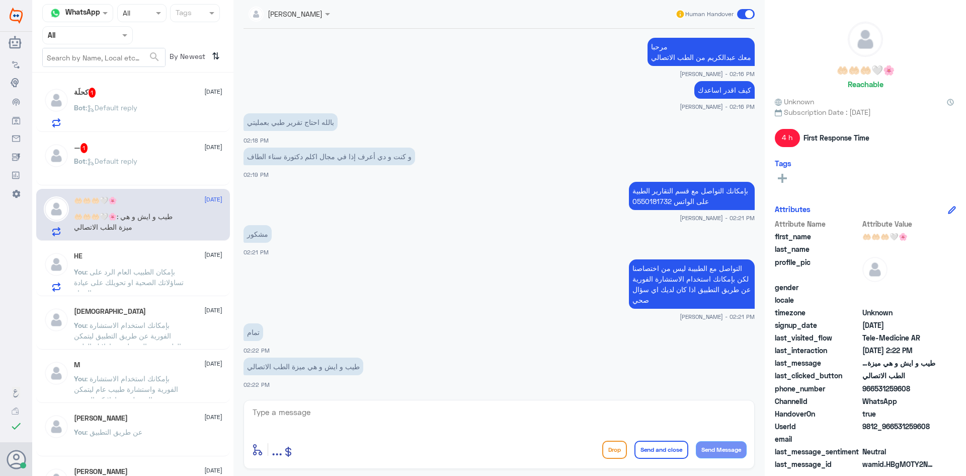
click at [328, 406] on textarea at bounding box center [499, 417] width 495 height 25
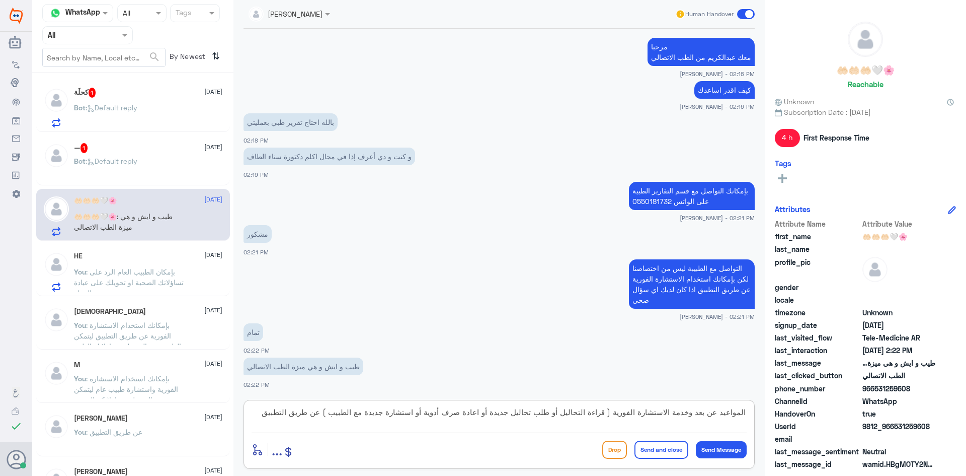
type textarea "المواعيد عن بعد وخدمة الاستشارة الفورية ( قراءة التحاليل أو طلب تحاليل جديدة أو…"
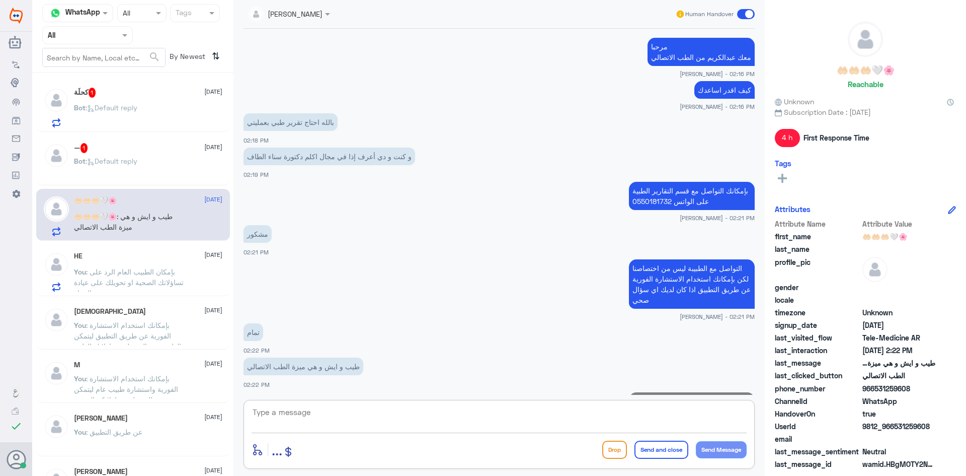
scroll to position [839, 0]
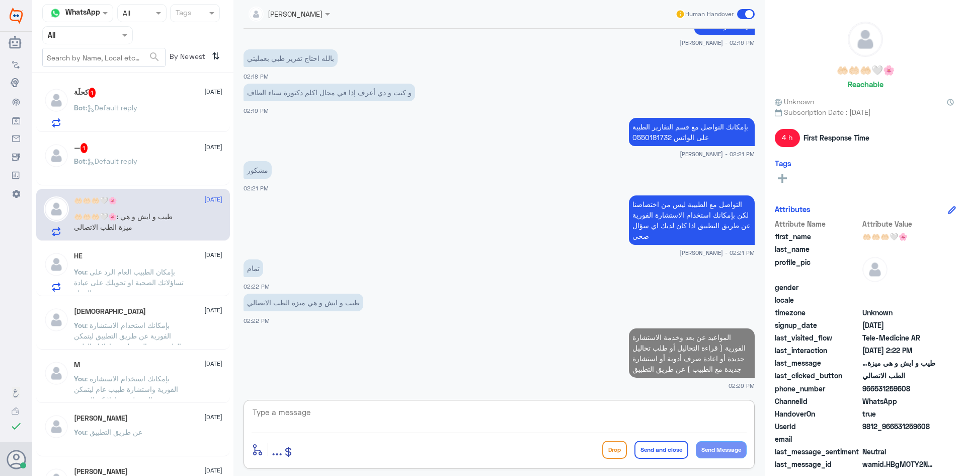
click at [171, 166] on div "Bot : Default reply" at bounding box center [148, 169] width 148 height 23
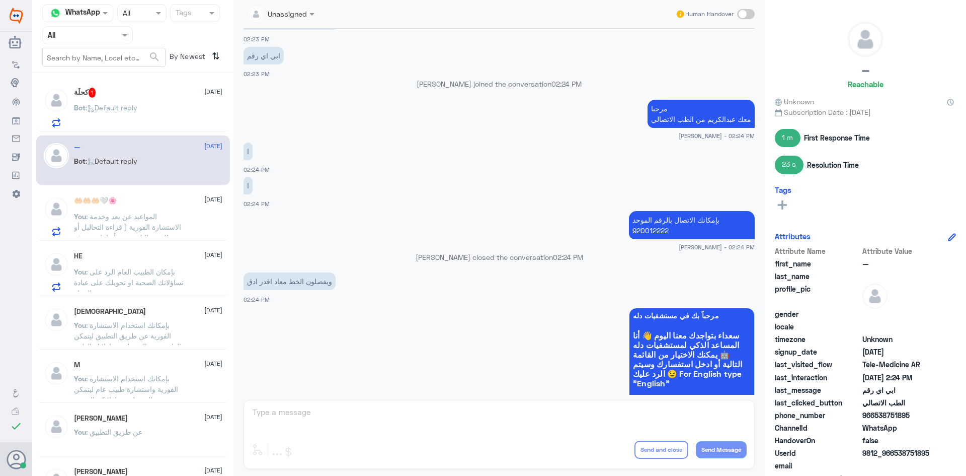
scroll to position [437, 0]
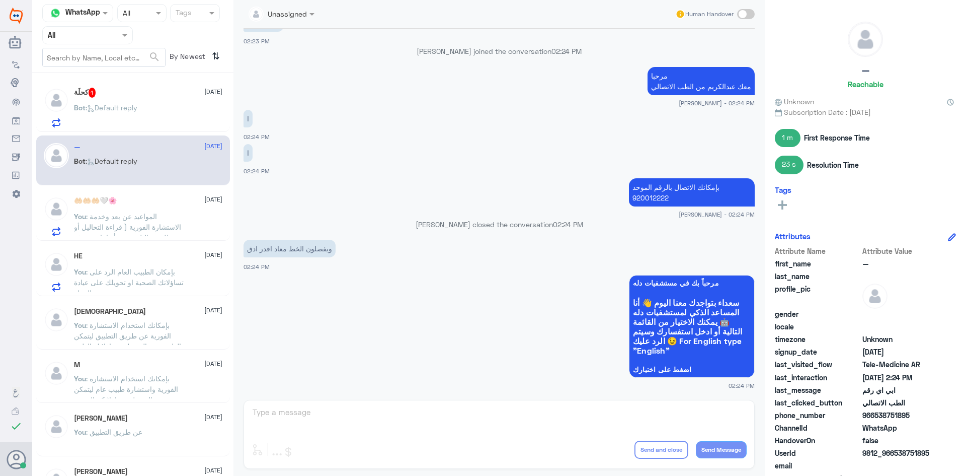
click at [168, 108] on div "Bot : Default reply" at bounding box center [148, 116] width 148 height 23
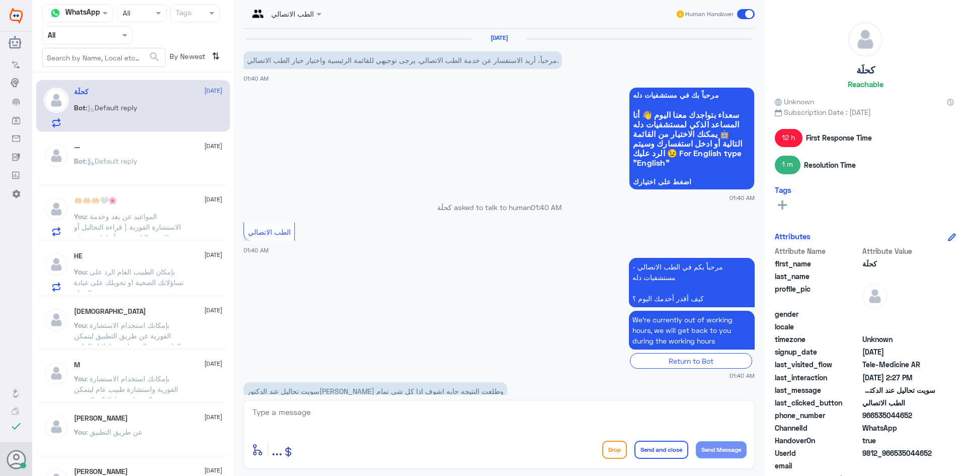
scroll to position [321, 0]
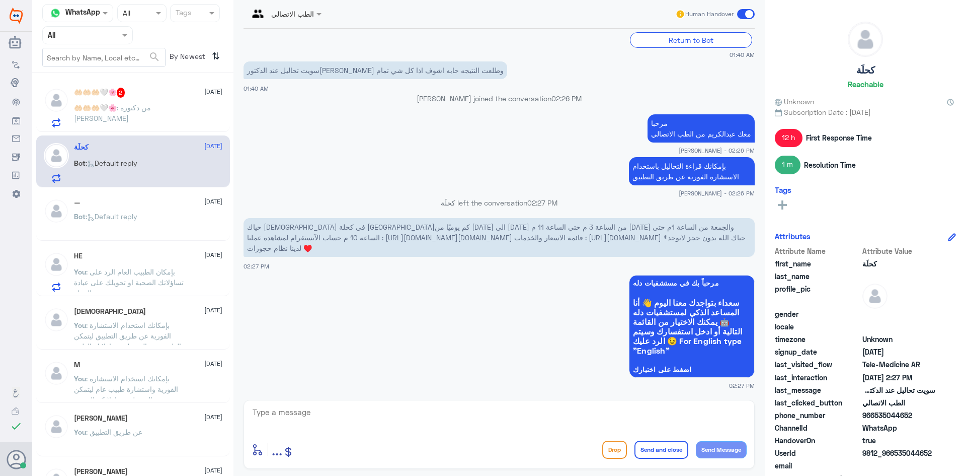
click at [744, 13] on span at bounding box center [746, 14] width 18 height 10
click at [0, 0] on input "checkbox" at bounding box center [0, 0] width 0 height 0
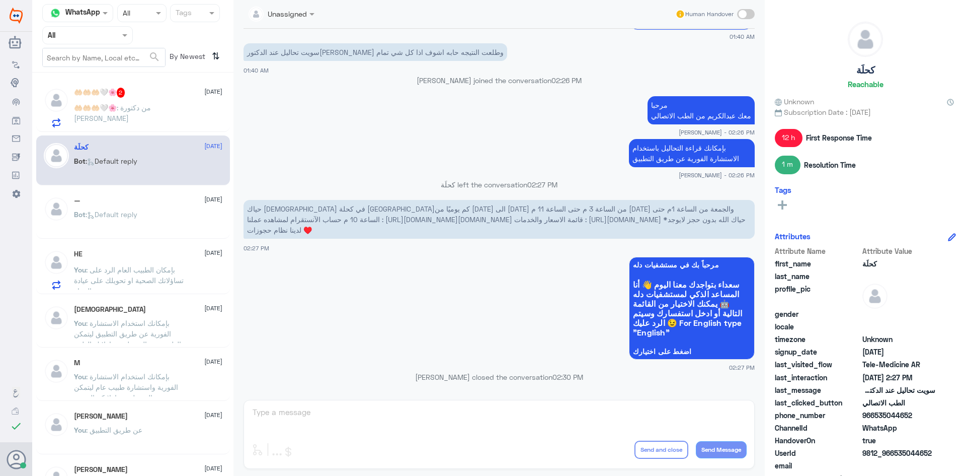
click at [151, 111] on span ": من دكتورة سناء الطاف" at bounding box center [112, 112] width 77 height 19
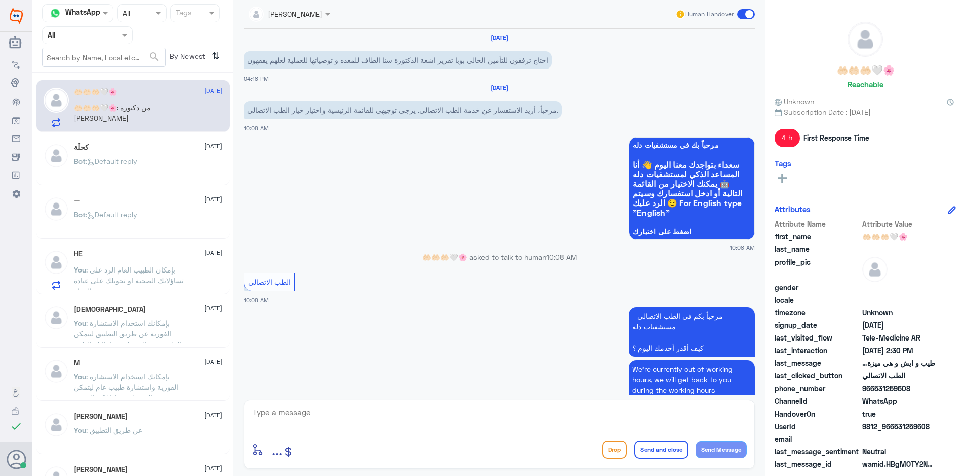
scroll to position [544, 0]
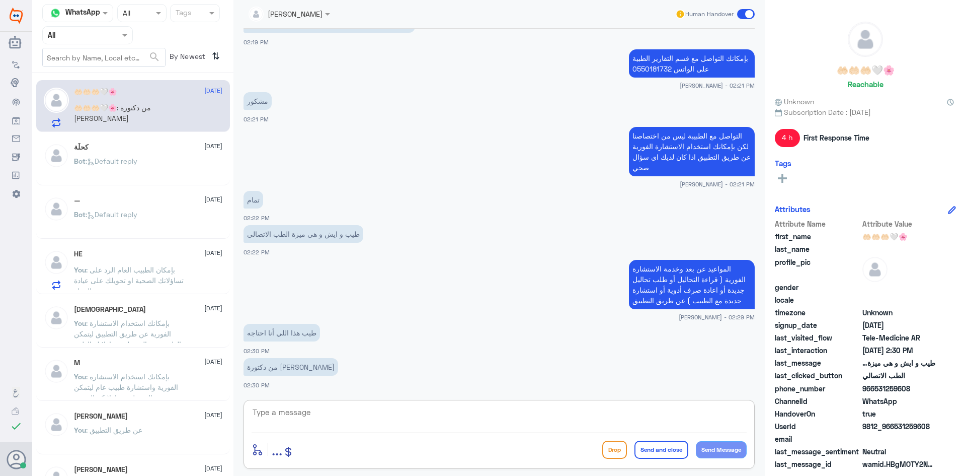
click at [369, 412] on textarea at bounding box center [499, 417] width 495 height 25
type textarea "دكتورة سناء لا يوجد عندها مواعيد عن بعد"
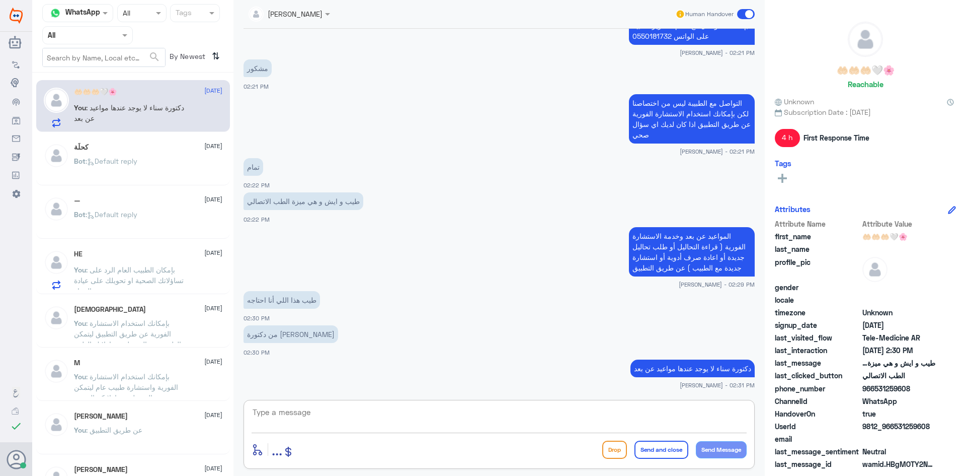
scroll to position [622, 0]
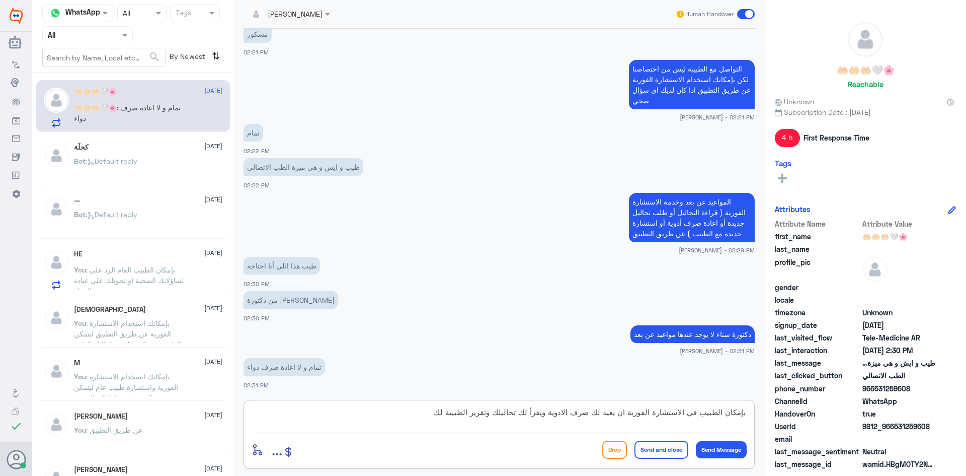
type textarea "بإمكان الطبيب في الاستشارة الفورية ان يعيد لك صرف الادوية ويقرأ لك تحاليلك وتقر…"
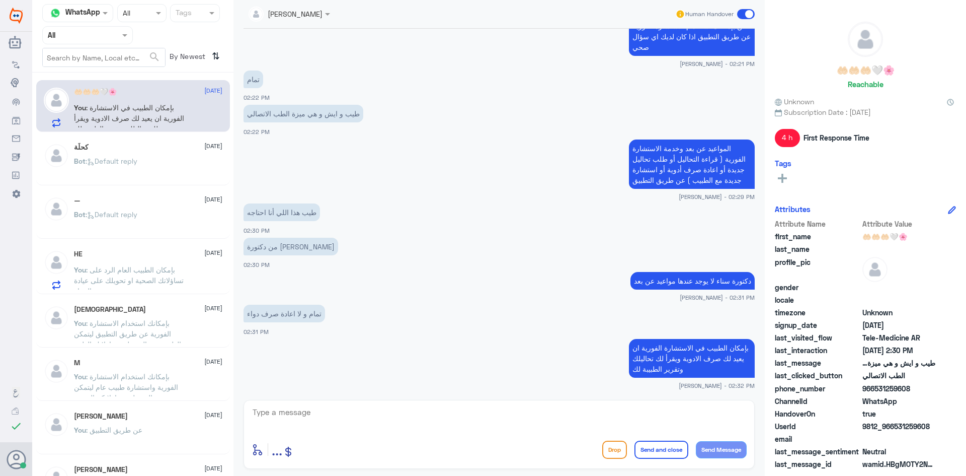
drag, startPoint x: 934, startPoint y: 426, endPoint x: 896, endPoint y: 427, distance: 37.8
click at [896, 427] on span "9812_966531259608" at bounding box center [899, 426] width 73 height 11
copy span "531259608"
click at [122, 147] on div "كحلَة 29 August" at bounding box center [148, 147] width 148 height 9
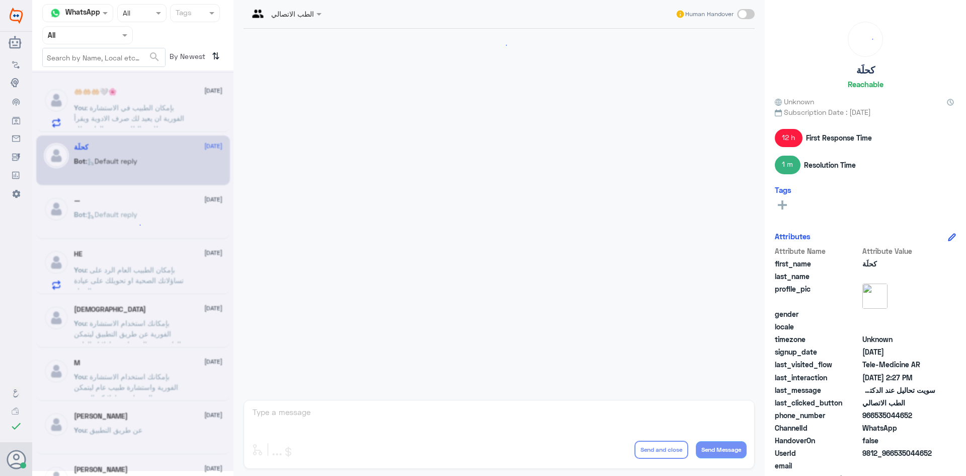
scroll to position [339, 0]
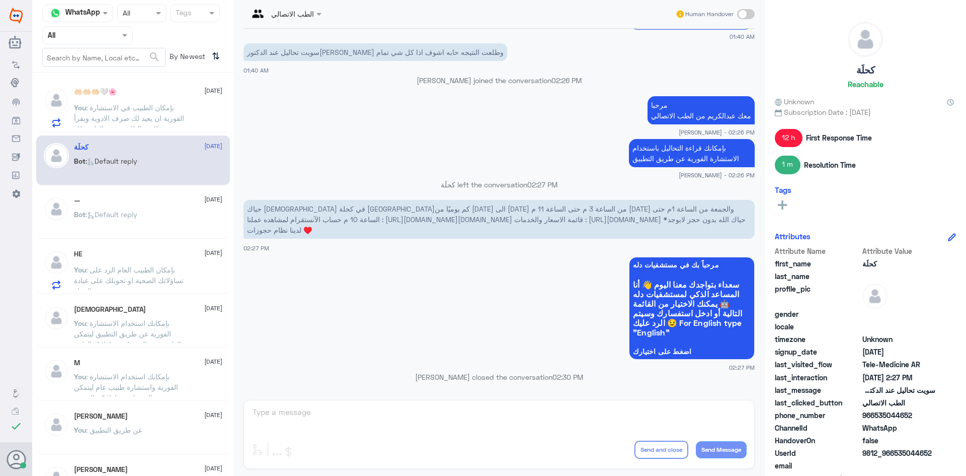
click at [150, 199] on div "— 29 August" at bounding box center [148, 200] width 148 height 9
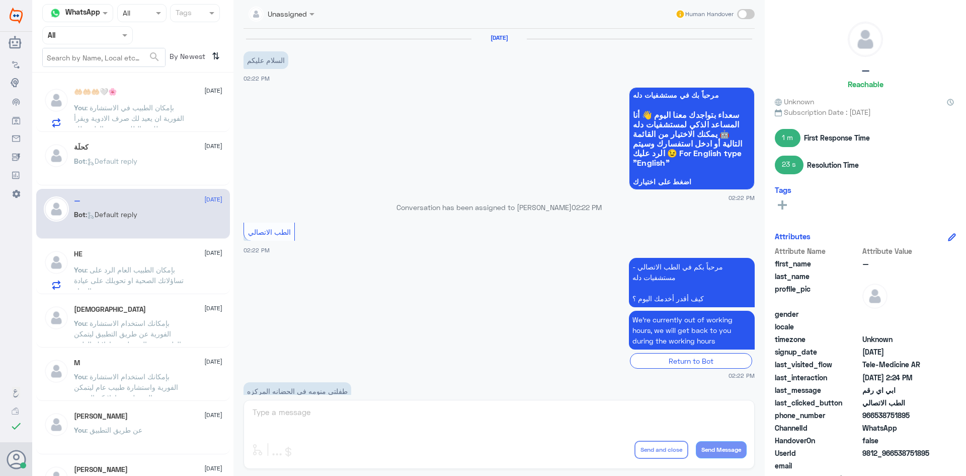
scroll to position [437, 0]
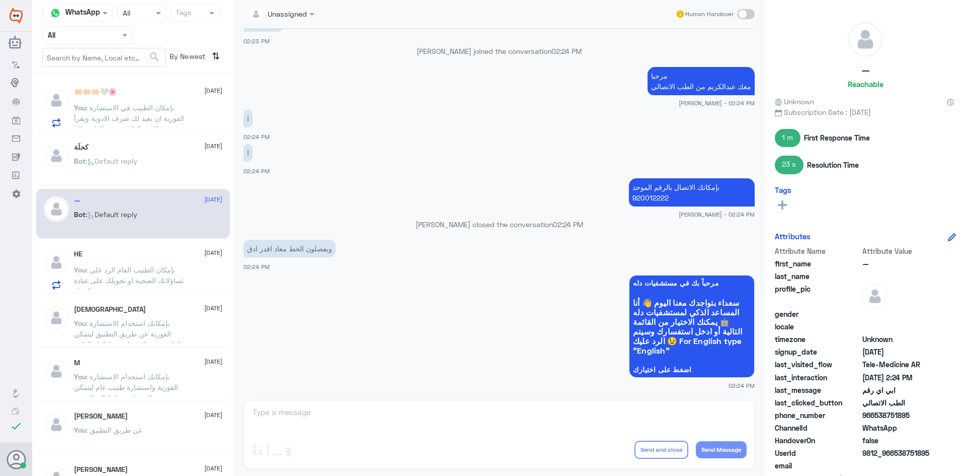
click at [153, 247] on div "HE 29 August You : بإمكان الطبيب العام الرد على تساؤلاتك الصحية او تحويلك على ع…" at bounding box center [133, 268] width 194 height 52
click at [154, 254] on div "HE 29 August" at bounding box center [148, 254] width 148 height 9
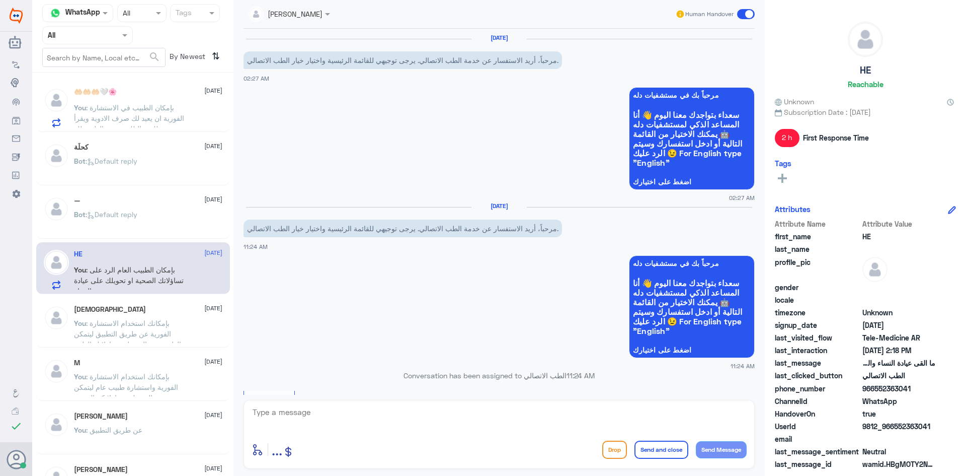
scroll to position [384, 0]
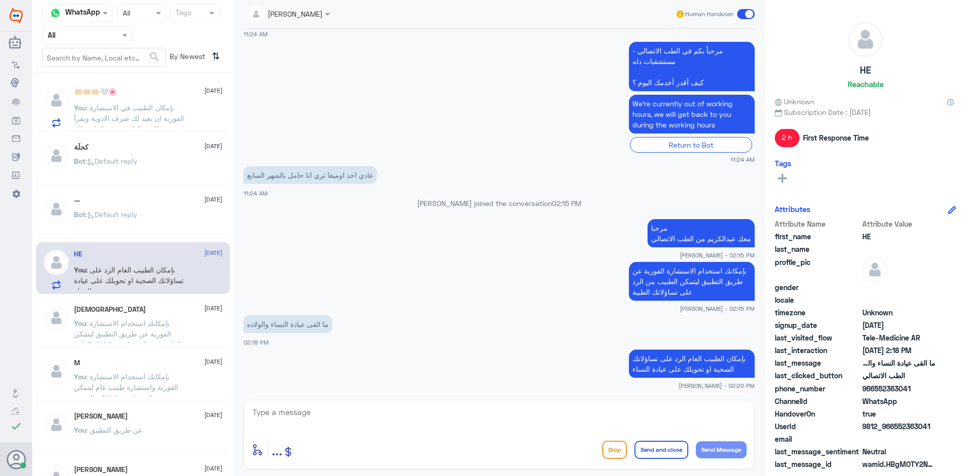
click at [739, 14] on span at bounding box center [746, 14] width 18 height 10
click at [0, 0] on input "checkbox" at bounding box center [0, 0] width 0 height 0
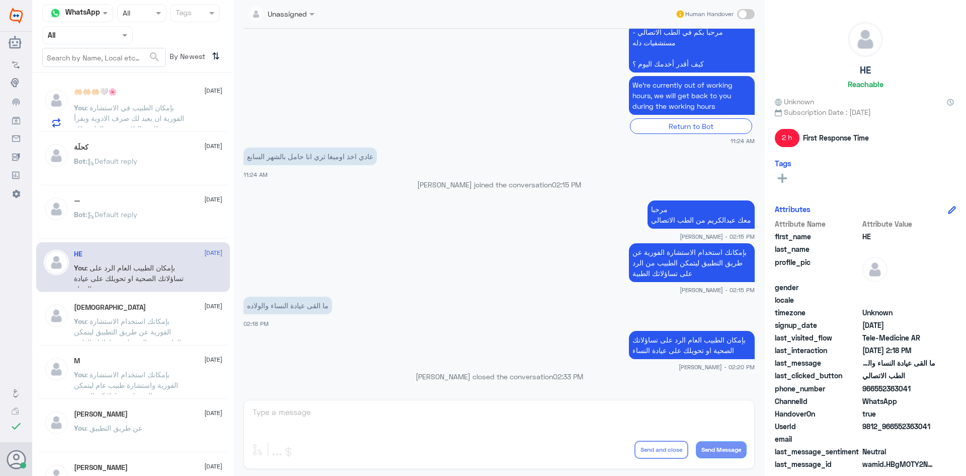
click at [158, 304] on div "Mohammed 29 August" at bounding box center [148, 307] width 148 height 9
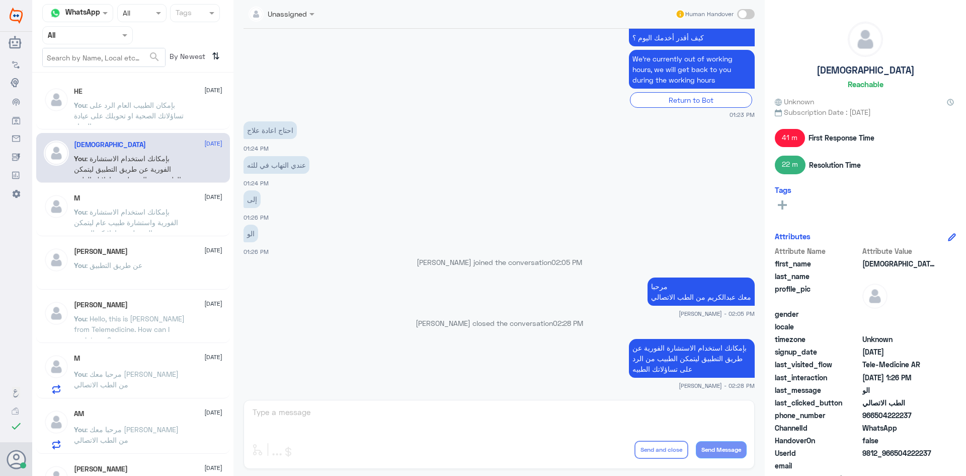
scroll to position [252, 0]
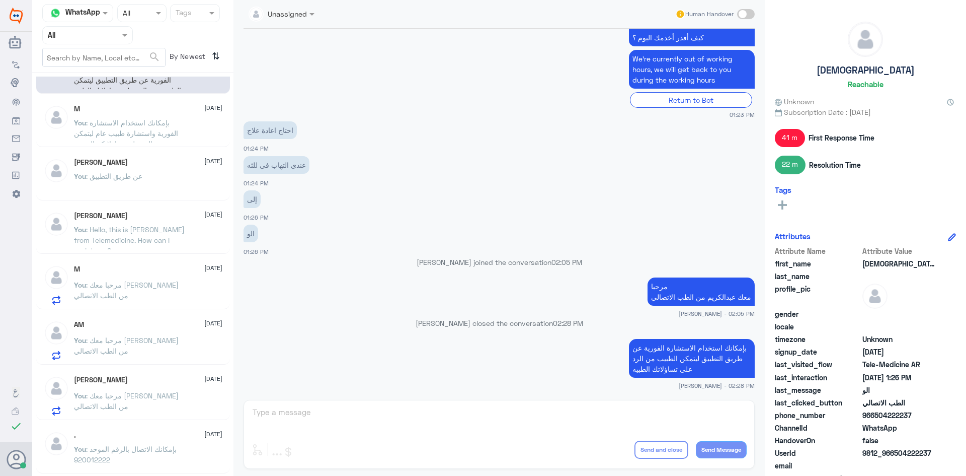
click at [148, 185] on div "You : عن طريق التطبيق" at bounding box center [148, 184] width 148 height 23
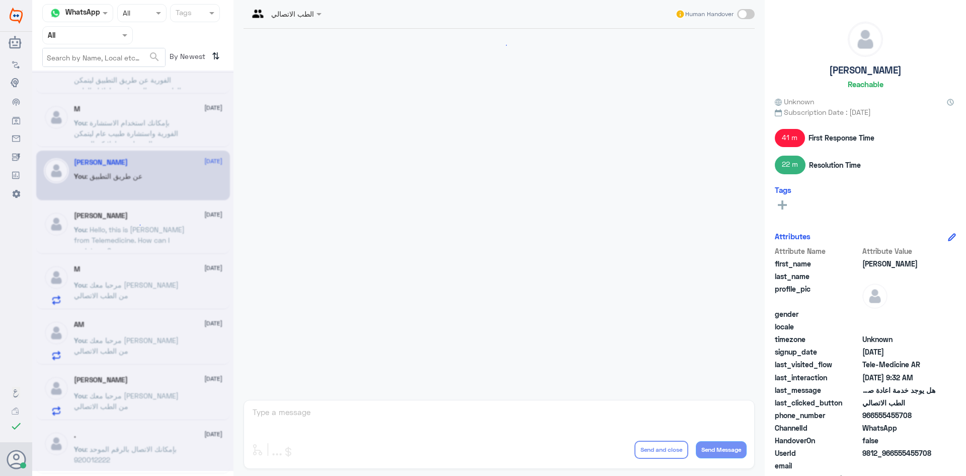
scroll to position [571, 0]
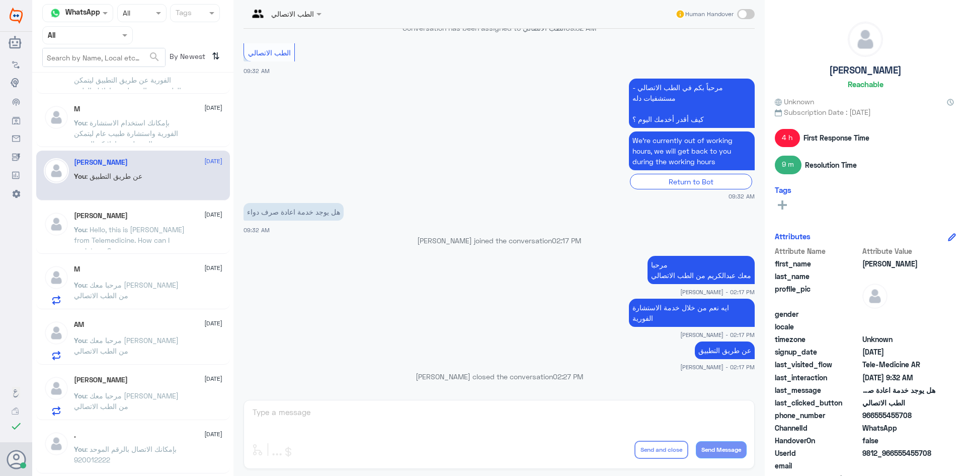
click at [149, 226] on span ": Hello, this is Abdulkareem from Telemedicine. How can I assist you?" at bounding box center [129, 240] width 111 height 30
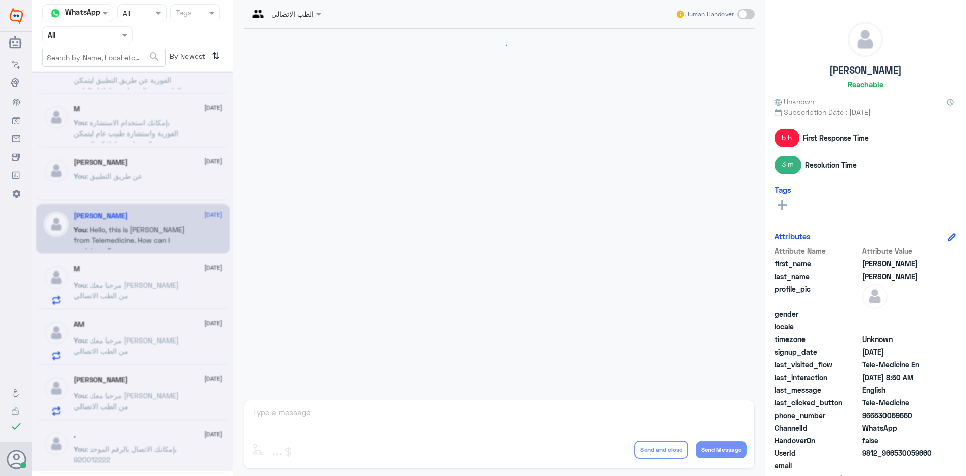
scroll to position [911, 0]
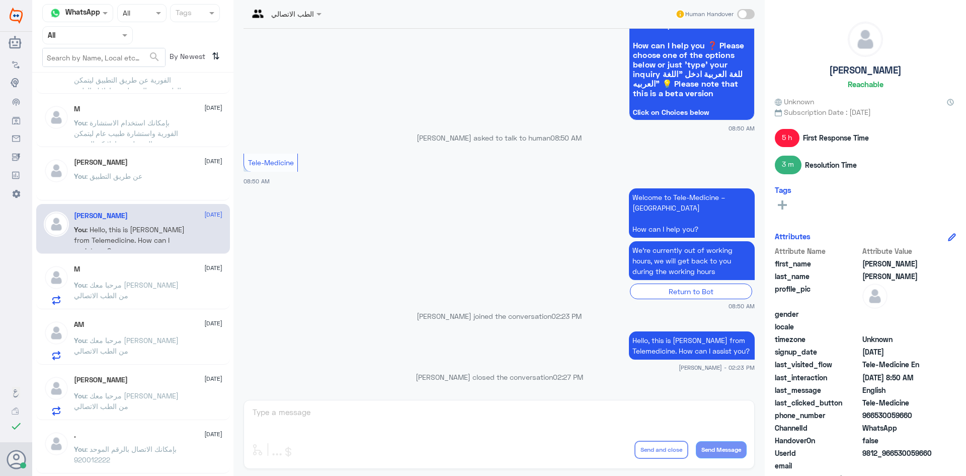
click at [149, 273] on div "M 29 August You : مرحبا معك عبدالكريم من الطب الاتصالي" at bounding box center [148, 285] width 148 height 40
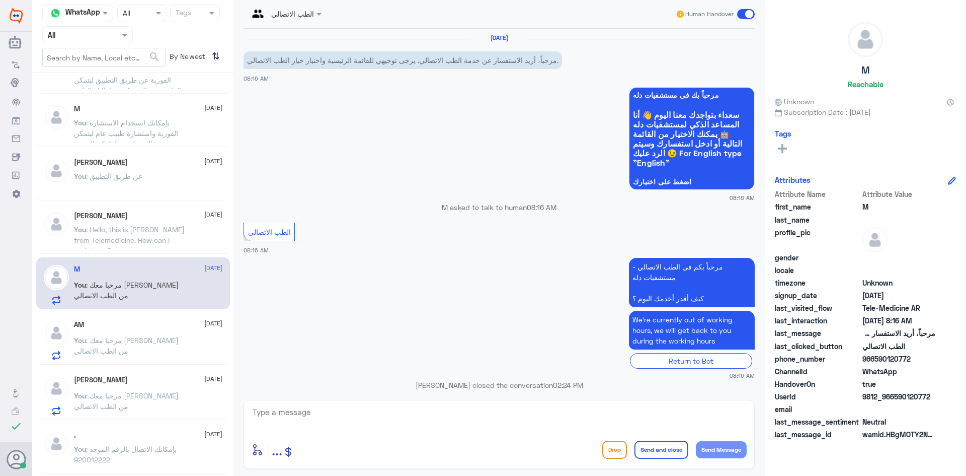
scroll to position [51, 0]
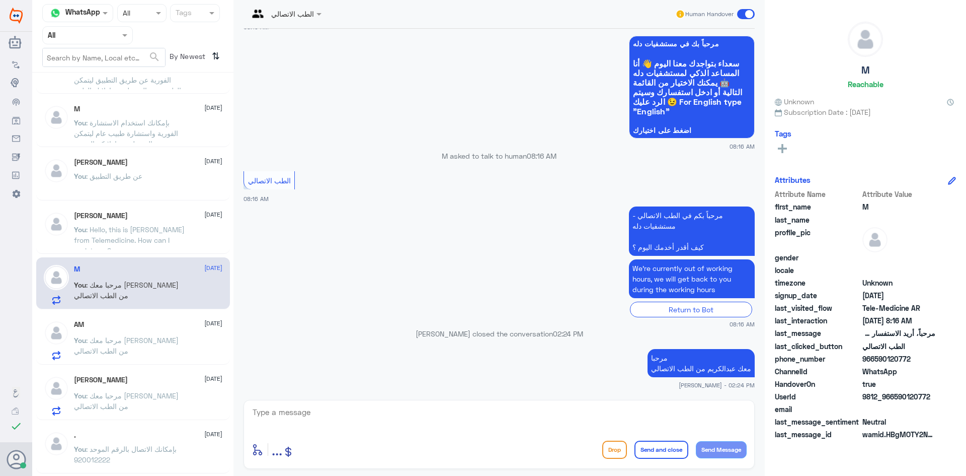
click at [154, 319] on div "AM 29 August You : مرحبا معك عبدالكريم من الطب الاتصالي" at bounding box center [133, 338] width 194 height 52
click at [740, 13] on span at bounding box center [746, 14] width 18 height 10
click at [0, 0] on input "checkbox" at bounding box center [0, 0] width 0 height 0
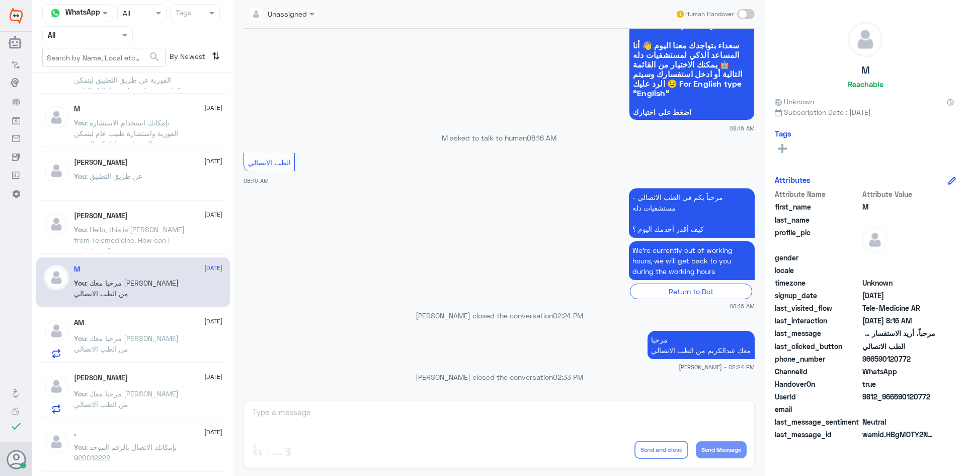
click at [137, 327] on div "AM 29 August You : مرحبا معك عبدالكريم من الطب الاتصالي" at bounding box center [148, 338] width 148 height 40
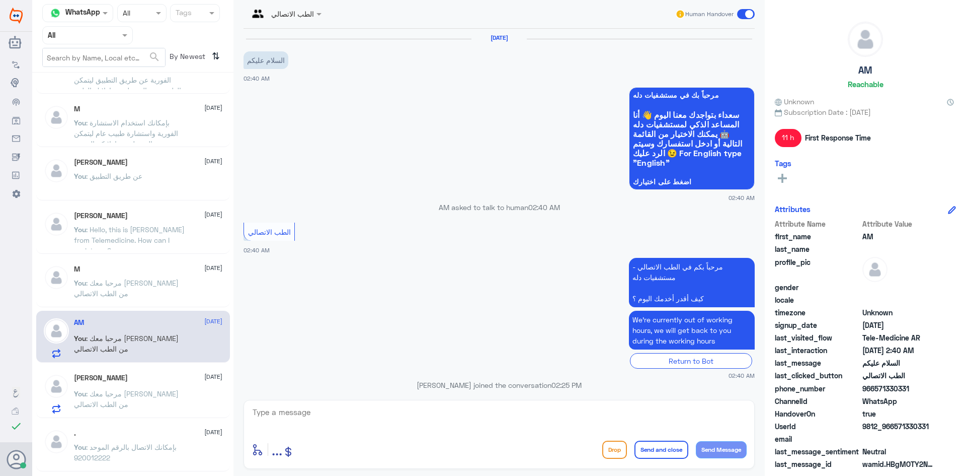
click at [741, 14] on span at bounding box center [746, 14] width 18 height 10
click at [0, 0] on input "checkbox" at bounding box center [0, 0] width 0 height 0
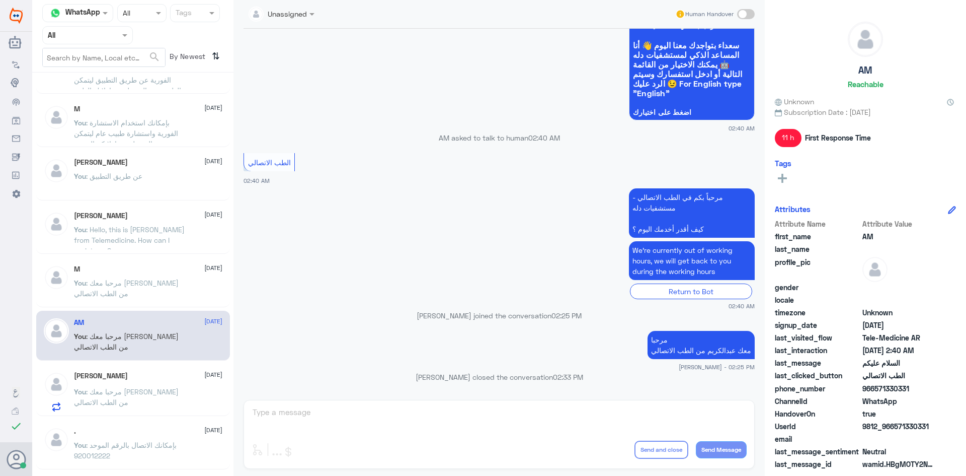
click at [128, 366] on div "Hanouf Alabbad 29 August You : مرحبا معك عبدالكريم من الطب الاتصالي" at bounding box center [133, 390] width 194 height 52
click at [130, 375] on div "Hanouf Alabbad 29 August" at bounding box center [148, 375] width 148 height 9
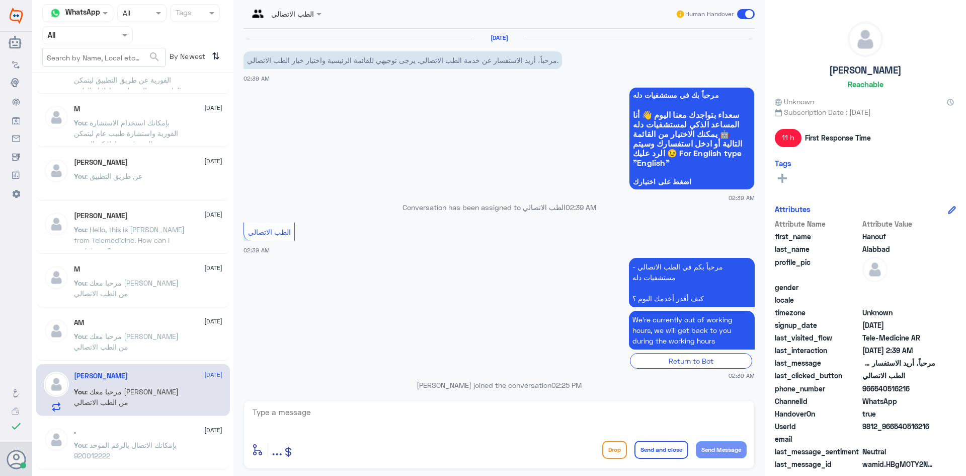
scroll to position [51, 0]
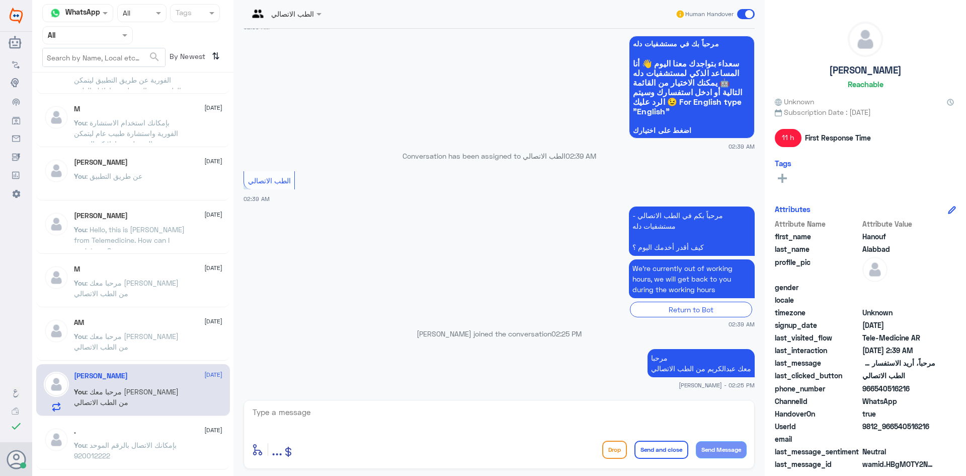
click at [743, 15] on span at bounding box center [746, 14] width 18 height 10
click at [0, 0] on input "checkbox" at bounding box center [0, 0] width 0 height 0
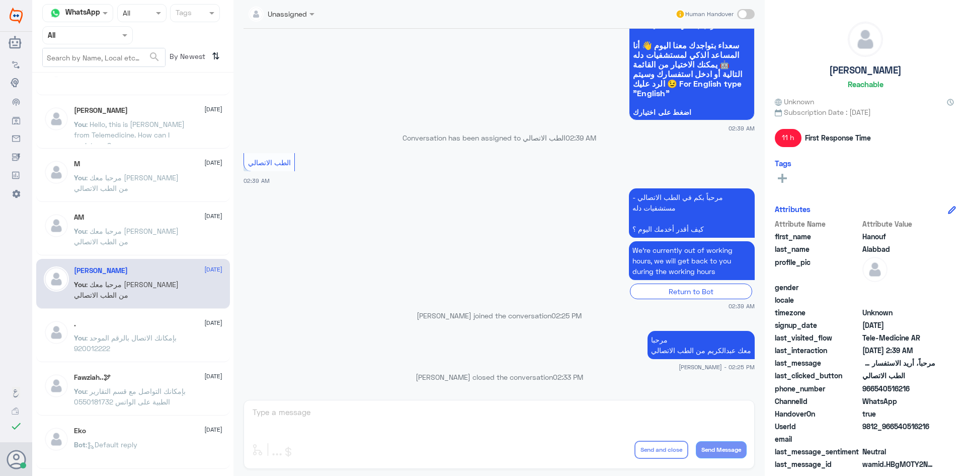
scroll to position [403, 0]
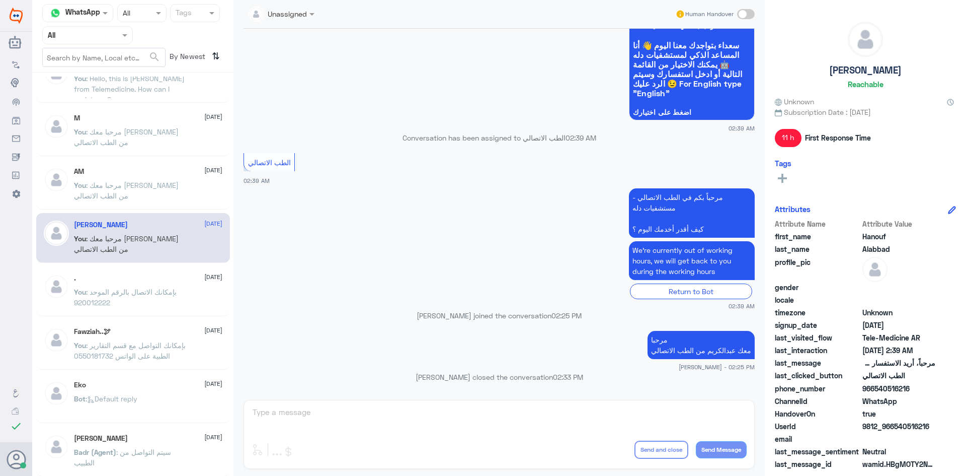
click at [150, 306] on p "You : بإمكانك الاتصال بالرقم الموحد 920012222" at bounding box center [130, 298] width 113 height 25
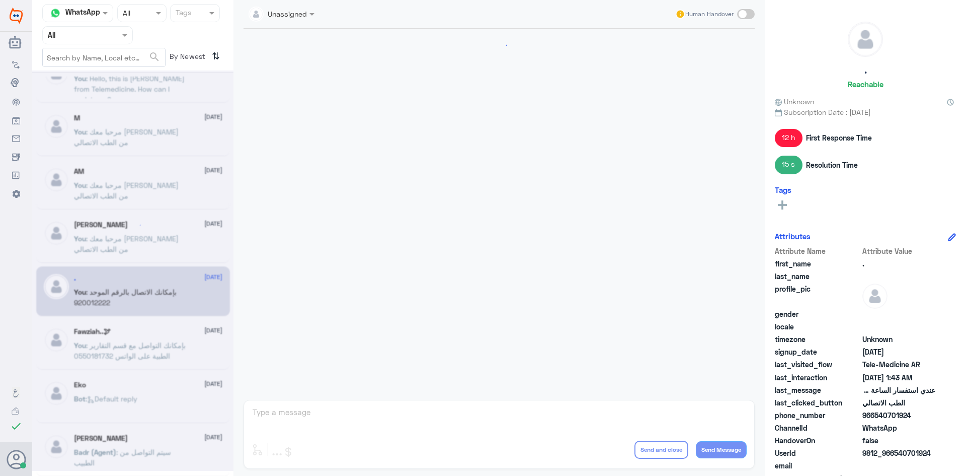
scroll to position [603, 0]
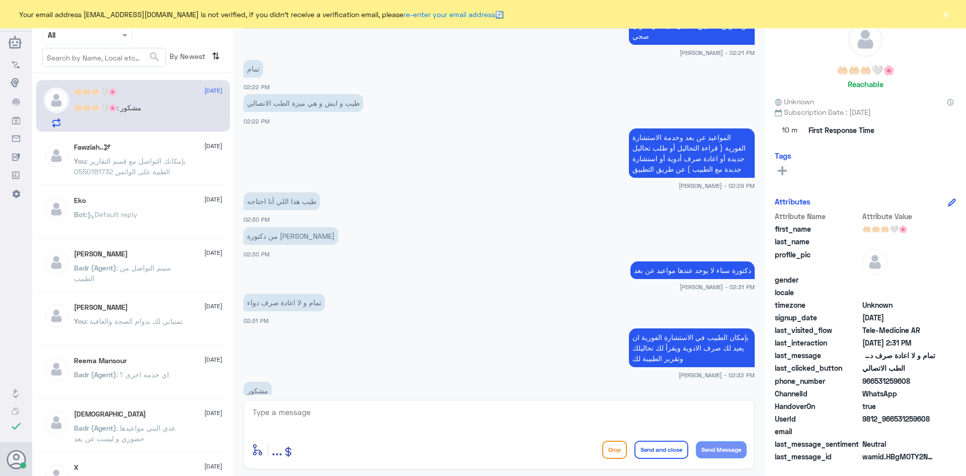
scroll to position [510, 0]
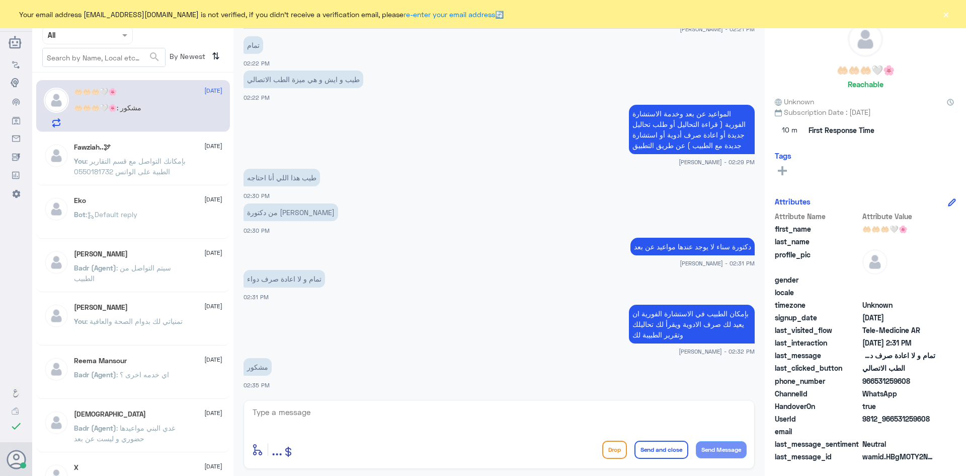
click at [370, 404] on div "enter flow name ... Drop Send and close Send Message" at bounding box center [499, 434] width 511 height 69
click at [370, 410] on textarea at bounding box center [499, 417] width 495 height 25
click at [946, 19] on button "×" at bounding box center [946, 14] width 10 height 10
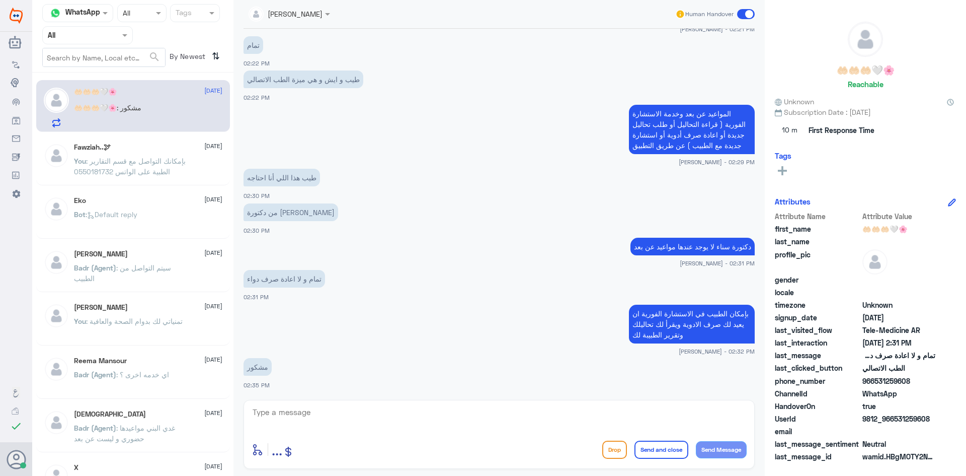
click at [329, 414] on textarea at bounding box center [499, 417] width 495 height 25
type textarea "h"
type textarea "العفو وتمنياتنا لك بدوام الصحة والعافية"
click at [643, 450] on button "Send and close" at bounding box center [662, 449] width 54 height 18
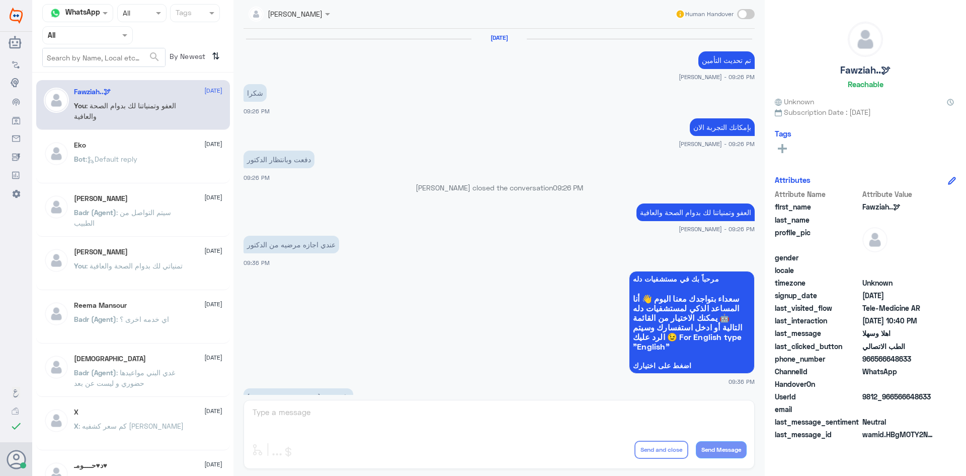
scroll to position [502, 0]
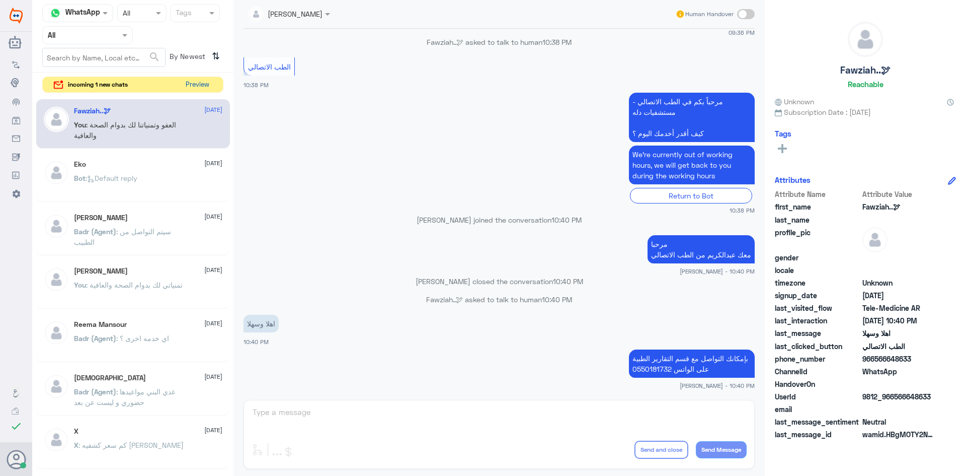
click at [207, 84] on button "Preview" at bounding box center [197, 85] width 31 height 16
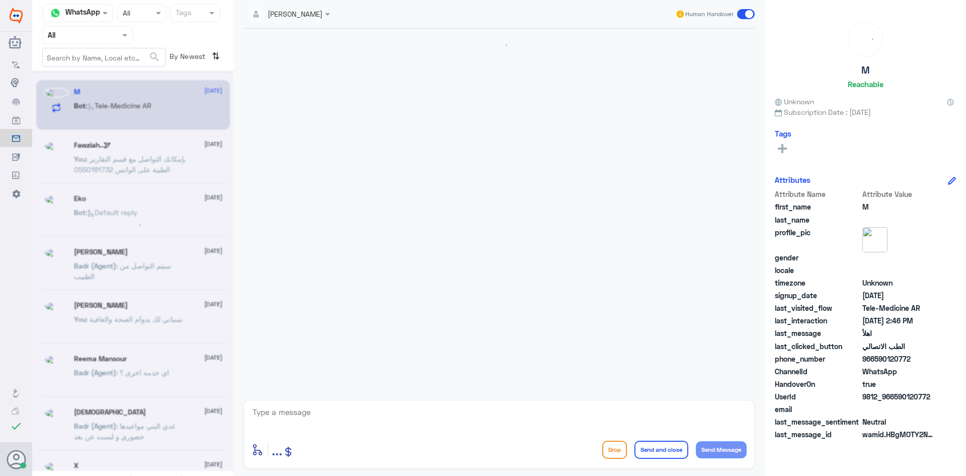
scroll to position [400, 0]
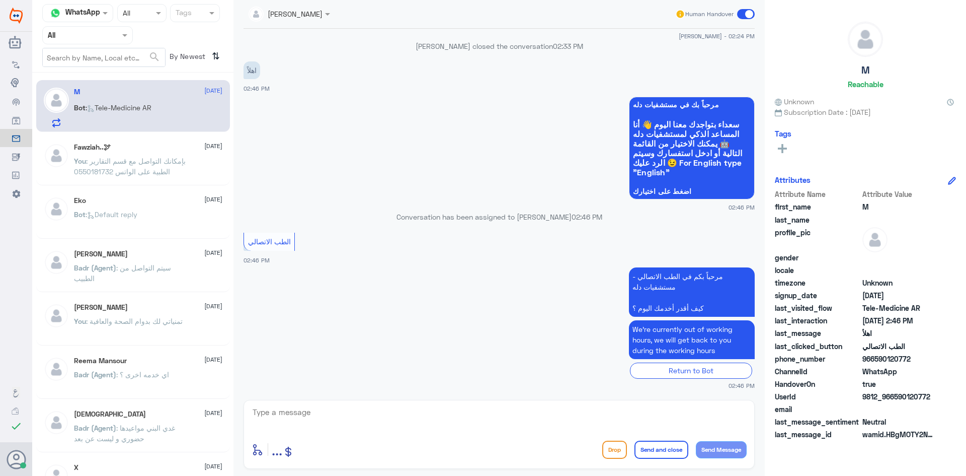
click at [395, 418] on textarea at bounding box center [499, 417] width 495 height 25
paste textarea "مرحبا معك عبدالكريم من الطب الاتصالي"
type textarea "مرحبا معك عبدالكريم من الطب الاتصالي"
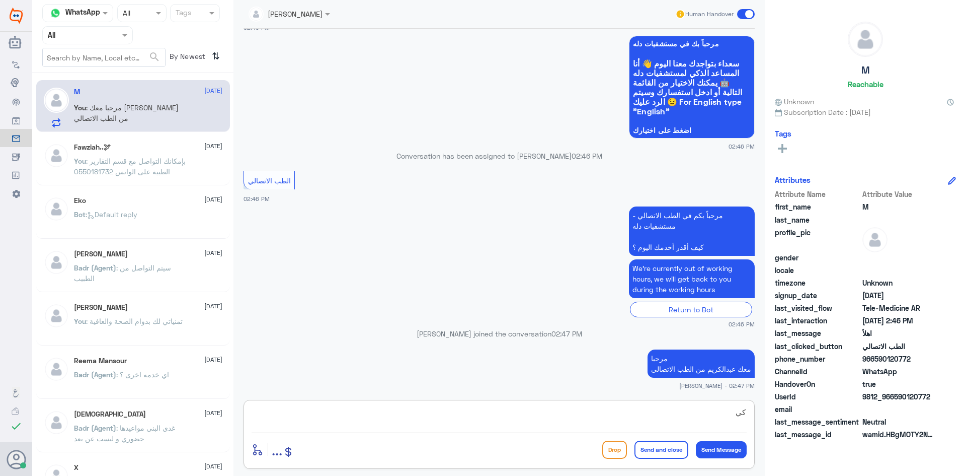
scroll to position [477, 0]
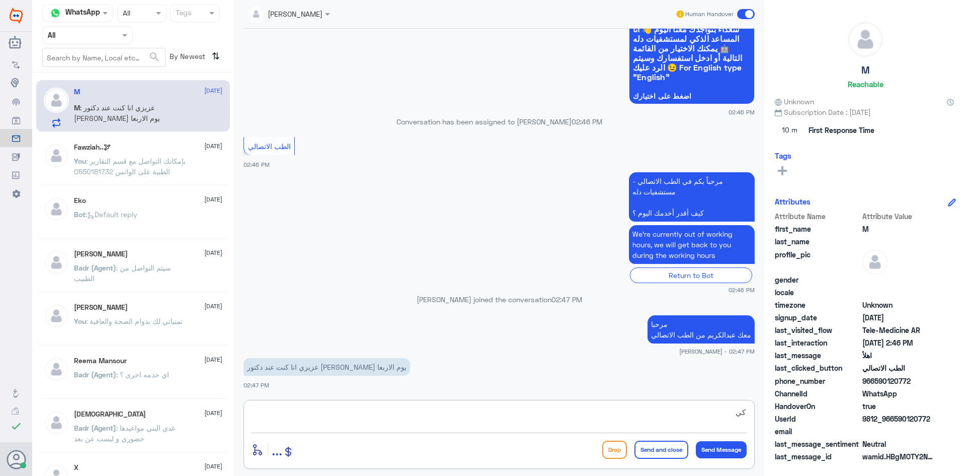
type textarea "ك"
click at [424, 420] on textarea at bounding box center [499, 417] width 495 height 25
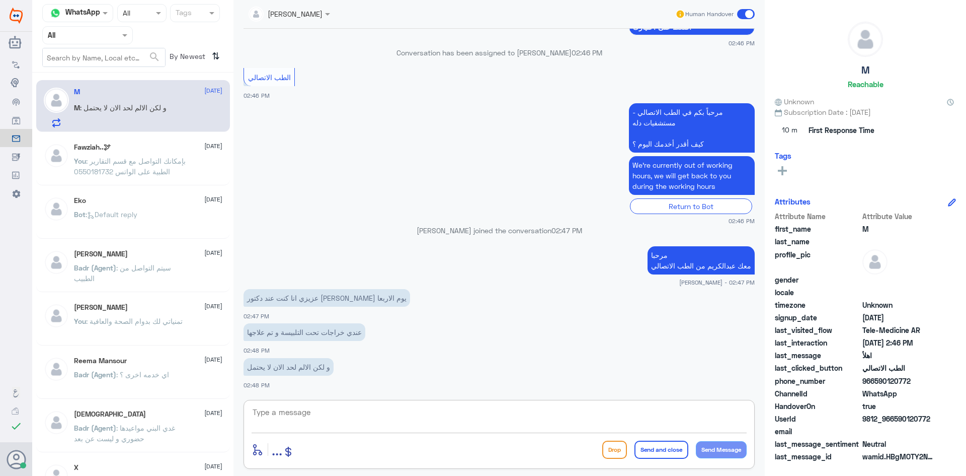
click at [403, 409] on textarea at bounding box center [499, 417] width 495 height 25
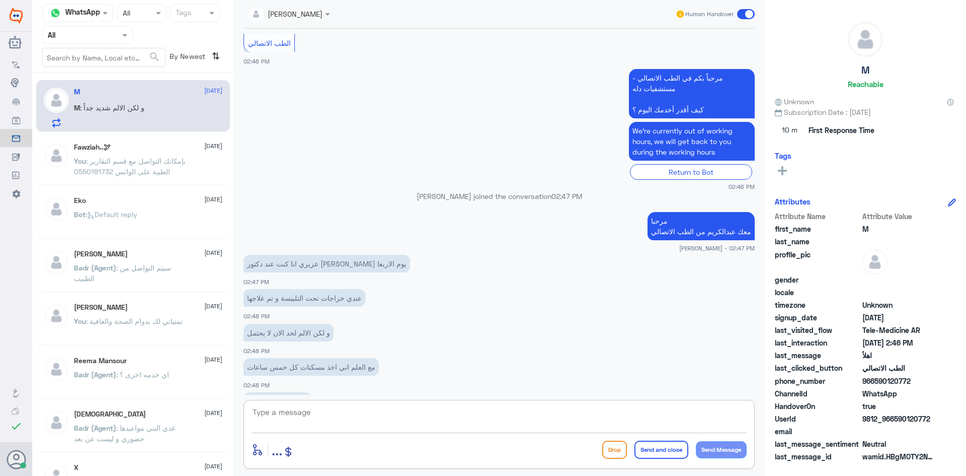
scroll to position [615, 0]
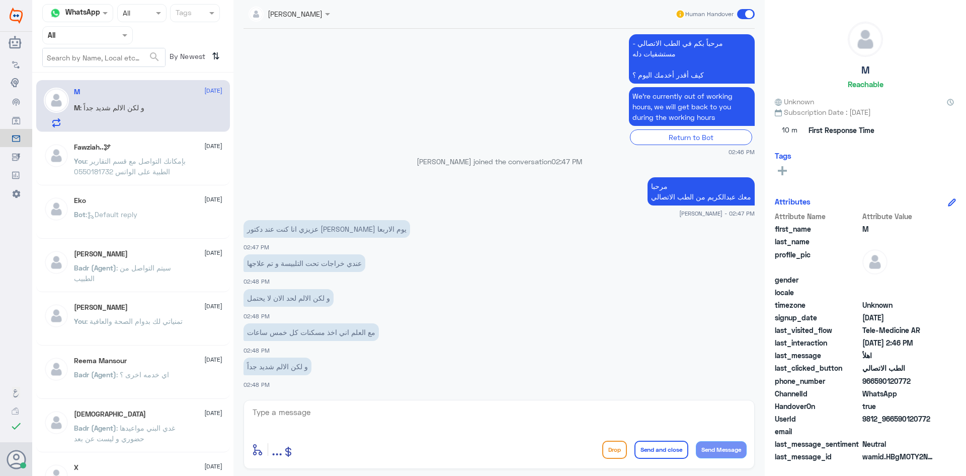
click at [358, 403] on div "enter flow name ... Drop Send and close Send Message" at bounding box center [499, 434] width 511 height 69
click at [357, 414] on textarea at bounding box center [499, 417] width 495 height 25
type textarea "بإمكانك اخذ موعد مع الدكتور ومراجعة عيادة الاسنان ليتمكنو من حل الاشكالية"
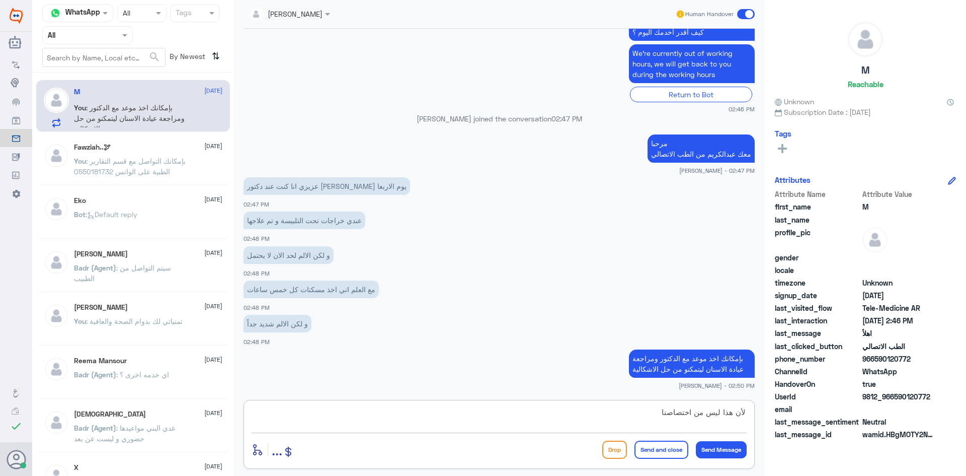
type textarea "لأن هذا ليس من اختصاصنا"
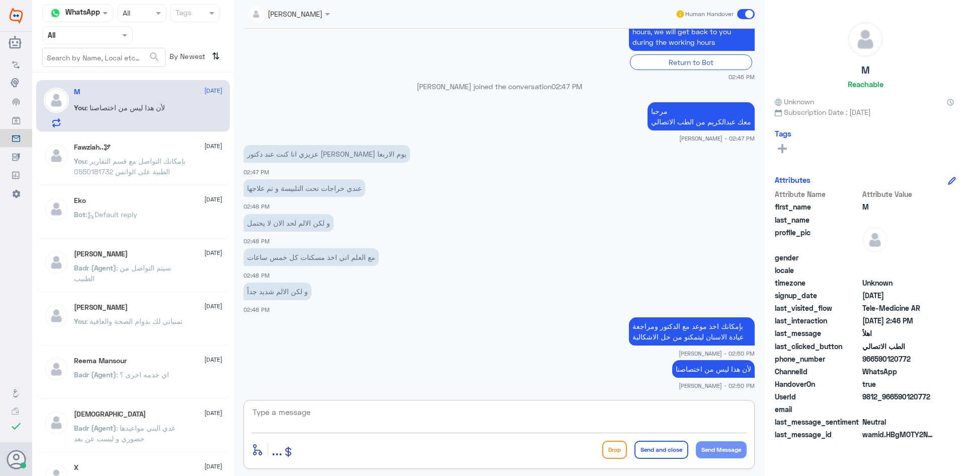
scroll to position [724, 0]
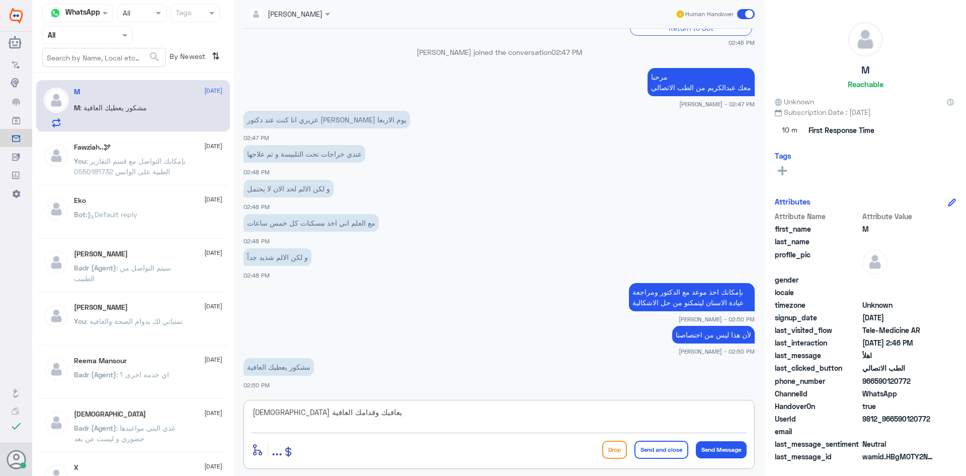
type textarea "الله يعافيك وقدامك العافية"
click at [643, 449] on button "Send and close" at bounding box center [662, 449] width 54 height 18
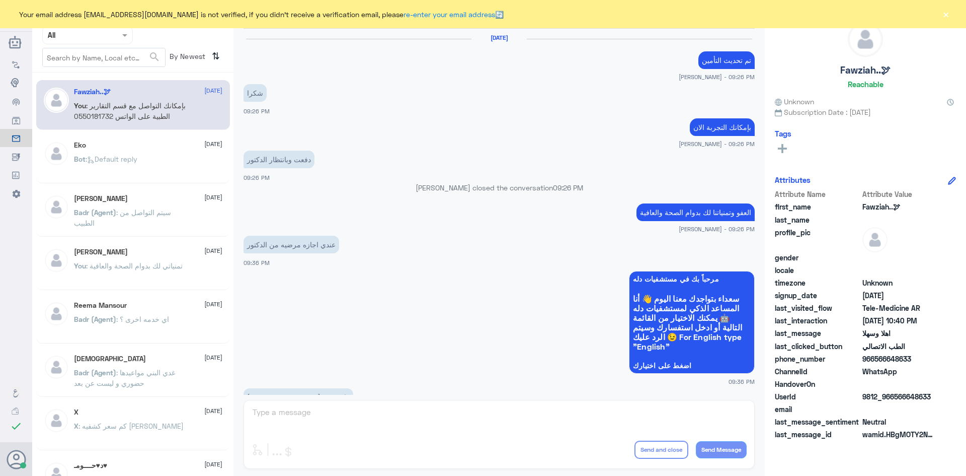
scroll to position [502, 0]
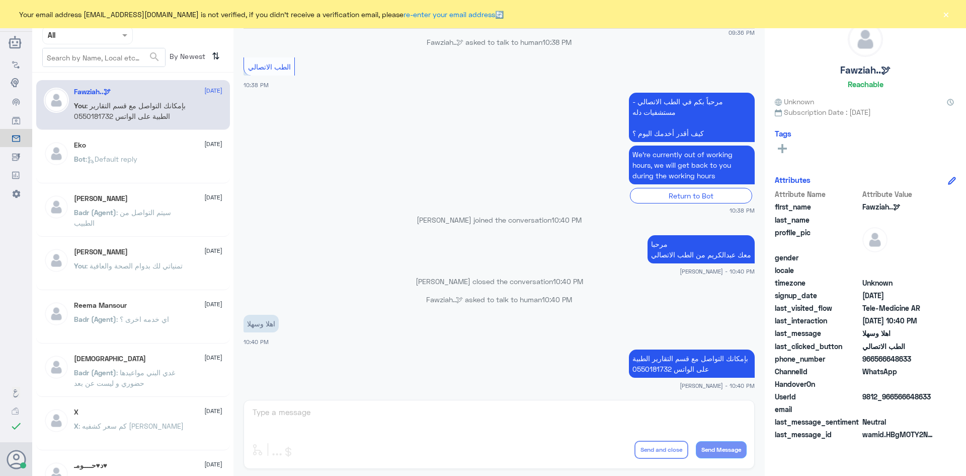
click at [946, 17] on button "×" at bounding box center [946, 14] width 10 height 10
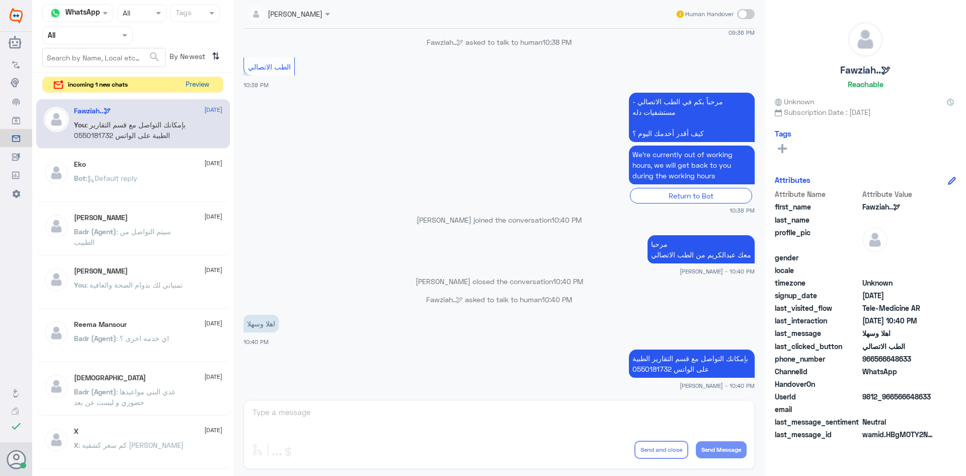
click at [208, 86] on button "Preview" at bounding box center [197, 85] width 31 height 16
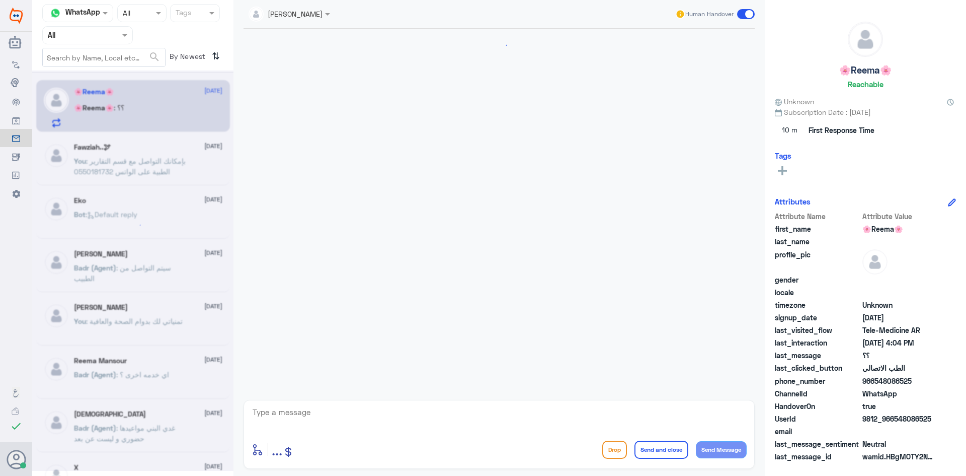
scroll to position [541, 0]
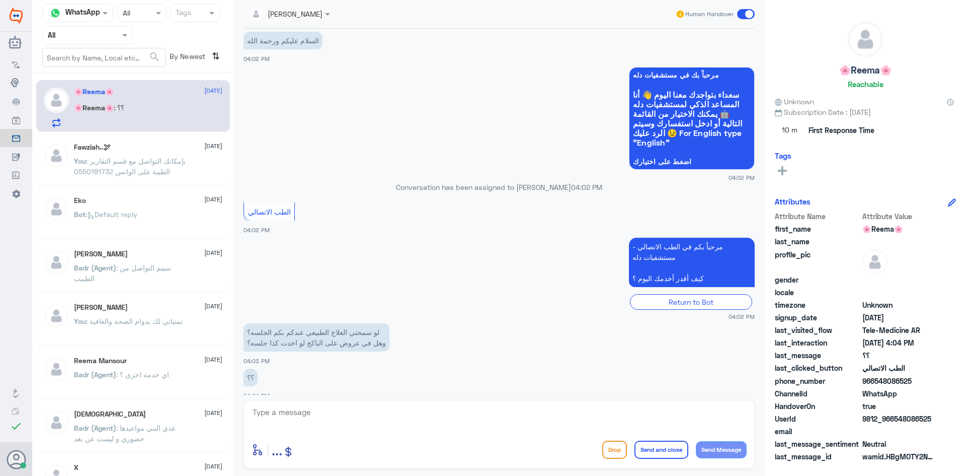
click at [329, 417] on textarea at bounding box center [499, 417] width 495 height 25
paste textarea "مرحبا معك [PERSON_NAME] من الطب الاتصالي"
type textarea "مرحبا معك [PERSON_NAME] من الطب الاتصالي"
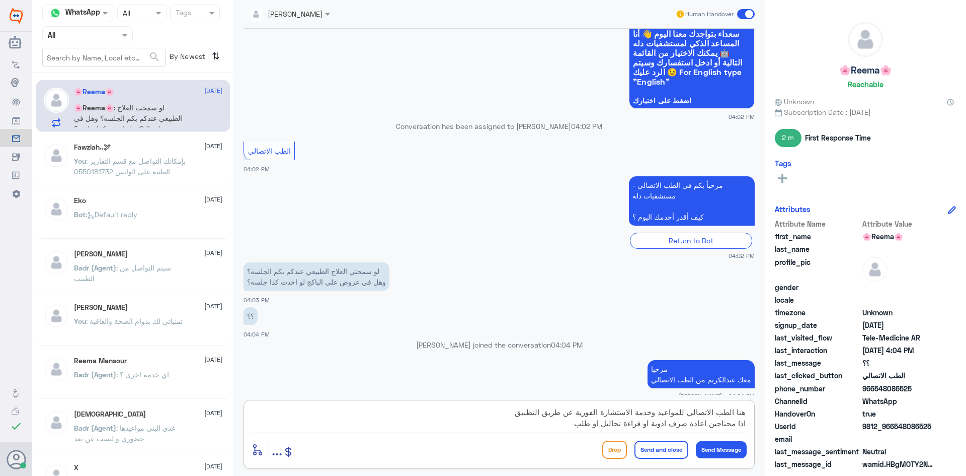
scroll to position [627, 0]
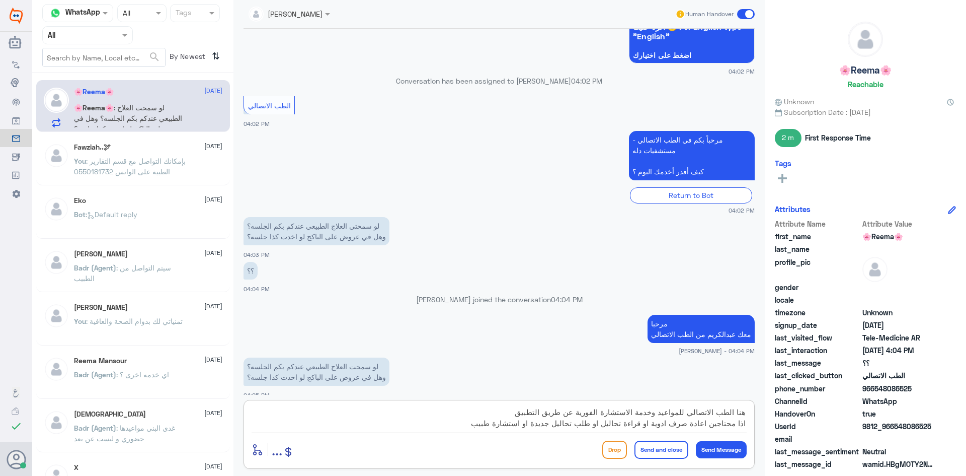
type textarea "هنا الطب الاتصالي للمواعيد وخدمة الاستشارة الفورية عن طريق التطبيق اذا محتاجين …"
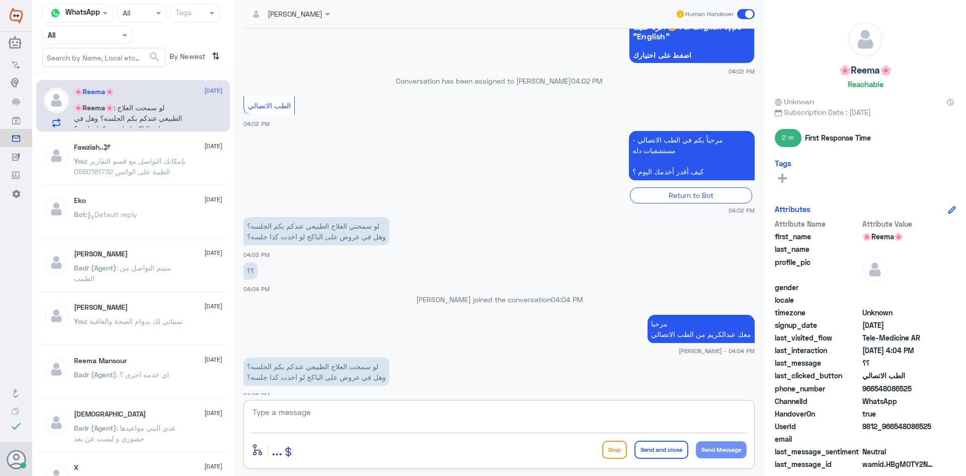
scroll to position [701, 0]
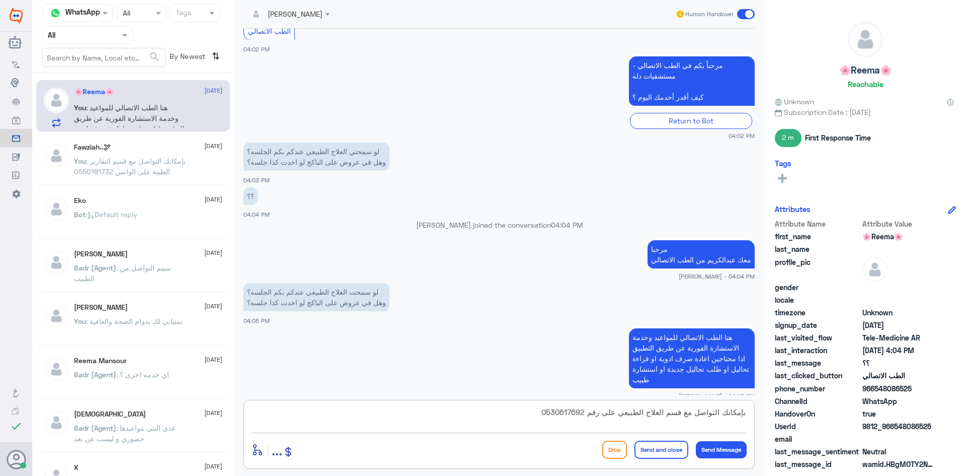
type textarea "بإمكانك التواصل مع قسم العلاج الطبيعي على رقم 0530617692"
click at [664, 449] on button "Send and close" at bounding box center [662, 449] width 54 height 18
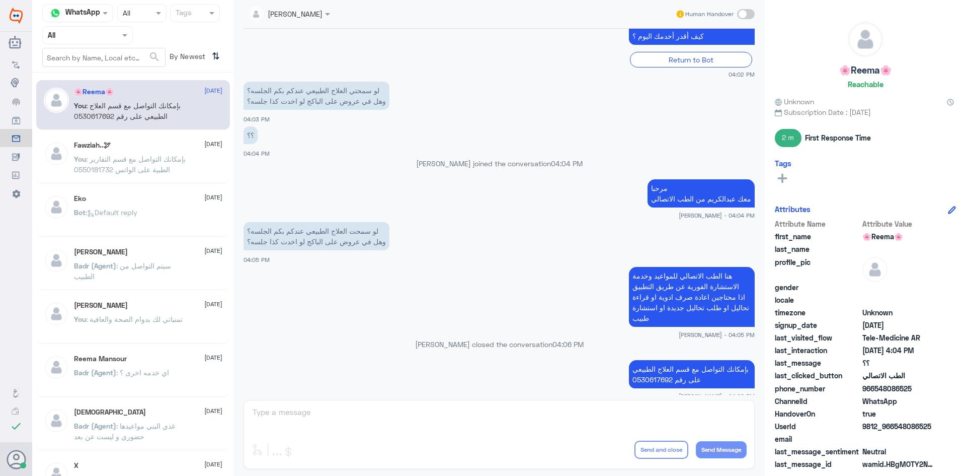
scroll to position [896, 0]
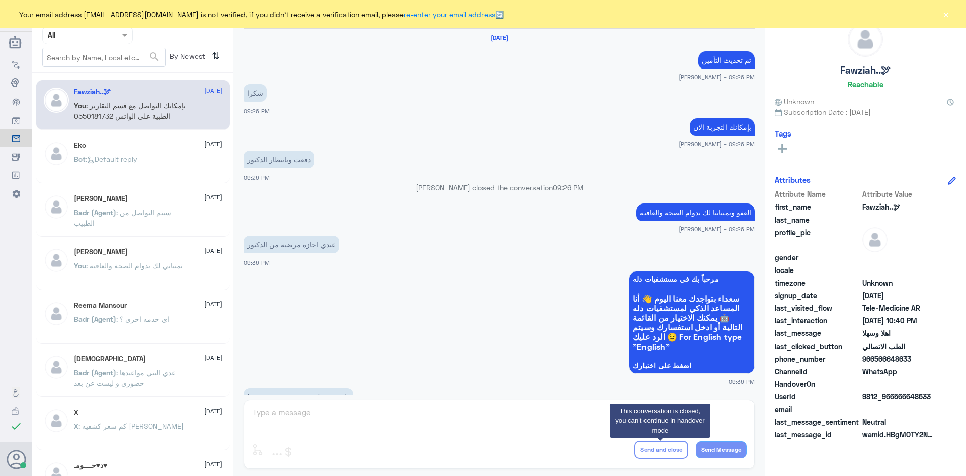
scroll to position [502, 0]
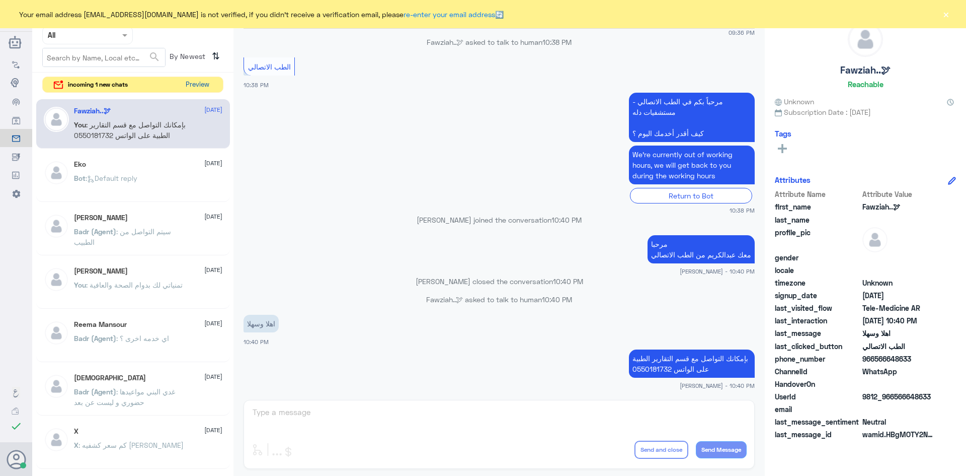
click at [197, 87] on button "Preview" at bounding box center [197, 85] width 31 height 16
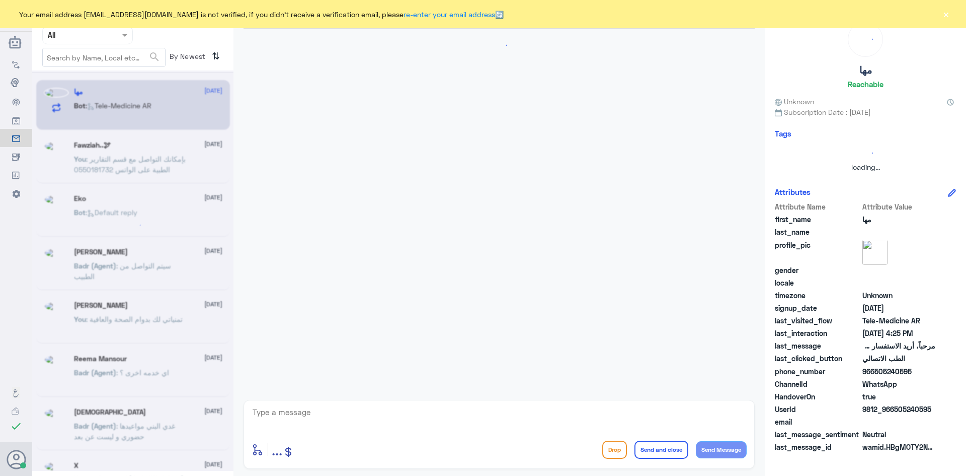
scroll to position [0, 0]
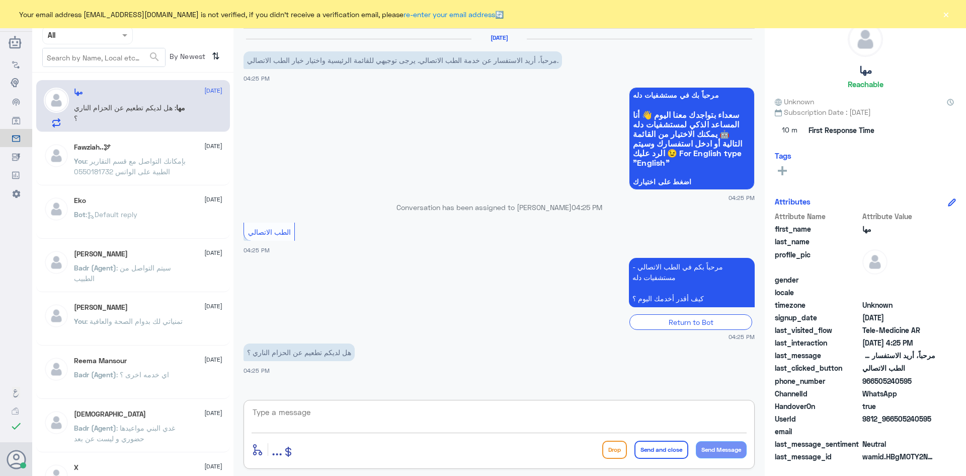
click at [331, 418] on textarea at bounding box center [499, 417] width 495 height 25
paste textarea "مرحبا معك [PERSON_NAME] من الطب الاتصالي"
type textarea "مرحبا معك [PERSON_NAME] من الطب الاتصالي"
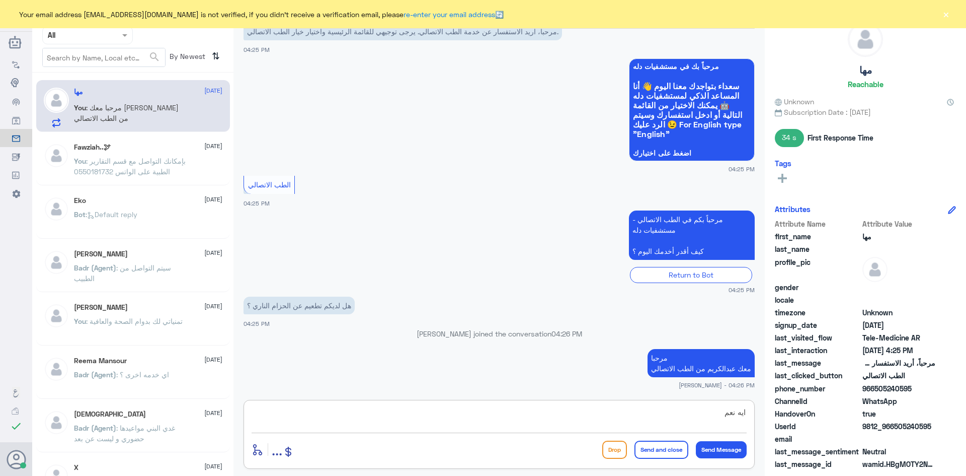
type textarea "ايه نعم"
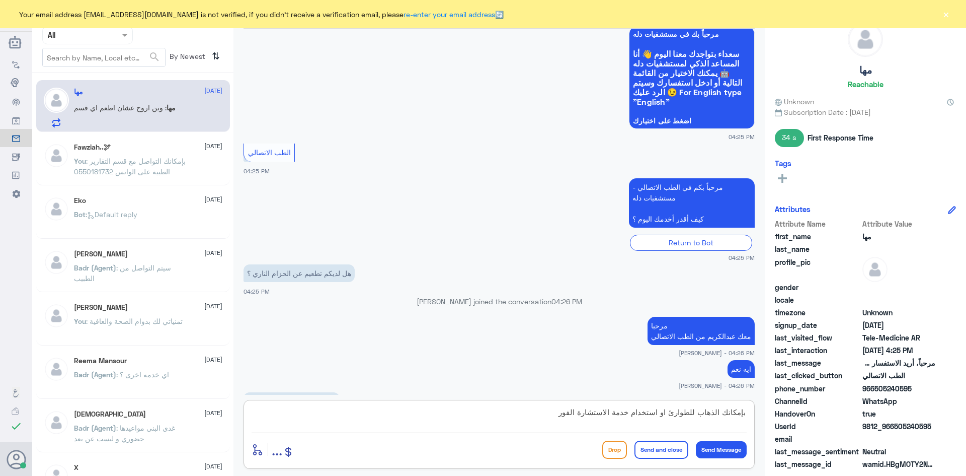
scroll to position [95, 0]
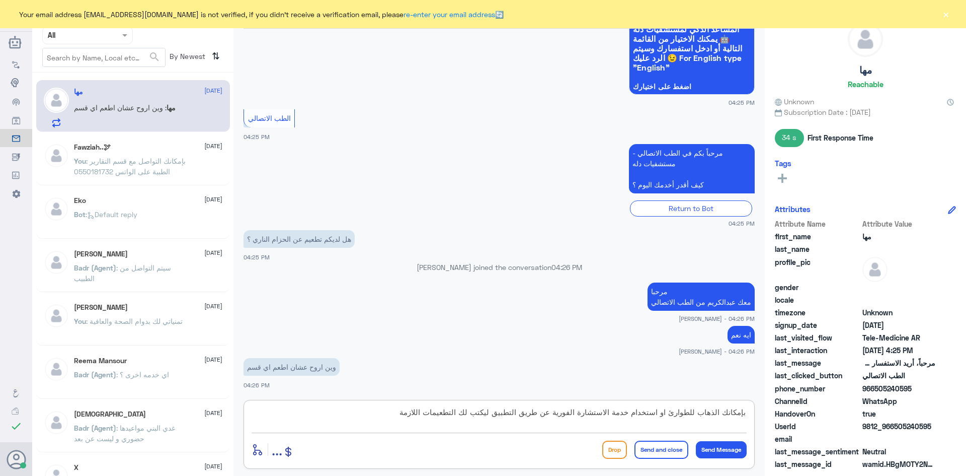
type textarea "بإمكانك الذهاب للطوارئ او استخدام خدمة الاستشارة الفورية عن طريق التطبيق ليكتب …"
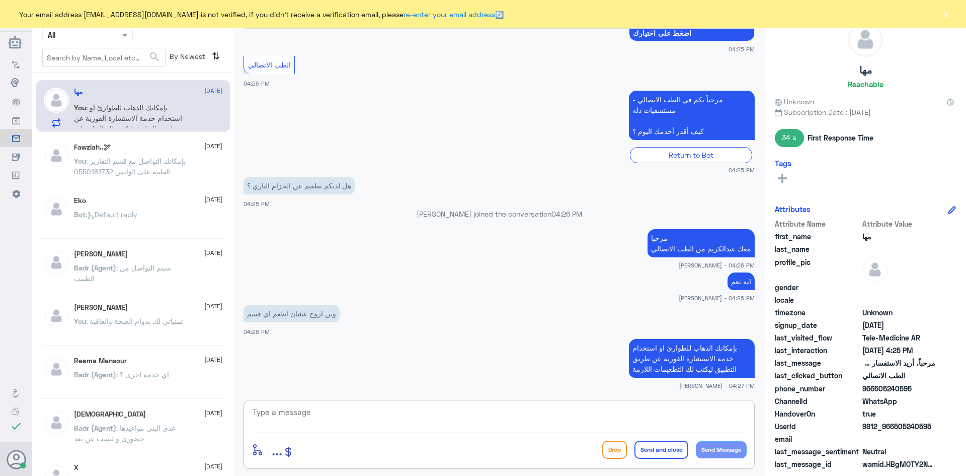
scroll to position [183, 0]
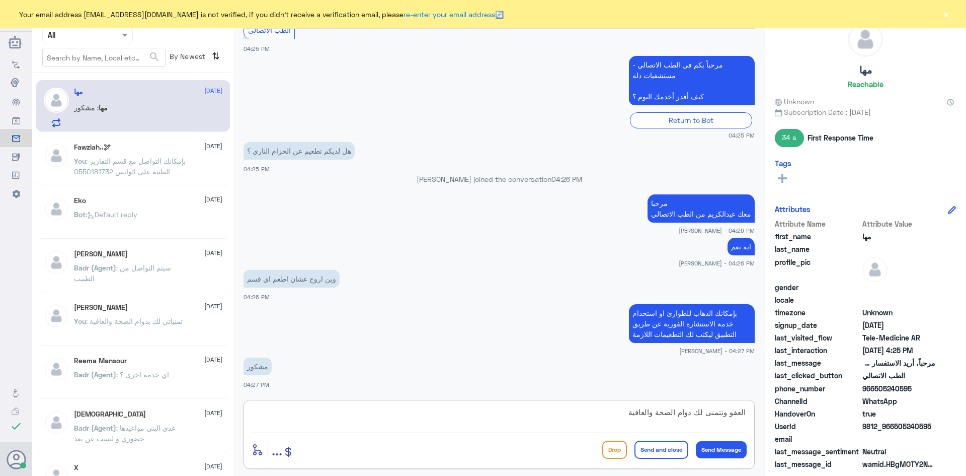
type textarea "العفو ونتمنى لك دوام الصحة والعافية"
click at [662, 446] on button "Send and close" at bounding box center [662, 449] width 54 height 18
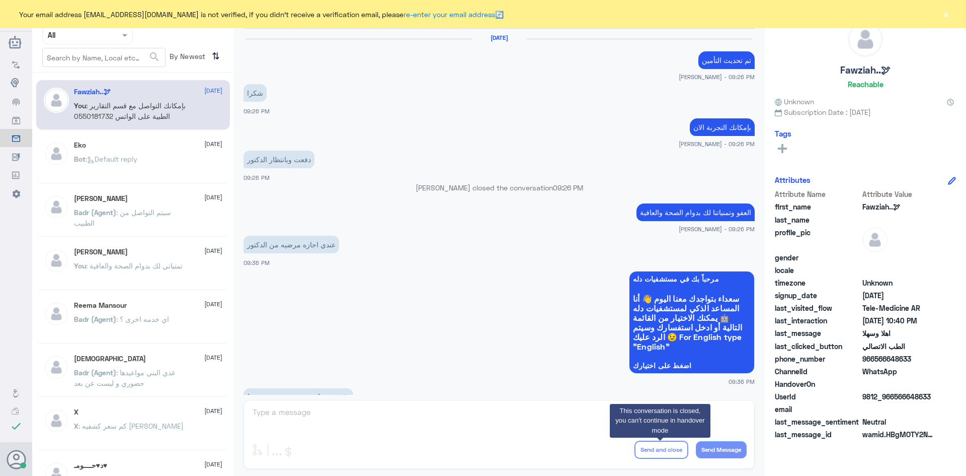
scroll to position [502, 0]
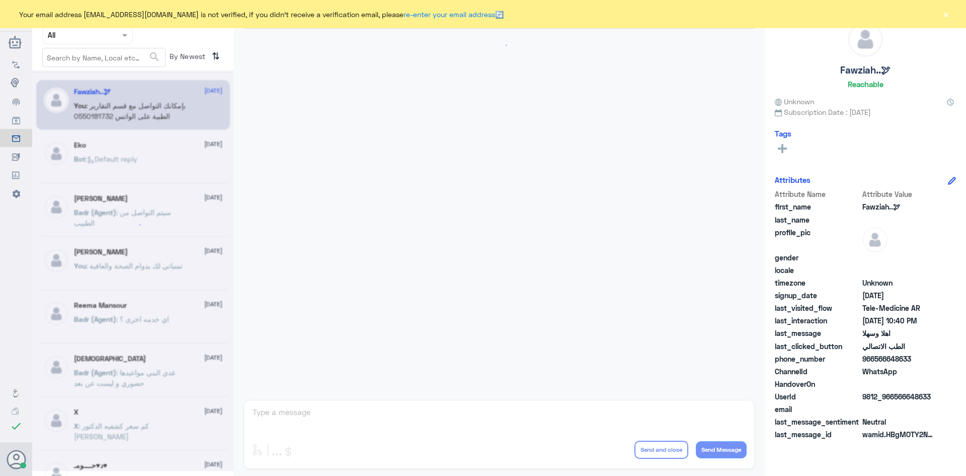
scroll to position [502, 0]
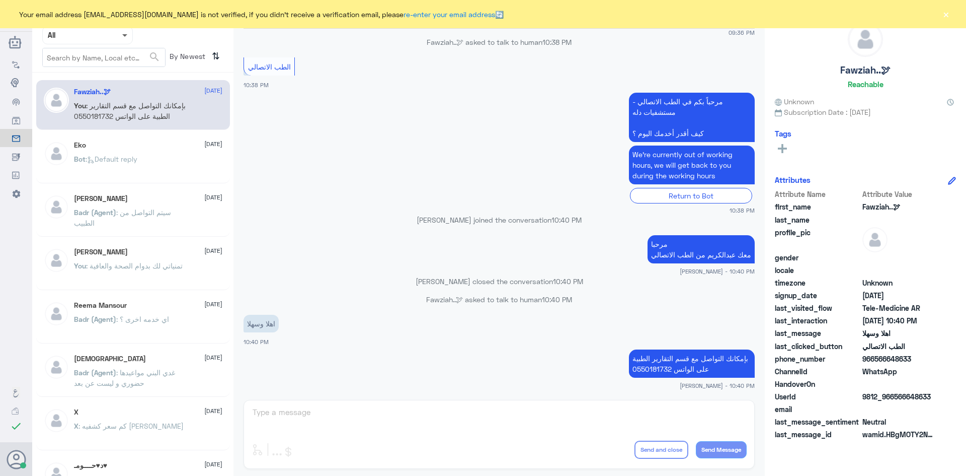
click at [122, 35] on span at bounding box center [124, 36] width 5 height 4
click at [99, 83] on b "Unassigned" at bounding box center [84, 78] width 38 height 9
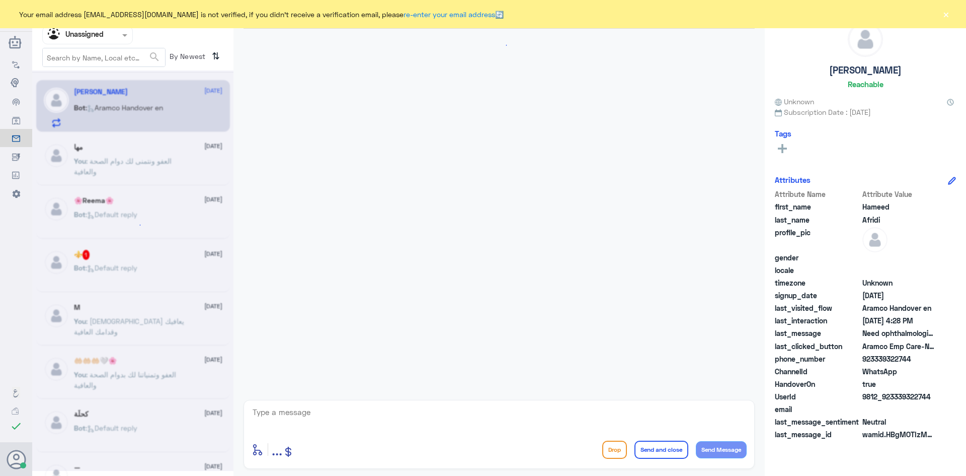
scroll to position [601, 0]
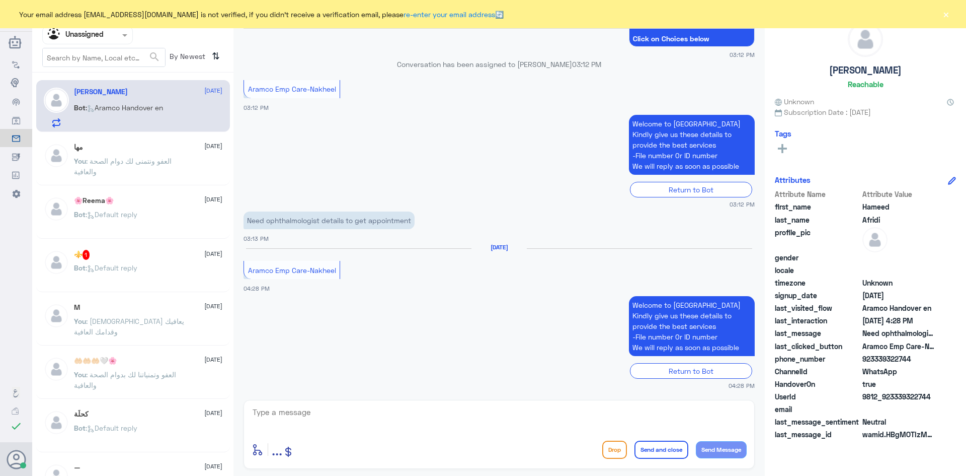
click at [155, 250] on div "⚜️ 1 29 August" at bounding box center [148, 255] width 148 height 10
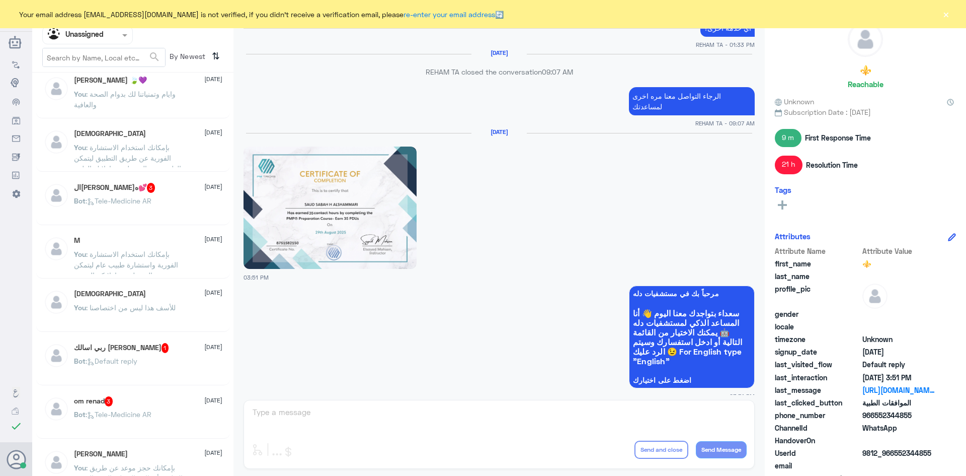
scroll to position [554, 0]
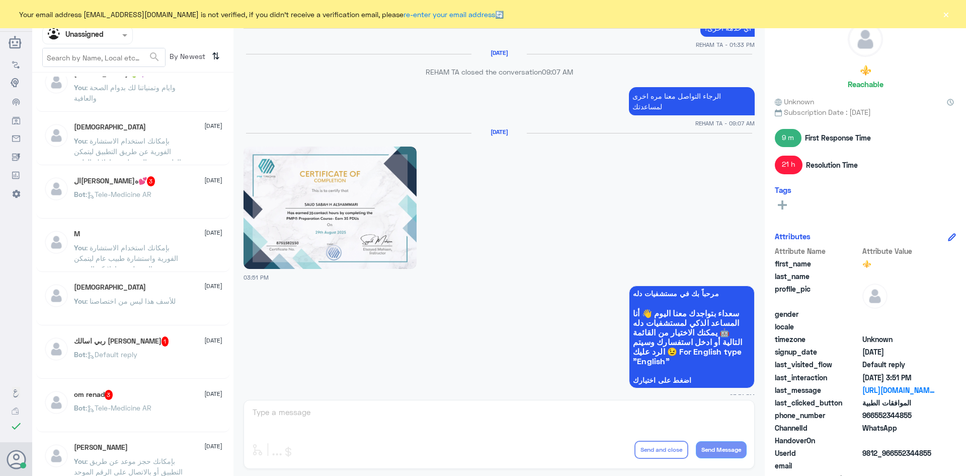
click at [157, 187] on div "الحمدلله💕 3 29 August Bot : Tele-Medicine AR" at bounding box center [148, 195] width 148 height 38
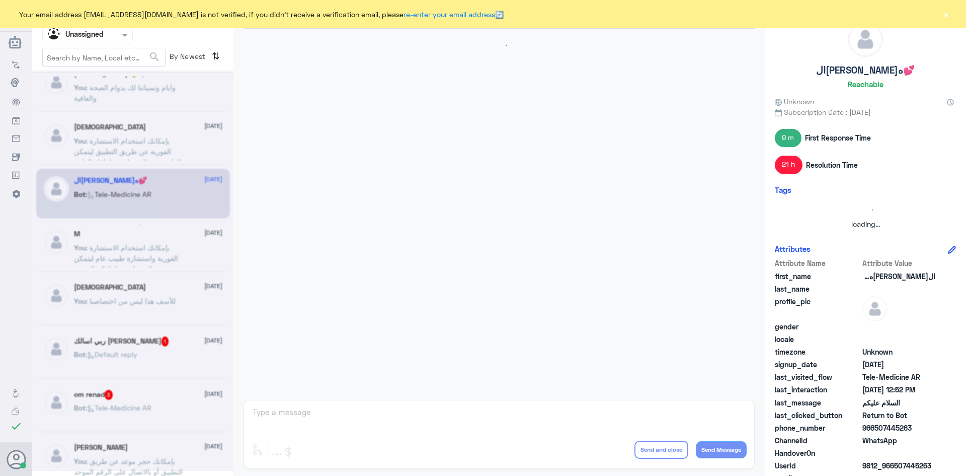
scroll to position [86, 0]
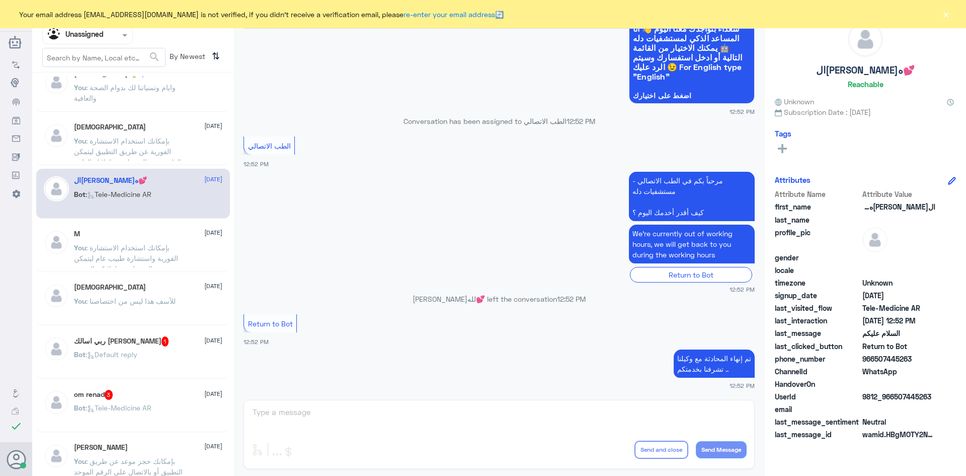
click at [170, 336] on div "ربي اسالك رضاك 1 29 August" at bounding box center [148, 341] width 148 height 10
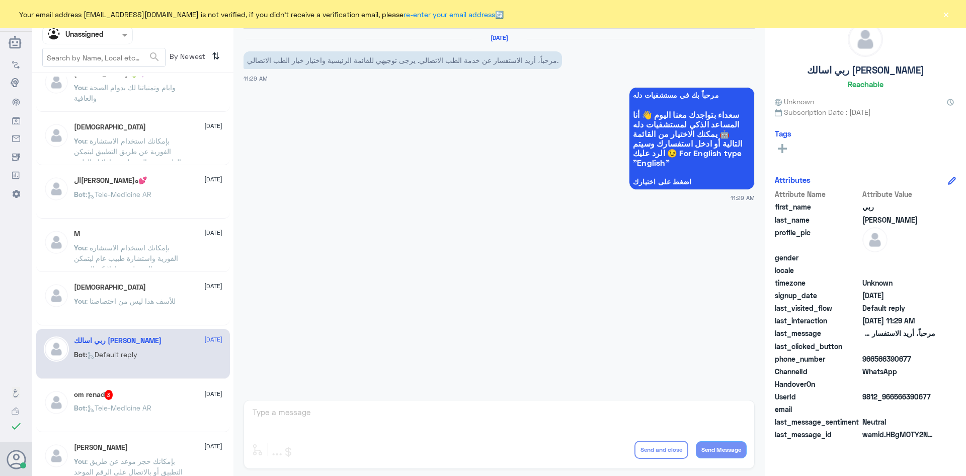
click at [944, 14] on button "×" at bounding box center [946, 14] width 10 height 10
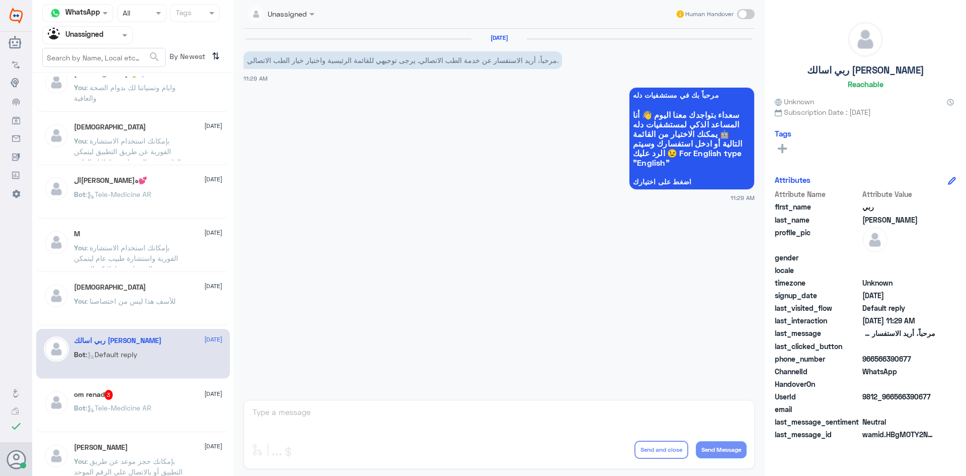
click at [746, 16] on span at bounding box center [746, 14] width 18 height 10
click at [0, 0] on input "checkbox" at bounding box center [0, 0] width 0 height 0
click at [478, 406] on textarea at bounding box center [499, 417] width 495 height 25
paste textarea "مرحبا معك عبدالكريم من الطب الاتصالي"
type textarea "مرحبا معك عبدالكريم من الطب الاتصالي"
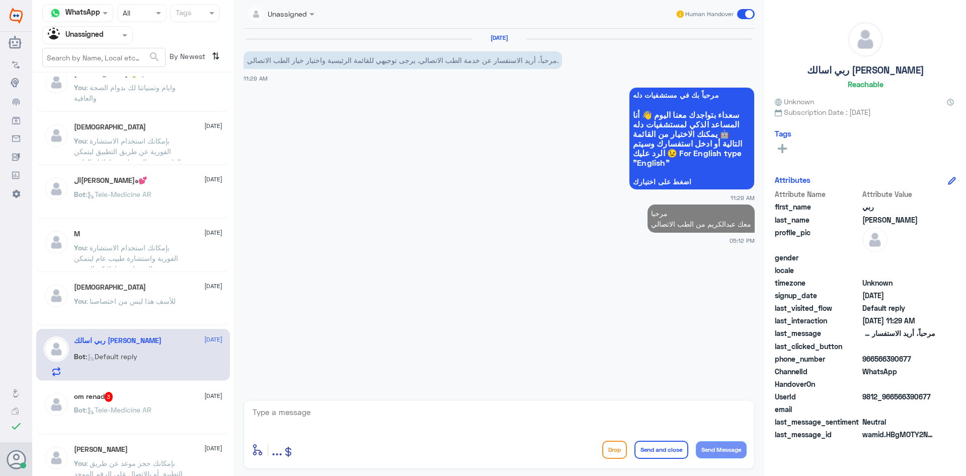
click at [141, 401] on div "om renad 3 29 August" at bounding box center [148, 397] width 148 height 10
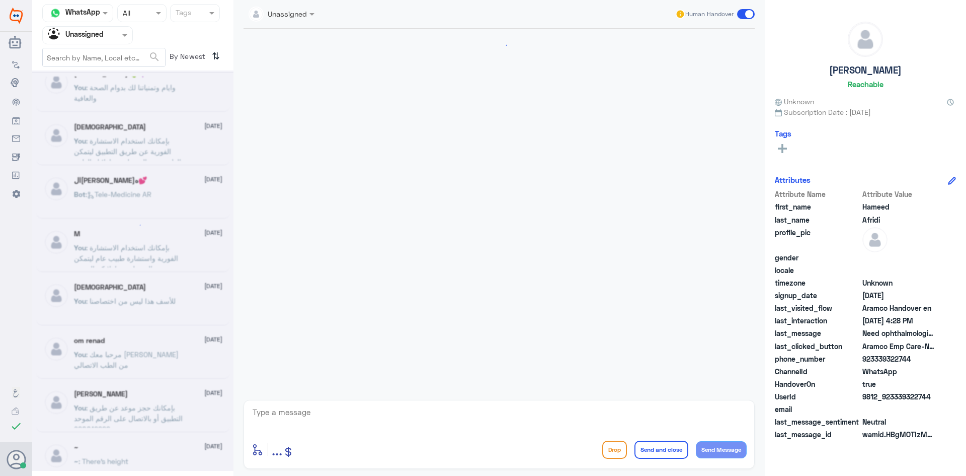
scroll to position [601, 0]
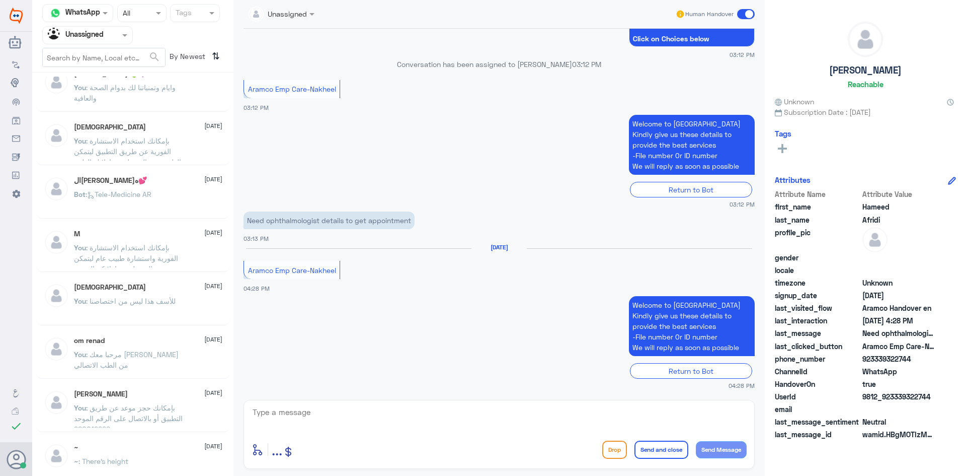
click at [134, 402] on p "You : بإمكانك حجز موعد عن طريق التطبيق أو بالاتصال على الرقم الموحد 920012222" at bounding box center [130, 414] width 113 height 25
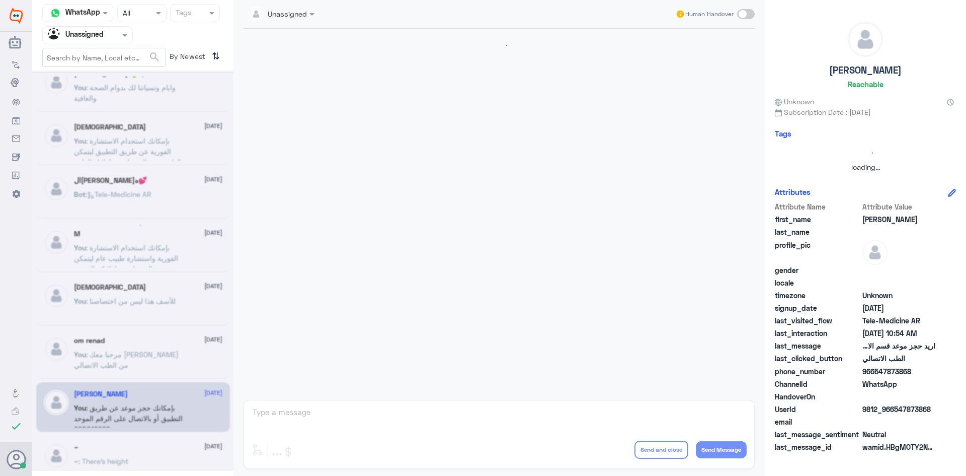
scroll to position [421, 0]
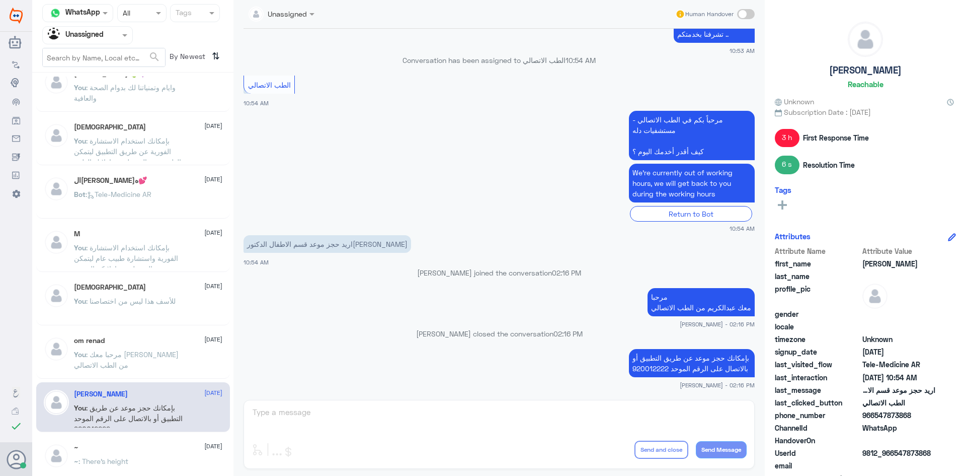
click at [147, 344] on div "om renad 29 August" at bounding box center [148, 340] width 148 height 9
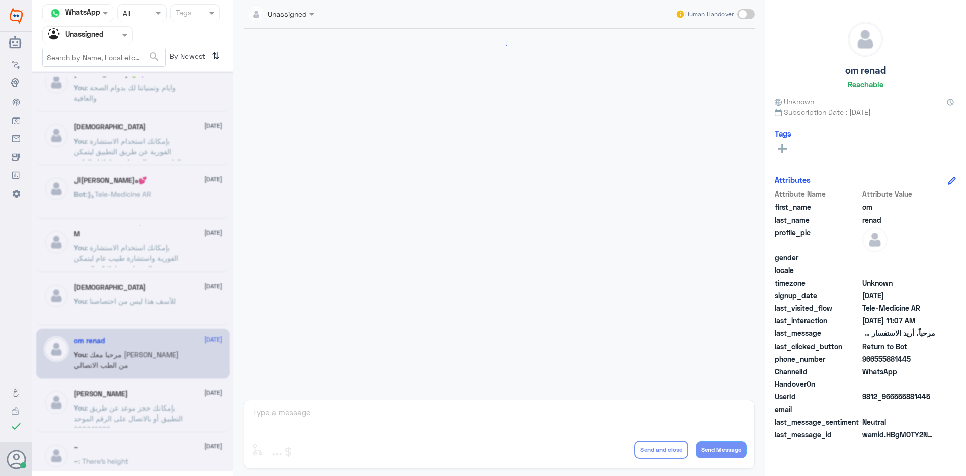
scroll to position [86, 0]
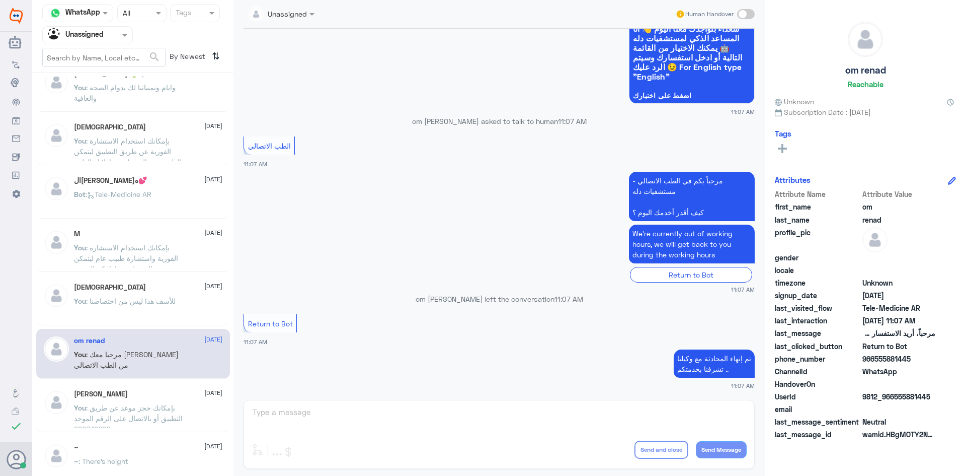
click at [150, 295] on p "You : للأسف هذا ليس من اختصاصنا" at bounding box center [125, 307] width 102 height 25
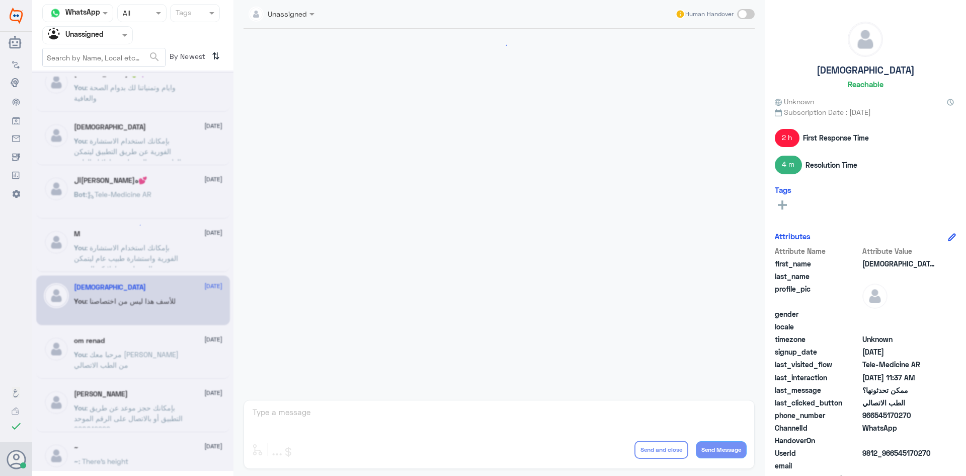
scroll to position [323, 0]
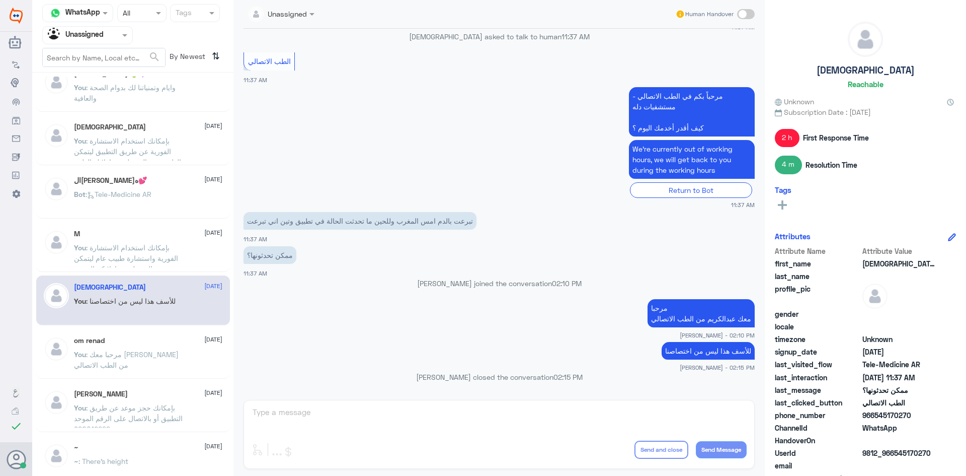
click at [154, 234] on div "M 29 August" at bounding box center [148, 233] width 148 height 9
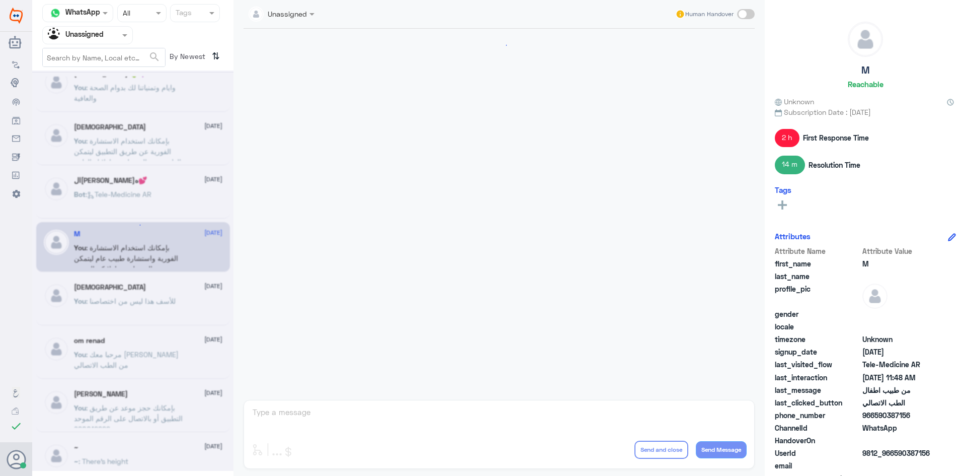
scroll to position [431, 0]
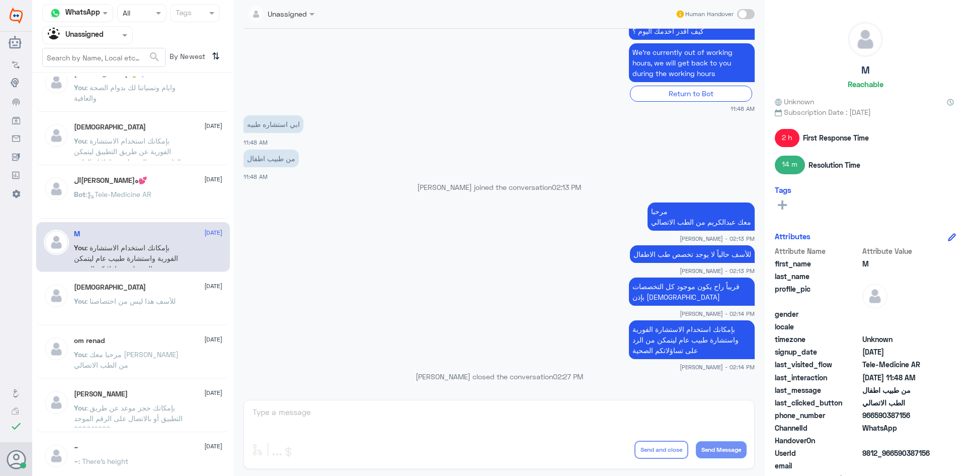
click at [161, 197] on div "Bot : Tele-Medicine AR" at bounding box center [148, 202] width 148 height 23
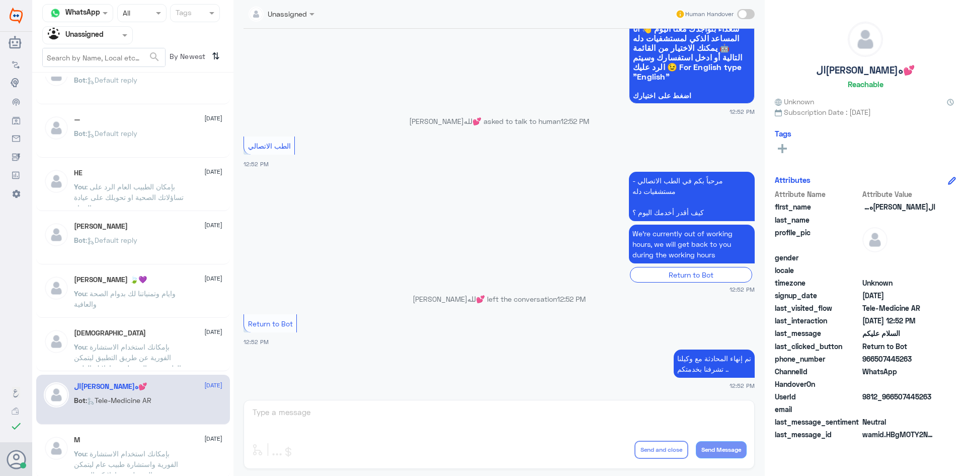
scroll to position [302, 0]
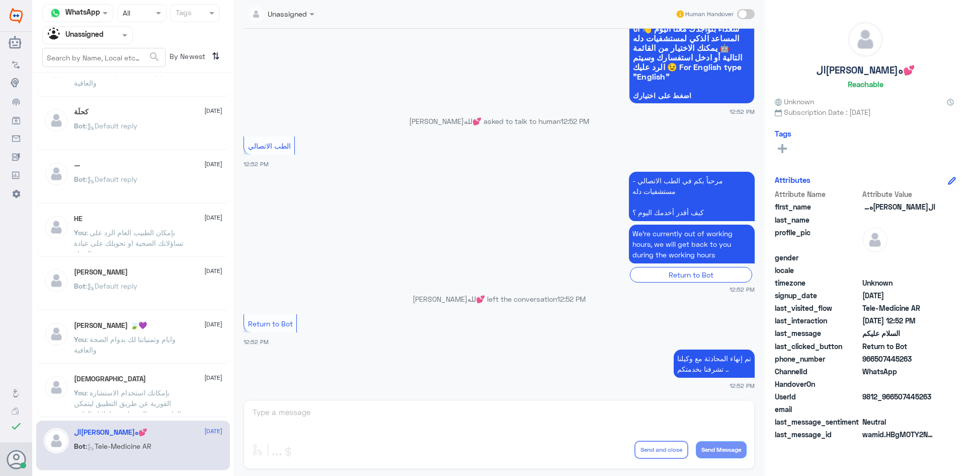
click at [153, 123] on div "Bot : Default reply" at bounding box center [148, 134] width 148 height 23
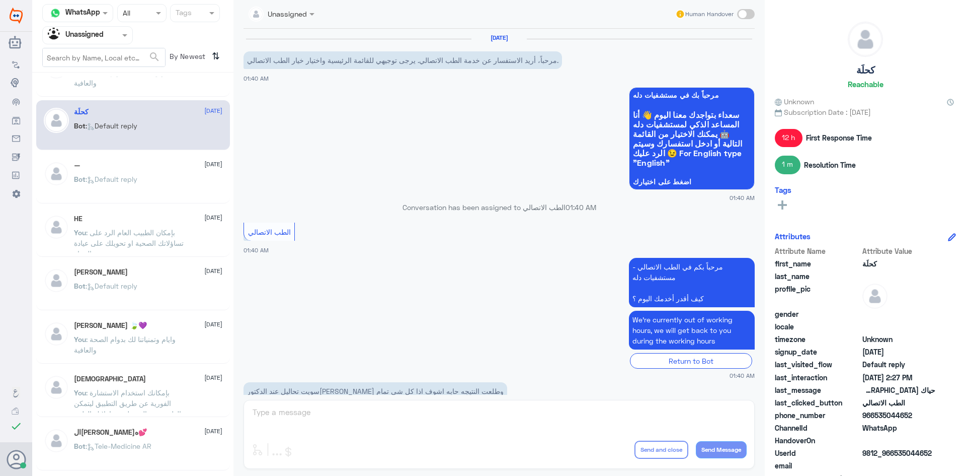
scroll to position [339, 0]
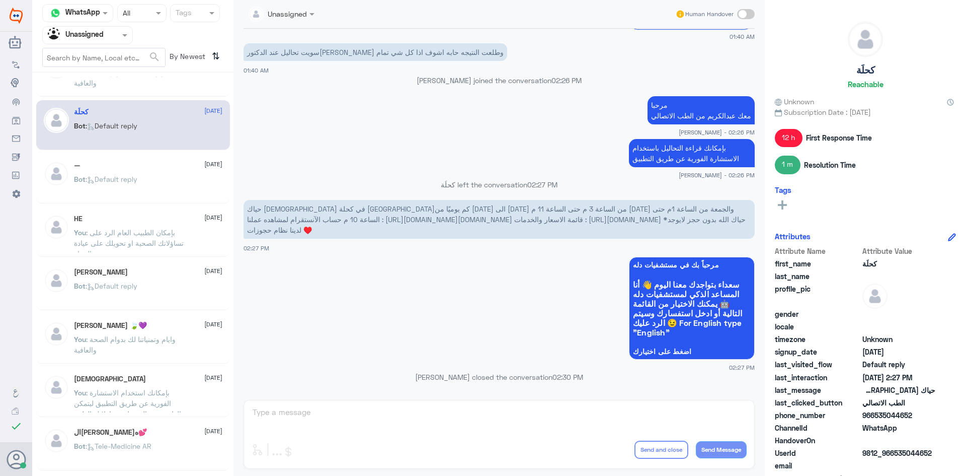
click at [126, 33] on span at bounding box center [126, 35] width 13 height 11
click at [98, 61] on div "All" at bounding box center [87, 58] width 91 height 19
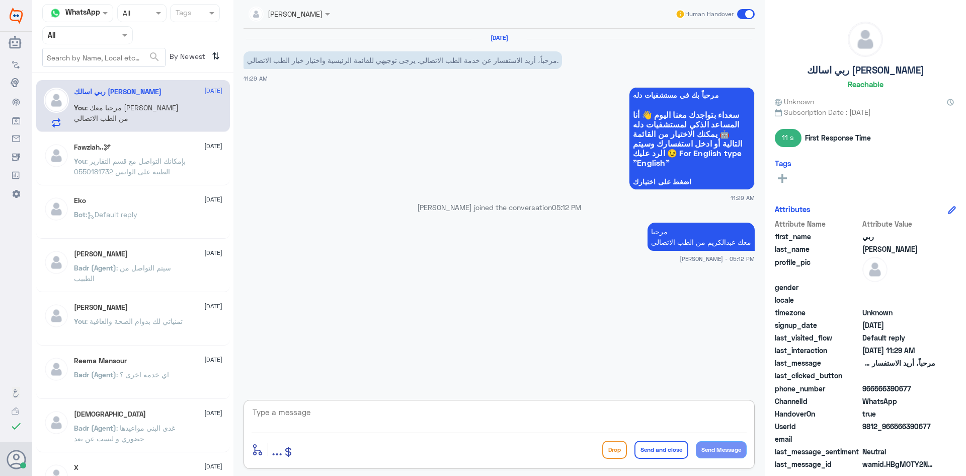
click at [357, 405] on textarea at bounding box center [499, 417] width 495 height 25
type textarea "كيف اقدر اساعدك"
click at [739, 11] on span at bounding box center [746, 14] width 18 height 10
click at [0, 0] on input "checkbox" at bounding box center [0, 0] width 0 height 0
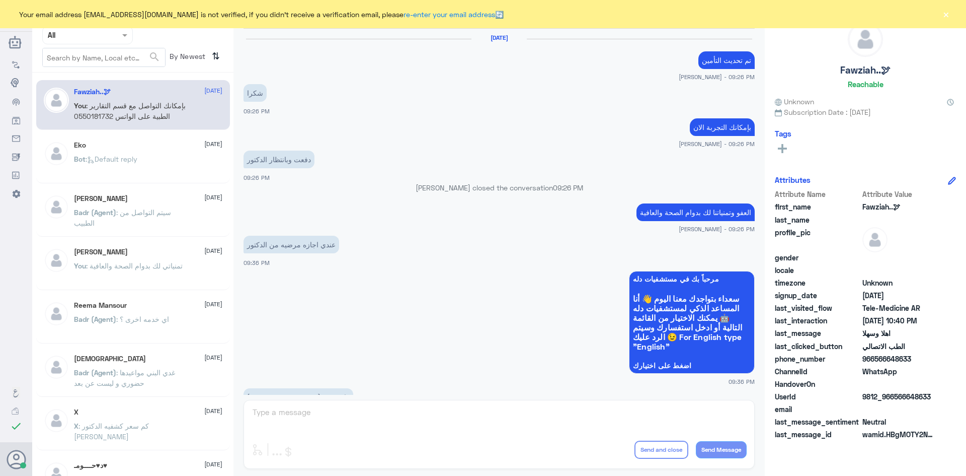
scroll to position [502, 0]
